Goal: Task Accomplishment & Management: Manage account settings

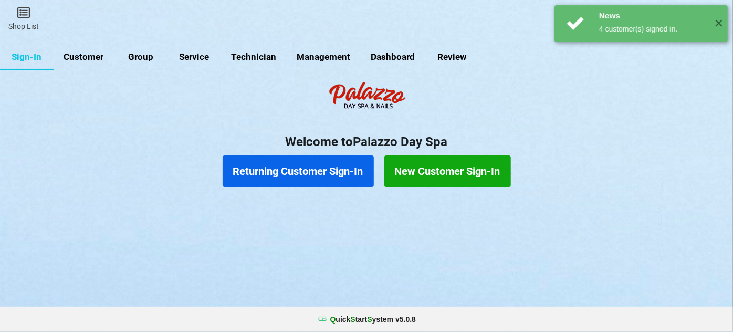
click at [83, 55] on link "Customer" at bounding box center [84, 57] width 60 height 25
select select "25"
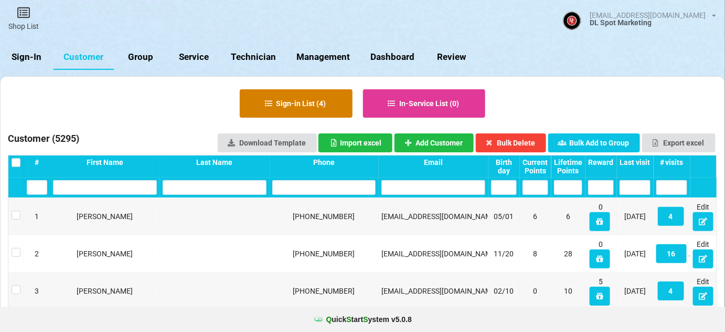
click at [315, 102] on button "Sign-in List ( 4 )" at bounding box center [296, 103] width 113 height 28
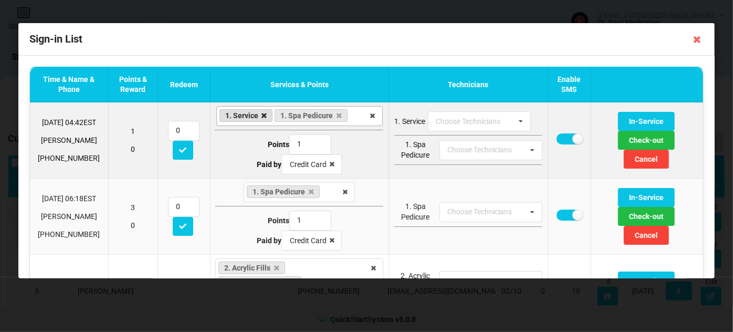
click at [261, 113] on icon at bounding box center [263, 115] width 5 height 7
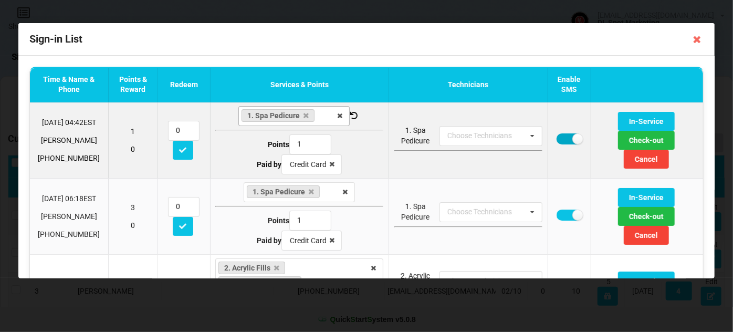
click at [556, 142] on label at bounding box center [569, 138] width 26 height 11
checkbox input "false"
click at [636, 140] on button "Check-out" at bounding box center [646, 140] width 57 height 19
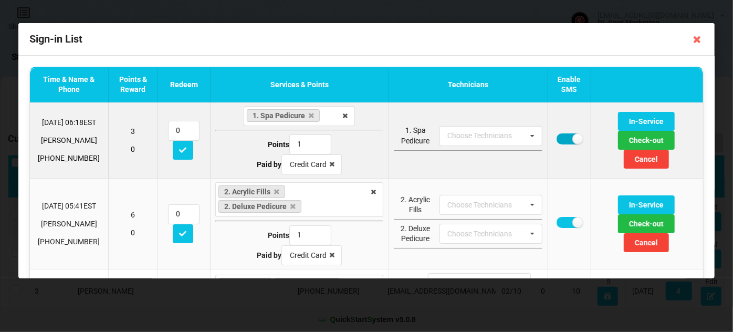
click at [558, 139] on label at bounding box center [569, 138] width 26 height 11
checkbox input "false"
click at [629, 141] on button "Check-out" at bounding box center [646, 140] width 57 height 19
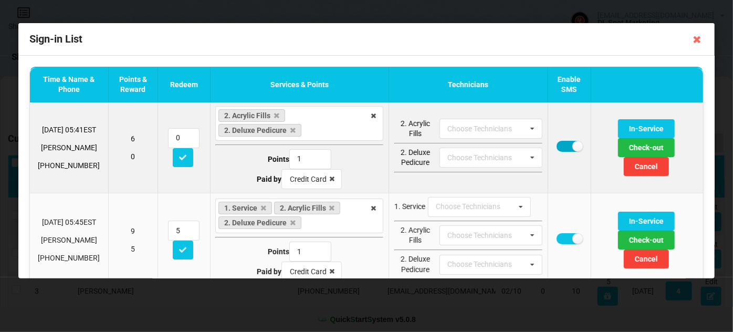
click at [558, 142] on label at bounding box center [569, 146] width 26 height 11
checkbox input "false"
click at [637, 148] on button "Check-out" at bounding box center [646, 147] width 57 height 19
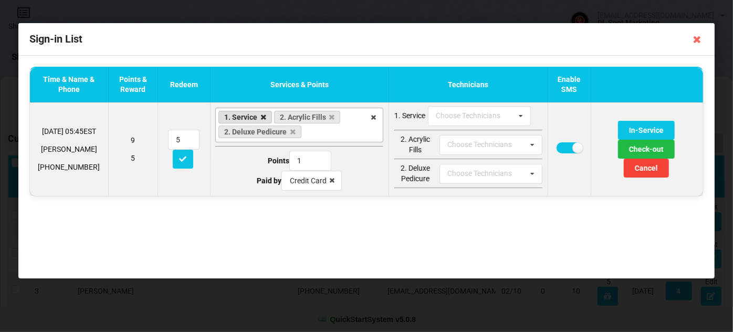
click at [261, 117] on icon at bounding box center [263, 117] width 5 height 7
type input "2"
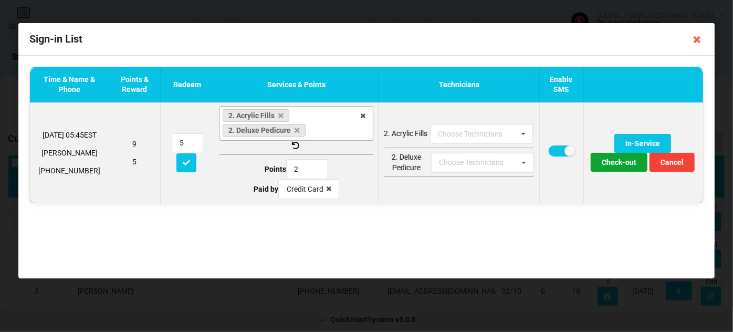
click at [614, 160] on button "Check-out" at bounding box center [619, 162] width 57 height 19
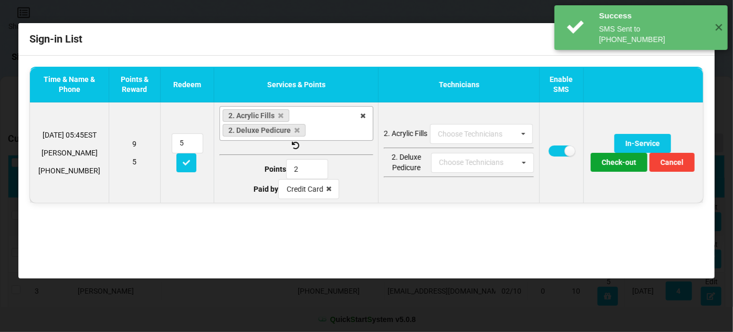
type input "10"
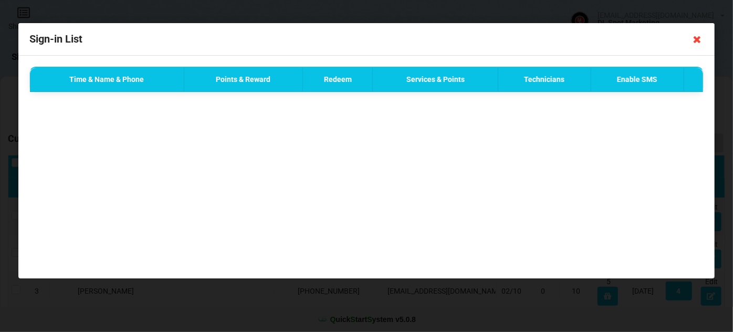
click at [698, 40] on icon at bounding box center [697, 39] width 17 height 17
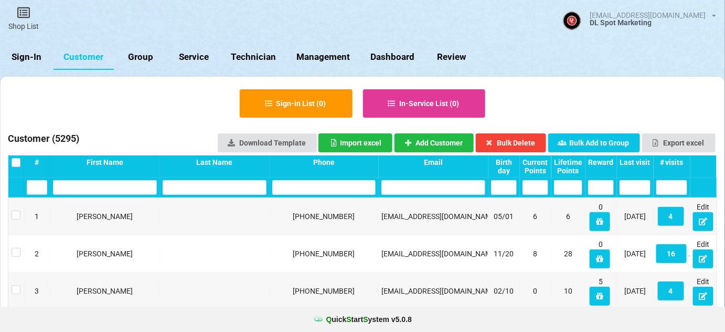
click at [335, 58] on link "Management" at bounding box center [324, 57] width 74 height 25
select select "25"
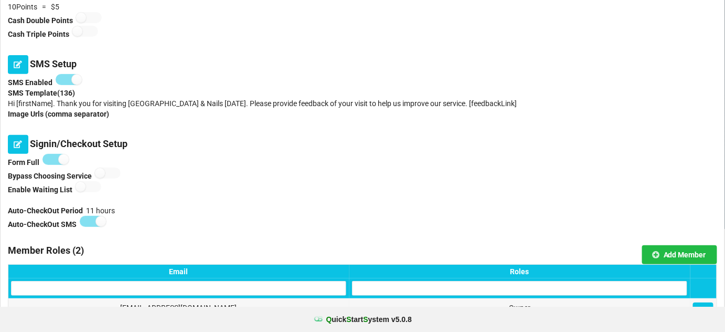
scroll to position [127, 0]
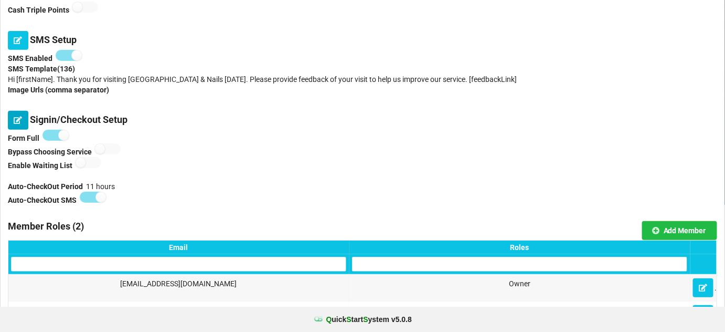
click at [20, 119] on icon at bounding box center [18, 120] width 9 height 6
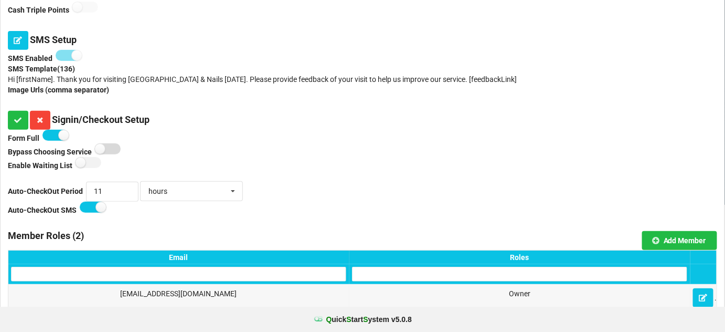
click at [114, 146] on label at bounding box center [108, 148] width 26 height 11
checkbox input "true"
click at [50, 136] on label at bounding box center [56, 135] width 26 height 11
click at [67, 136] on label at bounding box center [56, 135] width 26 height 11
checkbox input "true"
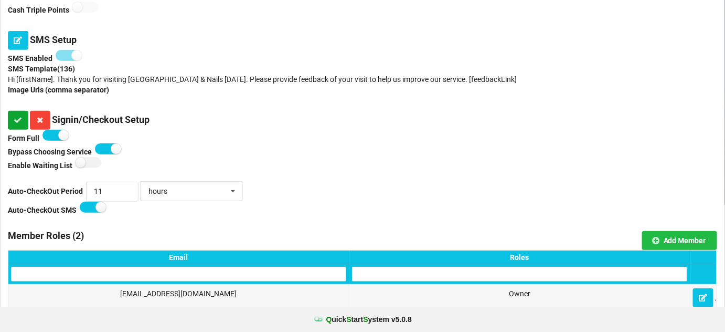
click at [17, 118] on icon at bounding box center [18, 120] width 9 height 6
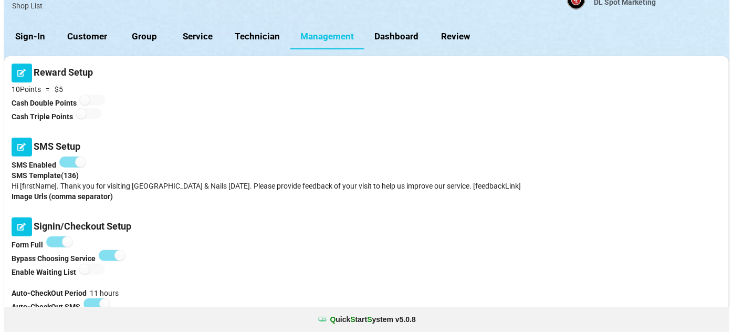
scroll to position [0, 0]
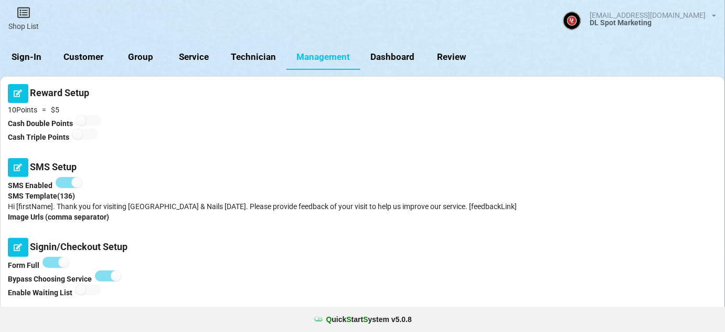
click at [36, 54] on link "Sign-In" at bounding box center [27, 57] width 54 height 25
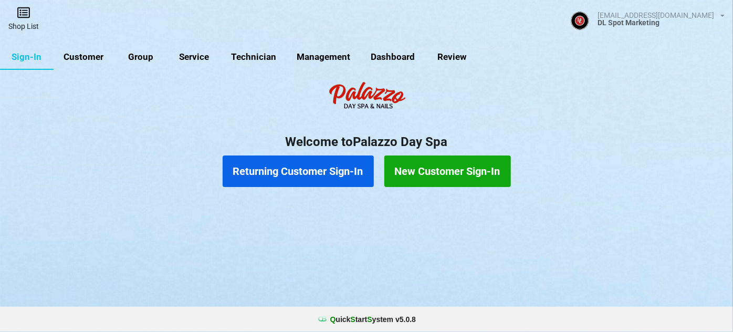
click at [19, 12] on icon at bounding box center [23, 12] width 15 height 13
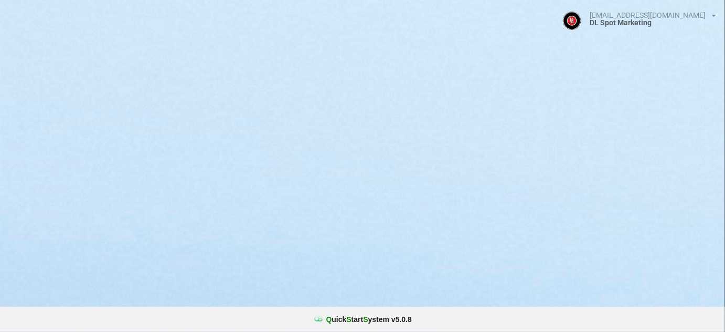
select select "25"
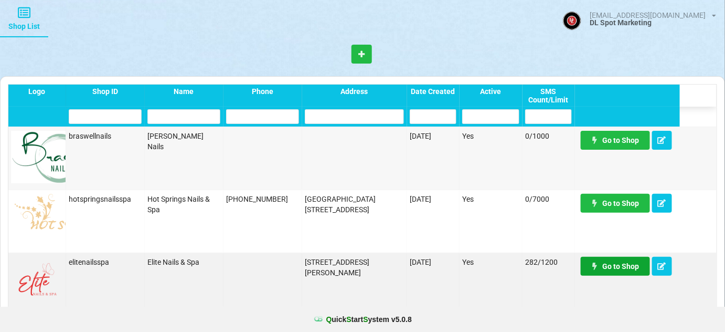
click at [614, 266] on link "Go to Shop" at bounding box center [615, 266] width 69 height 19
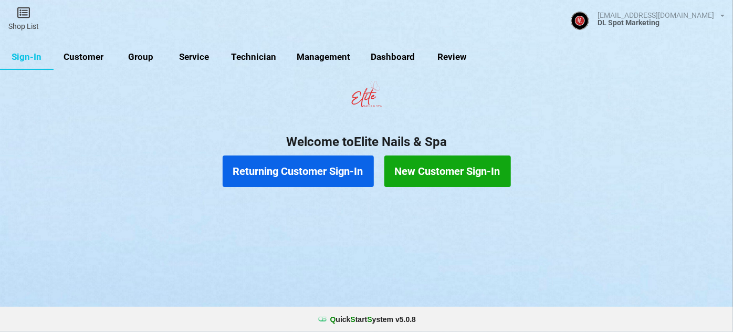
click at [78, 55] on link "Customer" at bounding box center [84, 57] width 60 height 25
select select "25"
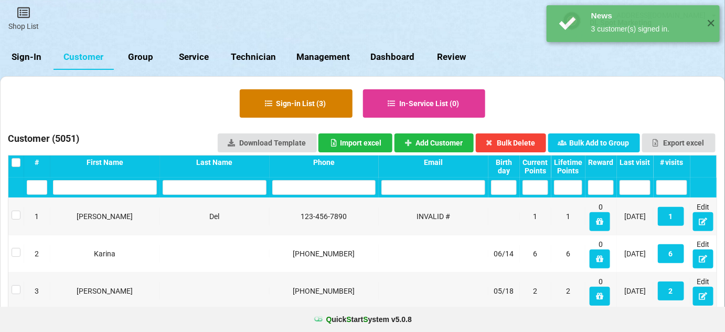
click at [282, 97] on button "Sign-in List ( 3 )" at bounding box center [296, 103] width 113 height 28
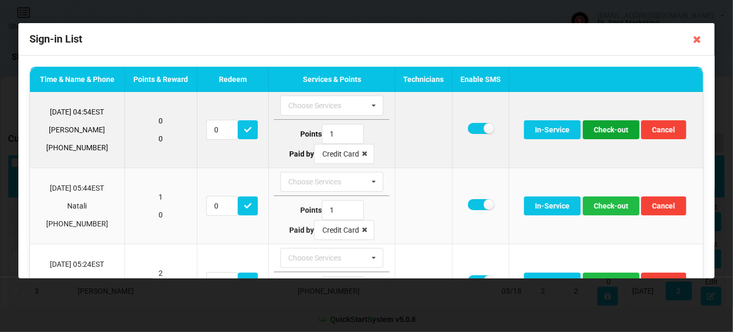
click at [603, 129] on button "Check-out" at bounding box center [611, 129] width 57 height 19
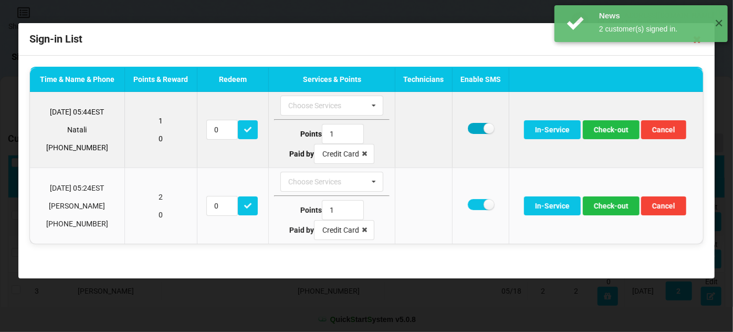
click at [477, 129] on label at bounding box center [481, 128] width 26 height 11
checkbox input "false"
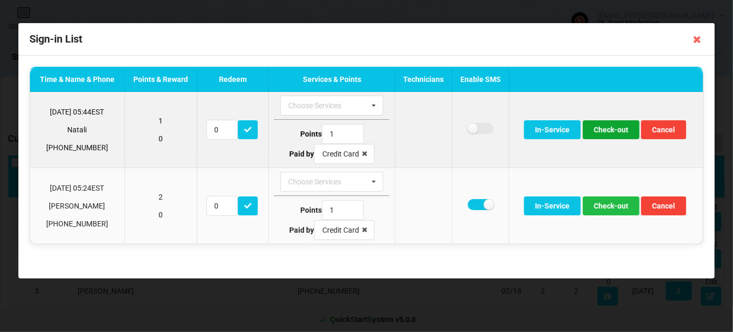
click at [609, 131] on button "Check-out" at bounding box center [611, 129] width 57 height 19
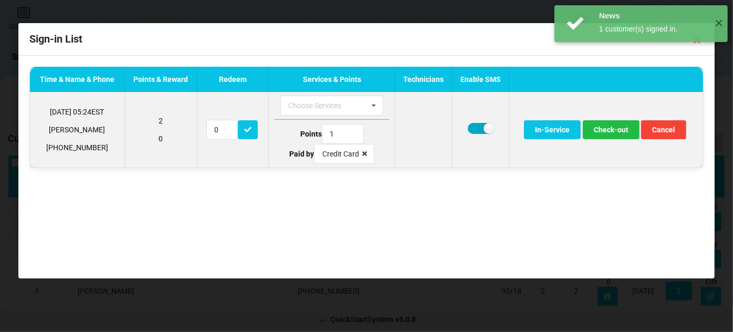
click at [479, 127] on label at bounding box center [481, 128] width 26 height 11
checkbox input "false"
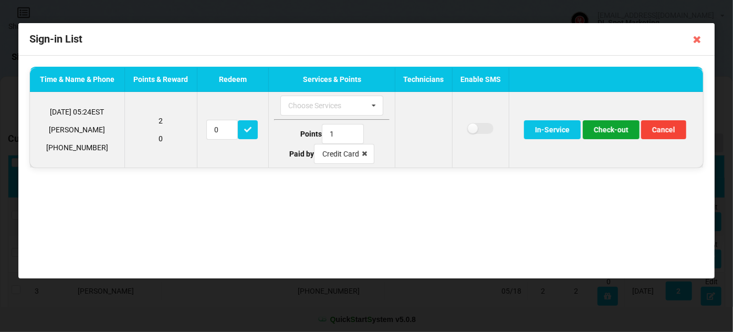
click at [616, 132] on button "Check-out" at bounding box center [611, 129] width 57 height 19
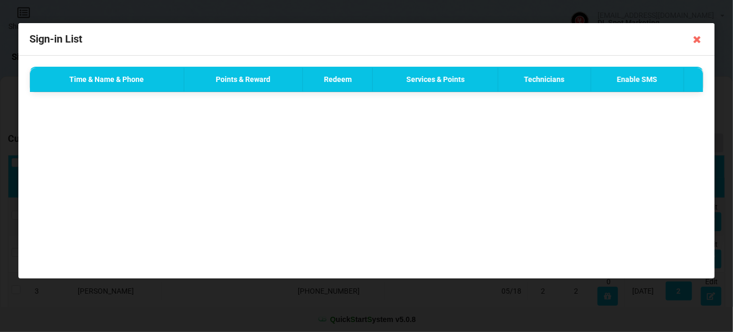
drag, startPoint x: 695, startPoint y: 40, endPoint x: 686, endPoint y: 46, distance: 11.5
click at [695, 40] on icon at bounding box center [697, 39] width 17 height 17
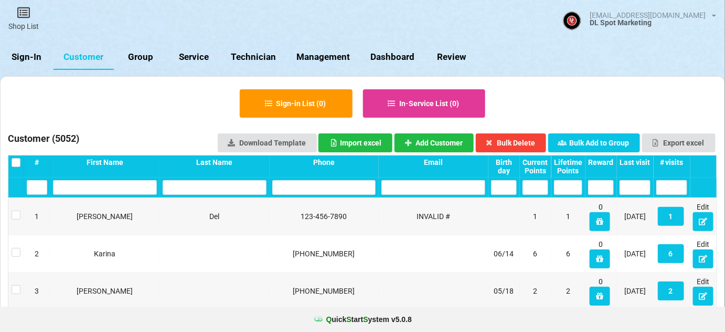
drag, startPoint x: 36, startPoint y: 56, endPoint x: 30, endPoint y: 46, distance: 12.2
click at [36, 56] on link "Sign-In" at bounding box center [27, 57] width 54 height 25
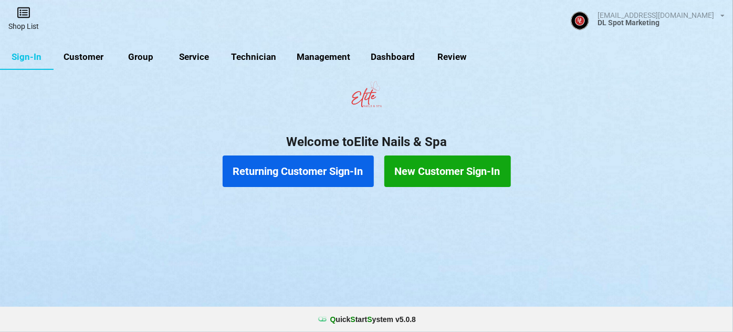
click at [20, 15] on icon at bounding box center [23, 12] width 15 height 13
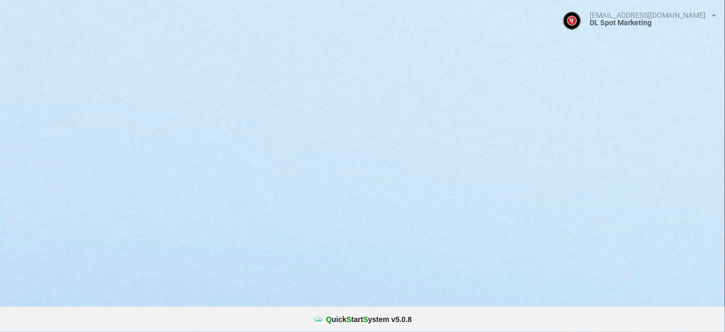
select select "25"
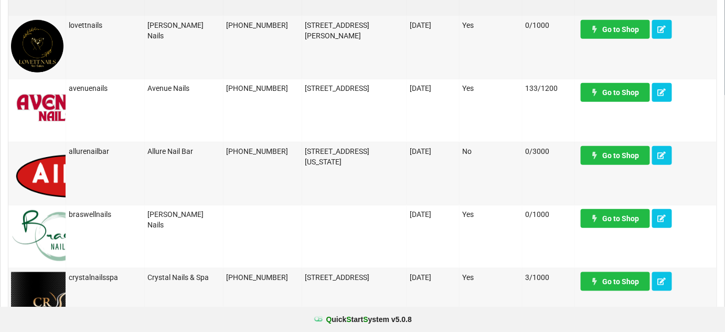
scroll to position [255, 0]
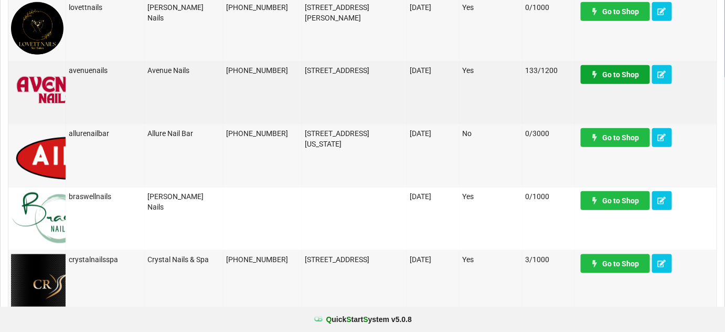
click at [626, 77] on link "Go to Shop" at bounding box center [615, 74] width 69 height 19
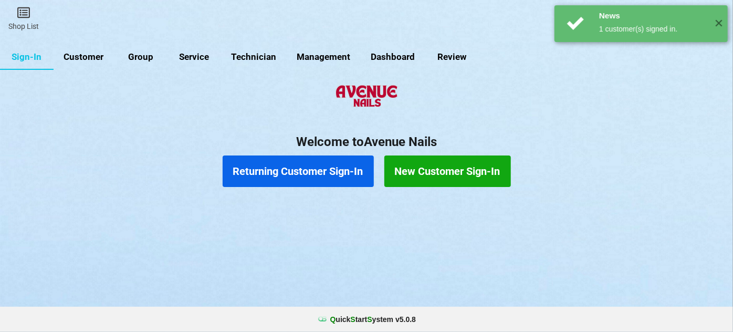
click at [89, 57] on link "Customer" at bounding box center [84, 57] width 60 height 25
select select "25"
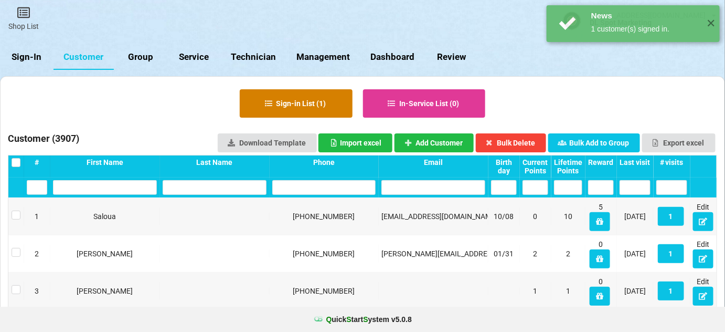
click at [292, 99] on button "Sign-in List ( 1 )" at bounding box center [296, 103] width 113 height 28
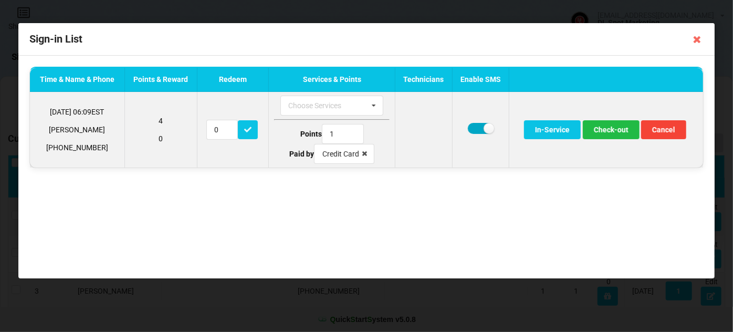
click at [480, 128] on label at bounding box center [481, 128] width 26 height 11
checkbox input "false"
click at [618, 131] on button "Check-out" at bounding box center [611, 129] width 57 height 19
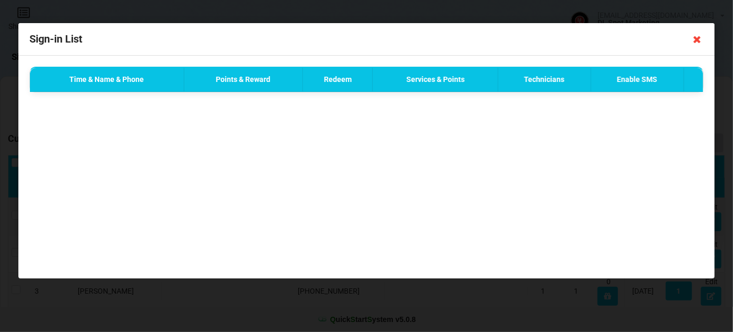
click at [697, 42] on icon at bounding box center [697, 39] width 17 height 17
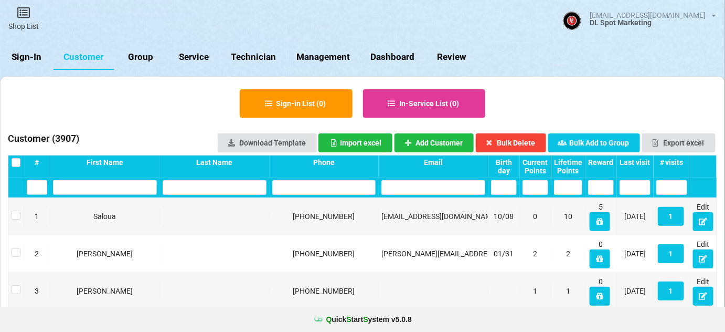
click at [26, 58] on link "Sign-In" at bounding box center [27, 57] width 54 height 25
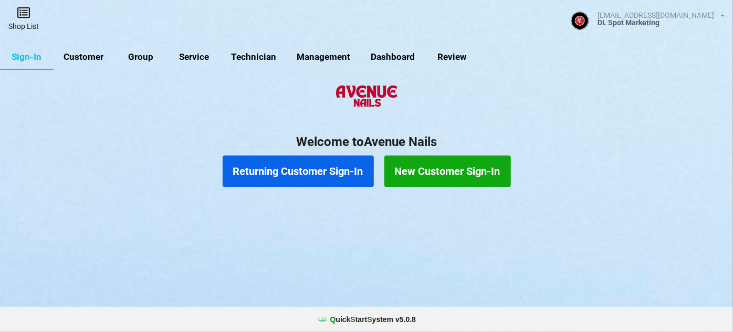
click at [26, 25] on link "Shop List" at bounding box center [23, 18] width 47 height 37
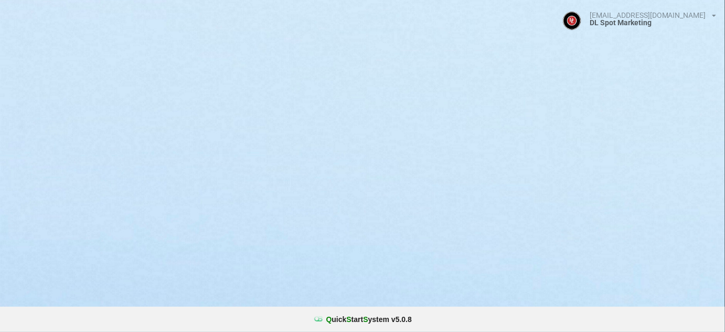
select select "25"
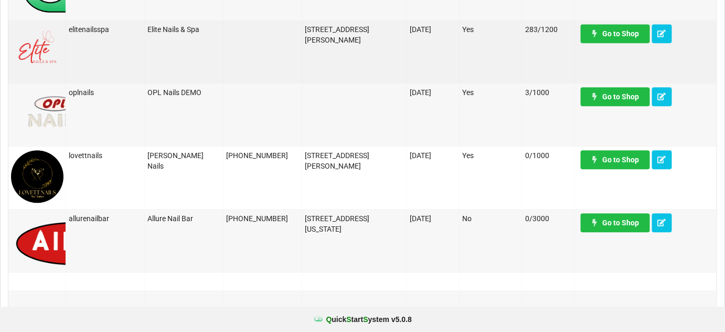
scroll to position [827, 0]
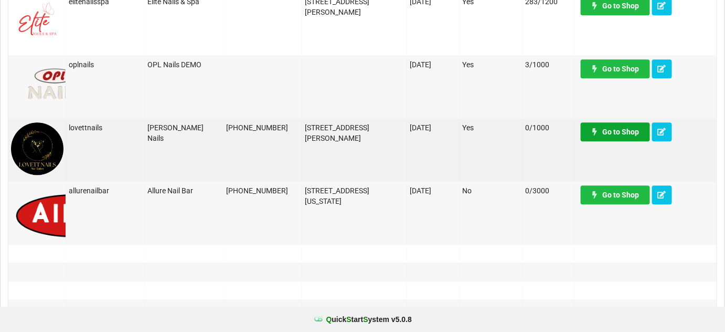
click at [626, 132] on link "Go to Shop" at bounding box center [615, 131] width 69 height 19
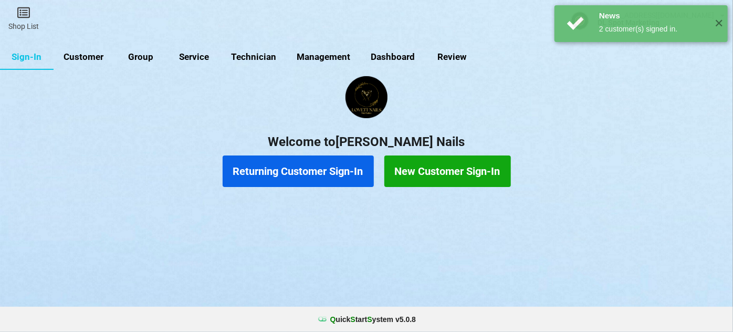
click at [87, 58] on link "Customer" at bounding box center [84, 57] width 60 height 25
select select "25"
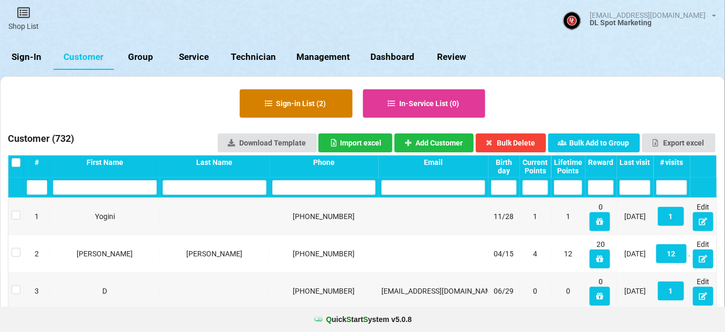
click at [294, 104] on button "Sign-in List ( 2 )" at bounding box center [296, 103] width 113 height 28
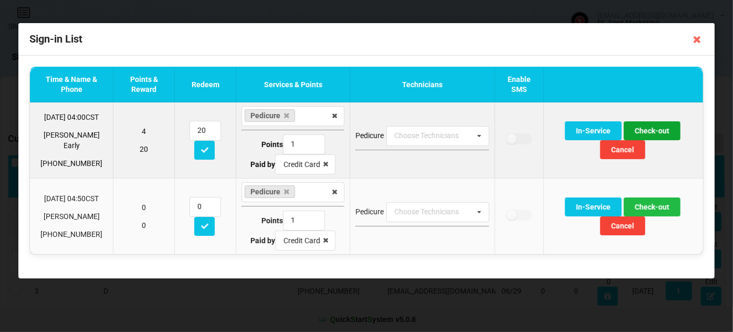
click at [651, 132] on button "Check-out" at bounding box center [652, 130] width 57 height 19
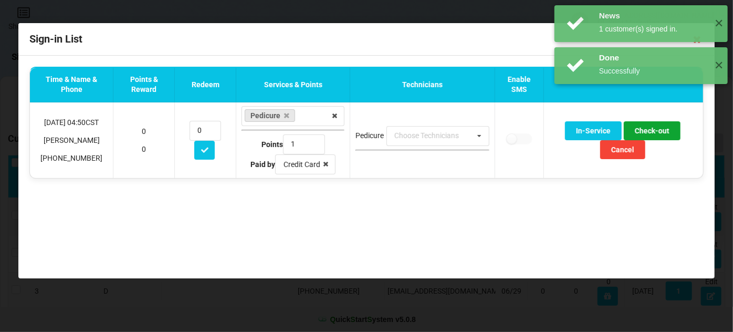
click at [651, 132] on button "Check-out" at bounding box center [652, 130] width 57 height 19
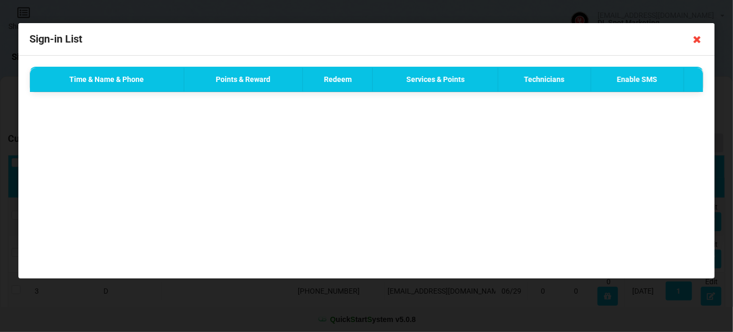
click at [698, 39] on icon at bounding box center [697, 39] width 17 height 17
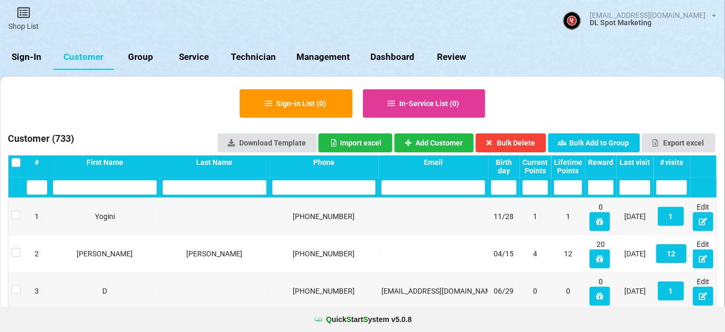
click at [27, 55] on link "Sign-In" at bounding box center [27, 57] width 54 height 25
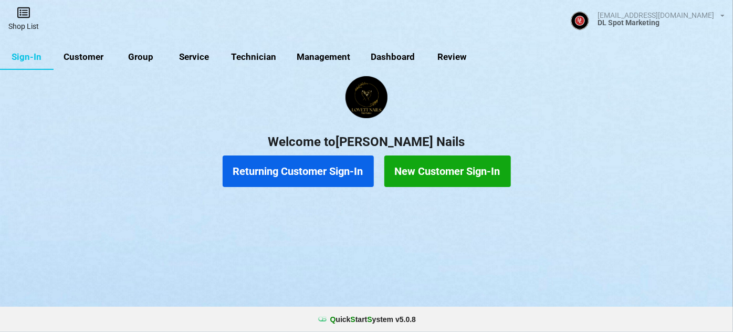
click at [29, 26] on link "Shop List" at bounding box center [23, 18] width 47 height 37
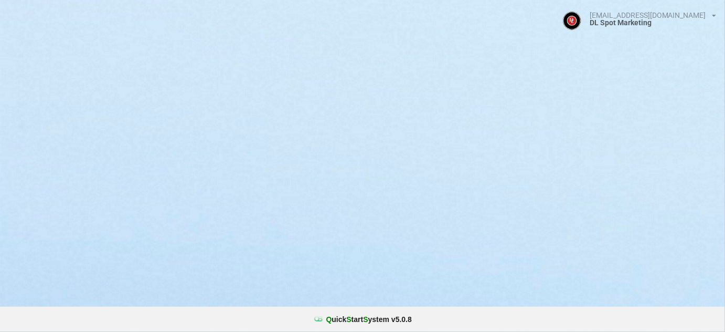
select select "25"
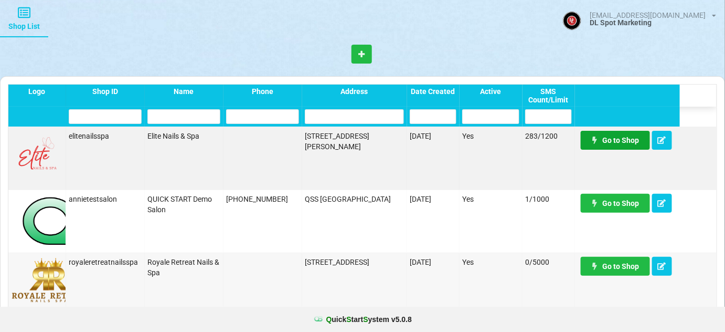
click at [615, 139] on link "Go to Shop" at bounding box center [615, 140] width 69 height 19
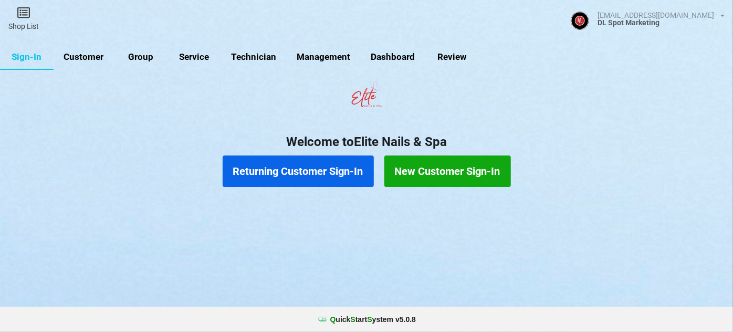
click at [137, 54] on link "Group" at bounding box center [141, 57] width 54 height 25
select select "25"
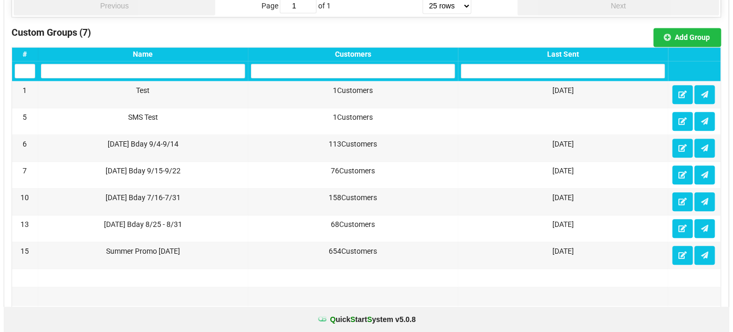
scroll to position [763, 0]
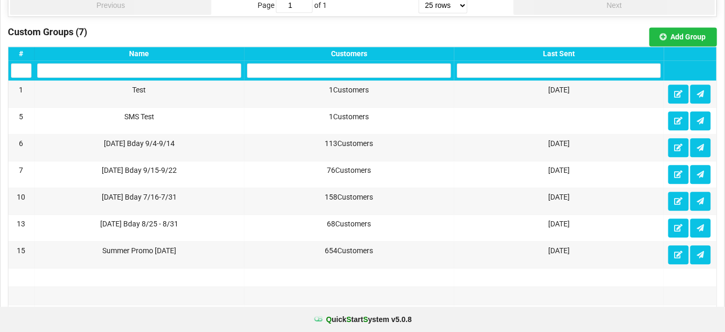
click at [389, 224] on div "Last Sent" at bounding box center [380, 224] width 18 height 1
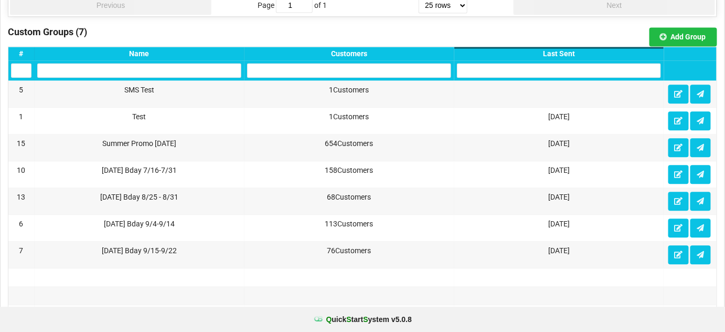
click at [564, 50] on div "Last Sent" at bounding box center [559, 53] width 204 height 8
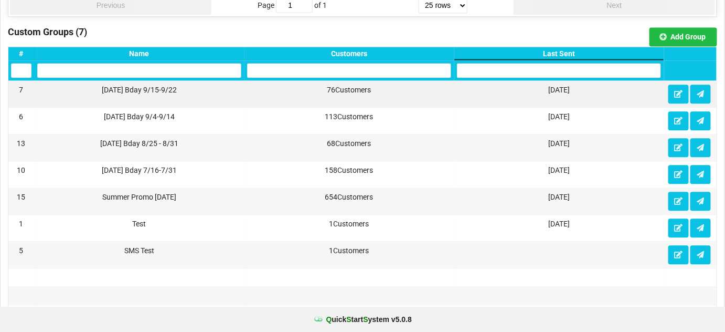
drag, startPoint x: 99, startPoint y: 83, endPoint x: 182, endPoint y: 81, distance: 83.0
click at [182, 85] on div "[DATE] Bday 9/15-9/22" at bounding box center [139, 90] width 204 height 10
copy div "[DATE] Bday 9/15-9/22"
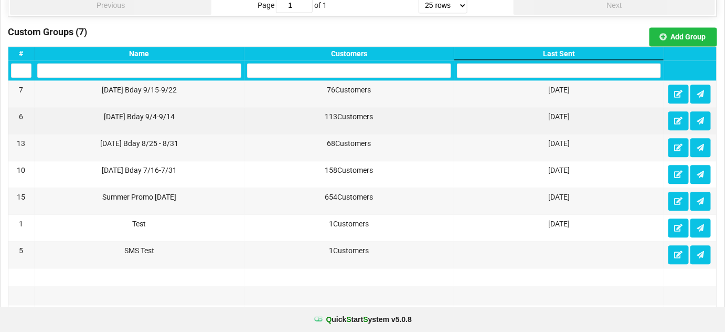
drag, startPoint x: 297, startPoint y: 117, endPoint x: 299, endPoint y: 124, distance: 7.3
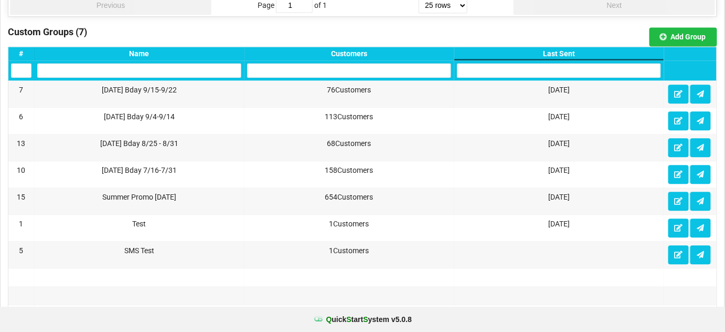
click at [431, 208] on div "Custom Groups (7) Add Group" at bounding box center [362, 210] width 136 height 4
click at [693, 30] on button "Add Group" at bounding box center [684, 36] width 68 height 19
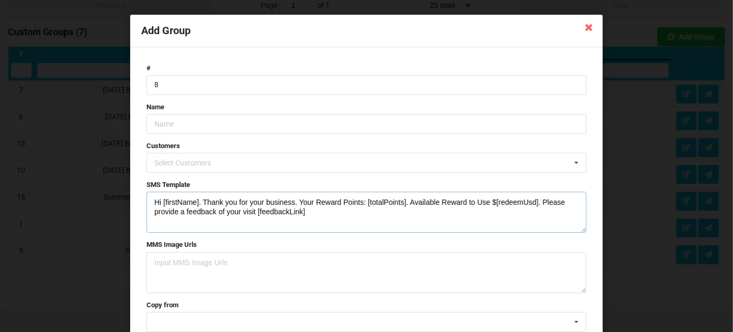
drag, startPoint x: 325, startPoint y: 211, endPoint x: 138, endPoint y: 197, distance: 187.9
click at [138, 197] on div "# 8 Name Customers Select Customers [PERSON_NAME] - 123-456-7890 Karina - [PHON…" at bounding box center [366, 210] width 472 height 327
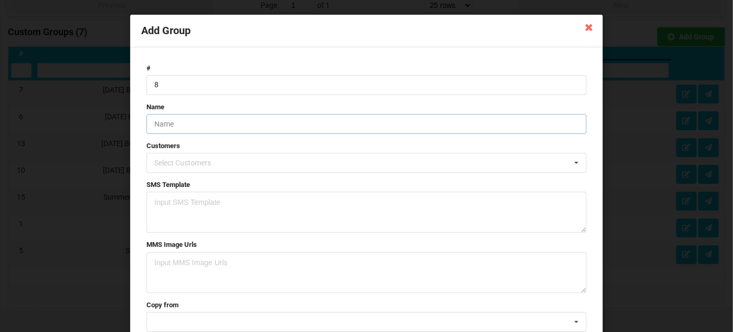
click at [168, 124] on input "text" at bounding box center [366, 124] width 440 height 20
paste input "Sept2025 Bday 9/15-9/22"
click at [207, 124] on input "Sept2025 Bday 9/15-9/22" at bounding box center [366, 124] width 440 height 20
click at [219, 124] on input "Sept2025 Bday 9/15-9/22" at bounding box center [366, 124] width 440 height 20
click at [218, 123] on input "Sept2025 Bday 9/15- 9/22" at bounding box center [366, 124] width 440 height 20
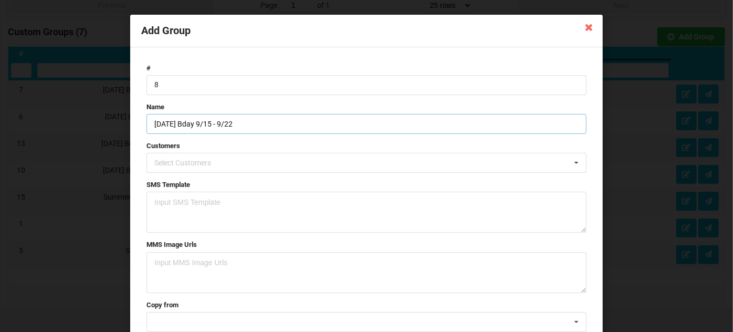
drag, startPoint x: 242, startPoint y: 122, endPoint x: 225, endPoint y: 125, distance: 17.2
click at [225, 125] on input "Sept2025 Bday 9/15 - 9/22" at bounding box center [366, 124] width 440 height 20
click at [218, 127] on input "Sept2025 Bday 9/15 - 10/5/25" at bounding box center [366, 124] width 440 height 20
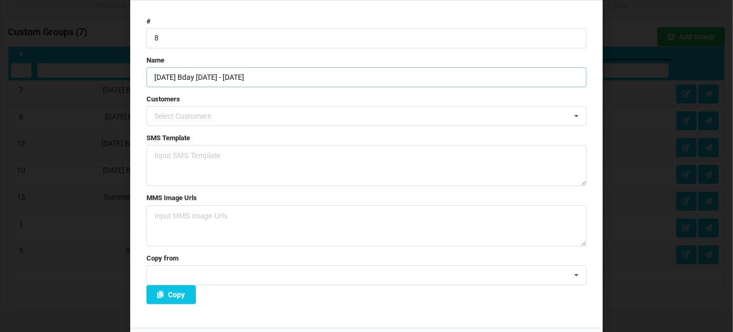
scroll to position [75, 0]
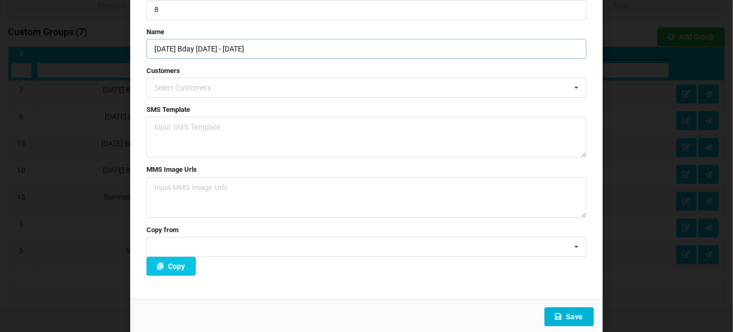
type input "Sept2025 Bday 9/26 - 10/5/25"
click at [565, 317] on button "Save" at bounding box center [568, 316] width 49 height 19
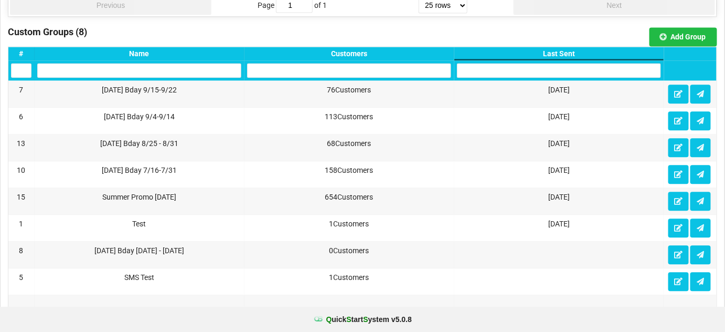
click at [568, 29] on div "Last Sent" at bounding box center [550, 26] width 195 height 8
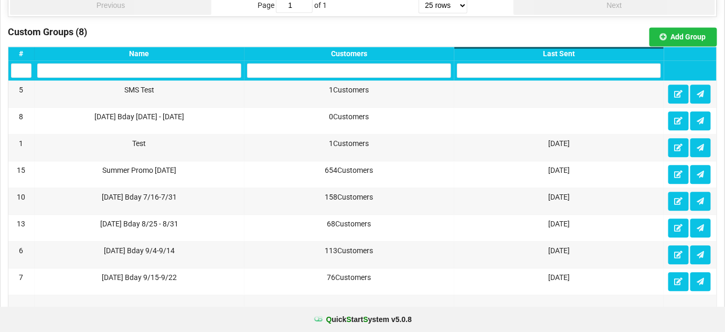
click at [562, 49] on div "Last Sent" at bounding box center [559, 53] width 204 height 8
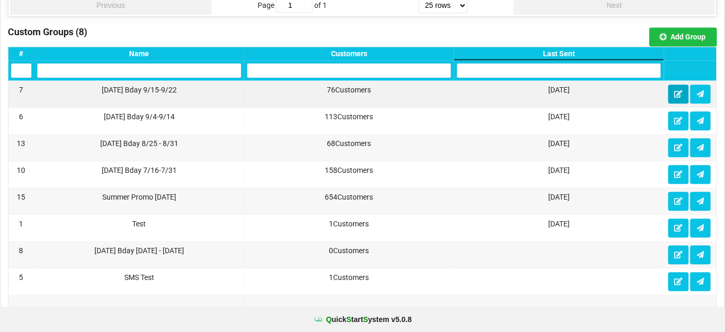
click at [679, 90] on icon at bounding box center [679, 93] width 9 height 6
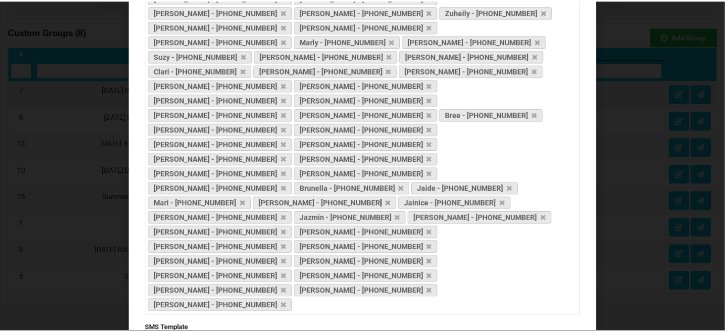
scroll to position [339, 0]
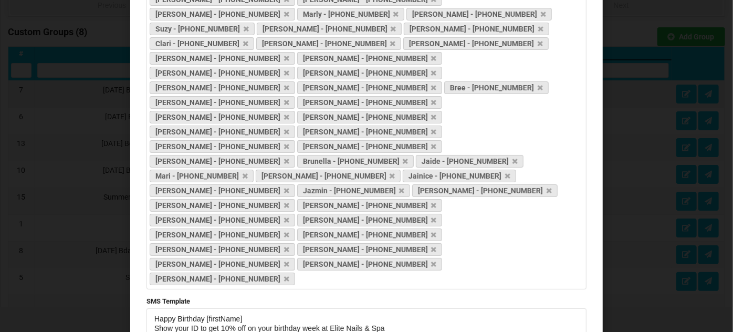
drag, startPoint x: 581, startPoint y: 155, endPoint x: 581, endPoint y: 181, distance: 25.7
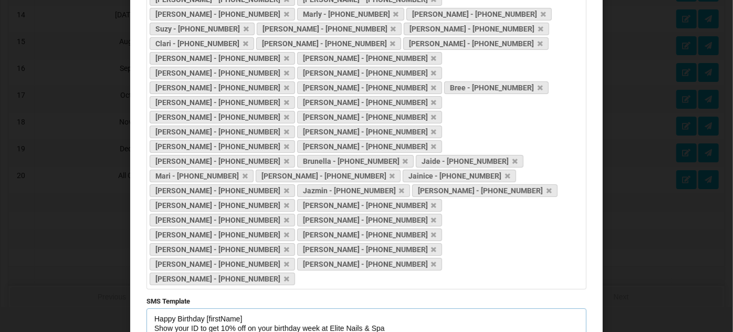
drag, startPoint x: 336, startPoint y: 144, endPoint x: 142, endPoint y: 123, distance: 195.9
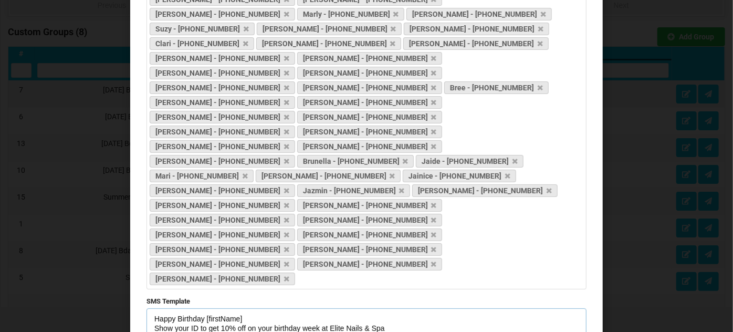
click at [142, 123] on form "# 7 Name Sept2025 Bday 9/15-9/22 Customers Faith - 216-392-3722 Shane - 407-350…" at bounding box center [366, 112] width 450 height 786
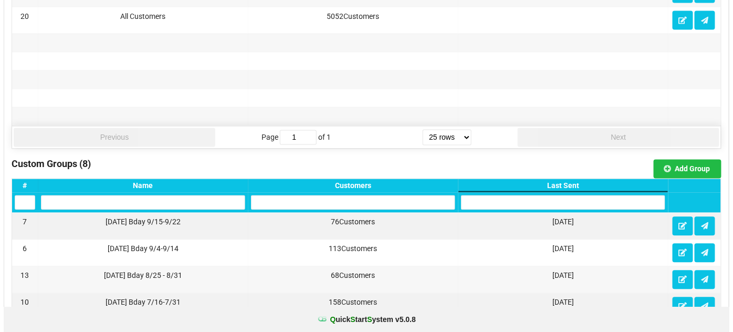
scroll to position [700, 0]
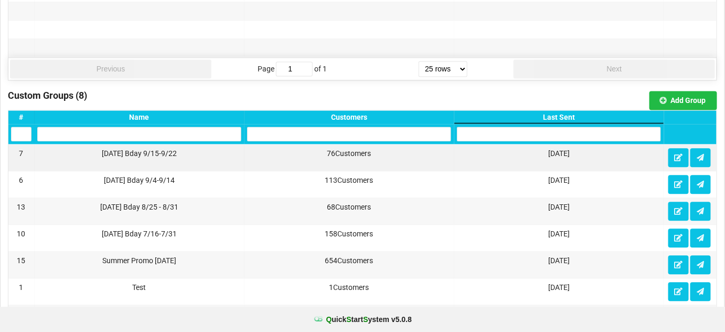
click at [566, 113] on div "Last Sent" at bounding box center [559, 117] width 204 height 8
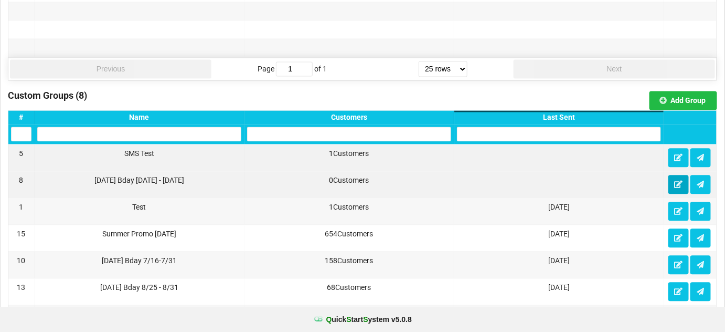
click at [678, 181] on icon at bounding box center [679, 184] width 9 height 6
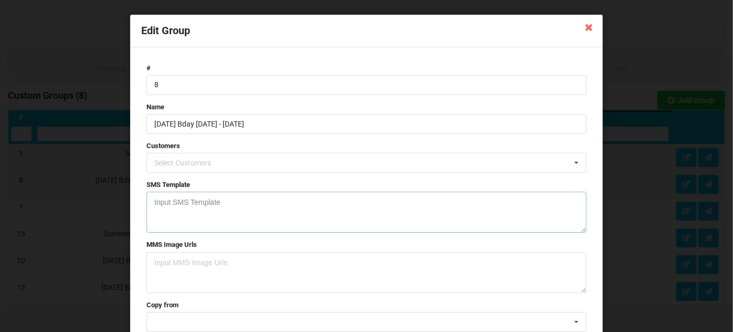
click at [172, 198] on textarea at bounding box center [366, 212] width 440 height 41
paste textarea "Happy Birthday [firstName] Show your ID to get 10% off on your birthday week at…"
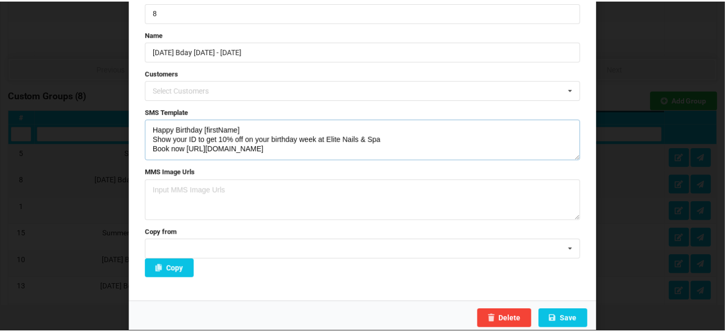
scroll to position [75, 0]
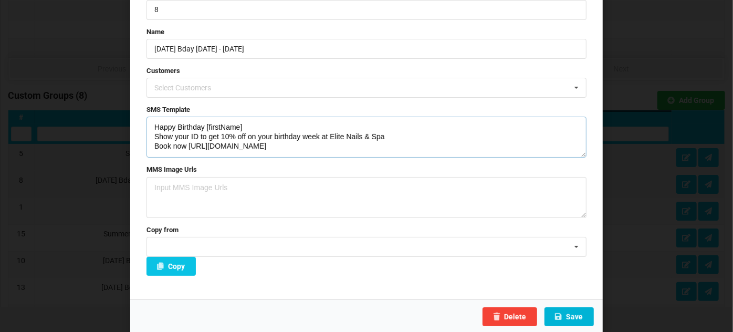
type textarea "Happy Birthday [firstName] Show your ID to get 10% off on your birthday week at…"
click at [576, 317] on button "Save" at bounding box center [568, 316] width 49 height 19
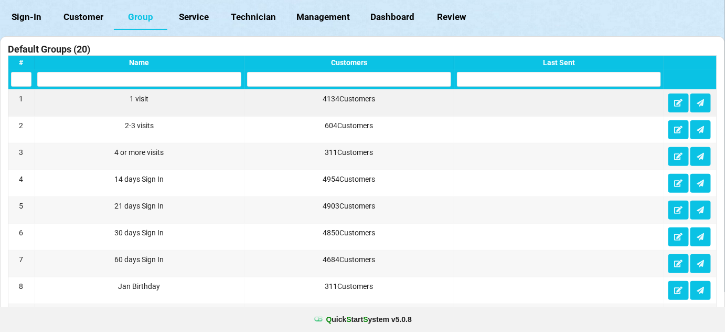
scroll to position [0, 0]
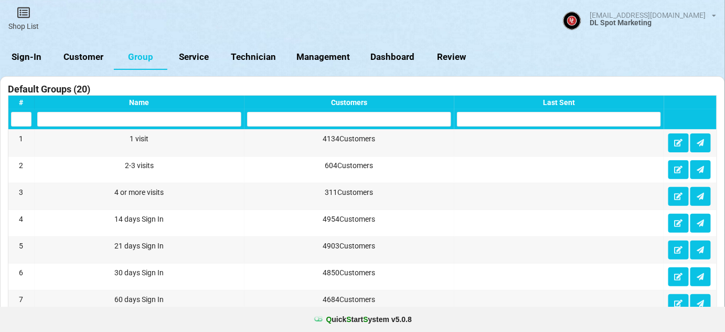
click at [92, 58] on link "Customer" at bounding box center [84, 57] width 60 height 25
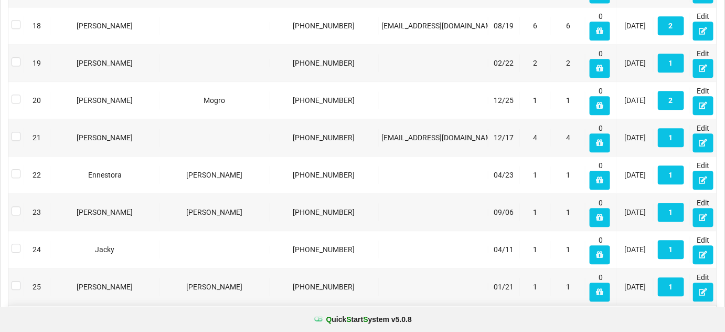
scroll to position [849, 0]
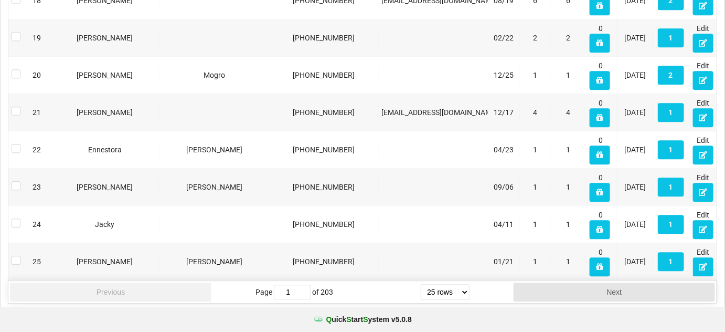
click at [466, 286] on select "5 rows 10 rows 20 rows 25 rows 50 rows 100 rows" at bounding box center [445, 292] width 49 height 16
select select "50"
click at [421, 294] on select "5 rows 10 rows 20 rows 25 rows 50 rows 100 rows" at bounding box center [444, 286] width 48 height 15
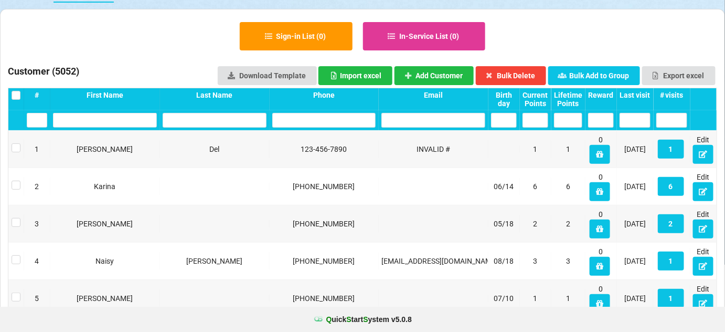
scroll to position [0, 0]
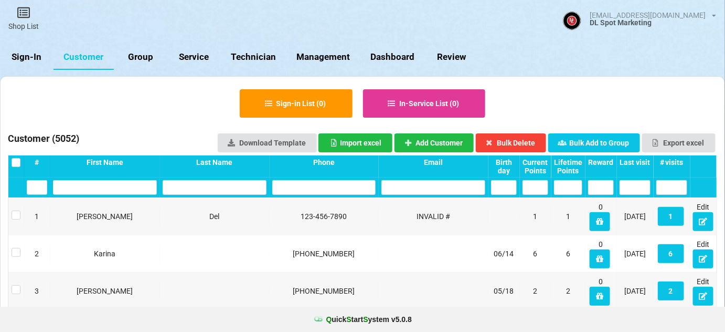
click at [505, 165] on div "Birth day" at bounding box center [504, 166] width 26 height 17
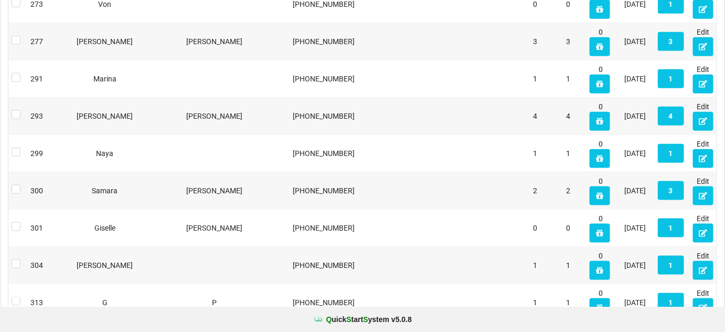
scroll to position [1778, 0]
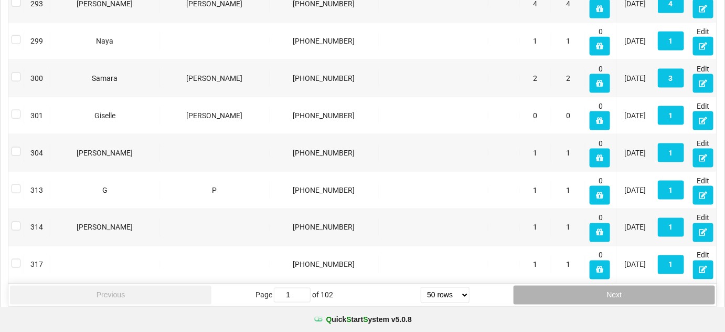
click at [376, 236] on button "Next" at bounding box center [371, 235] width 7 height 1
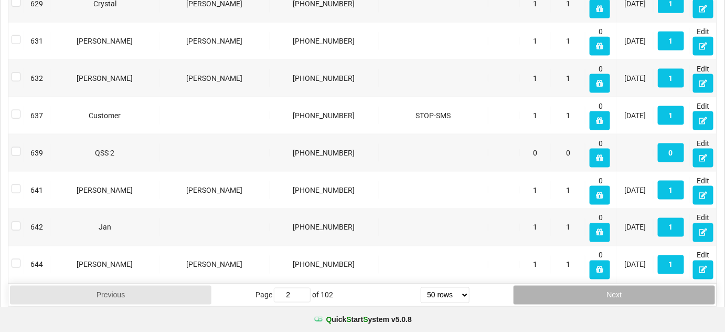
click at [618, 288] on button "Next" at bounding box center [615, 295] width 202 height 19
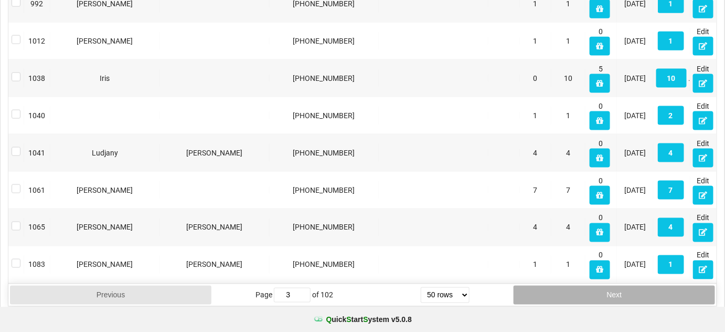
click at [618, 289] on button "Next" at bounding box center [558, 296] width 156 height 15
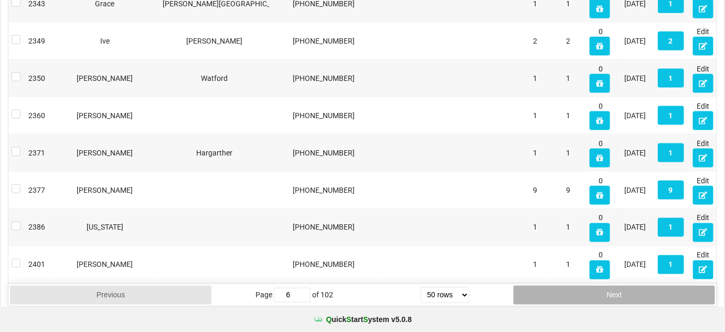
click at [618, 288] on button "Next" at bounding box center [615, 295] width 202 height 19
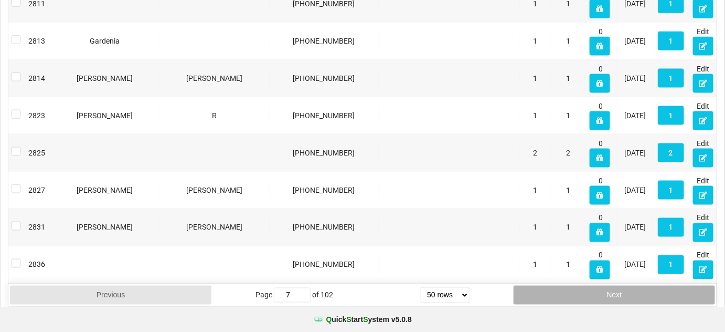
click at [618, 288] on button "Next" at bounding box center [615, 295] width 202 height 19
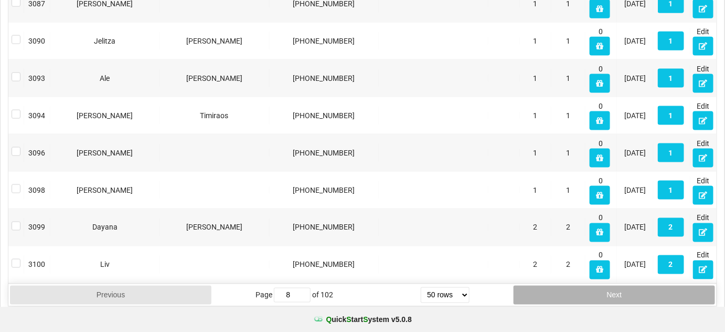
click at [618, 288] on button "Next" at bounding box center [615, 295] width 202 height 19
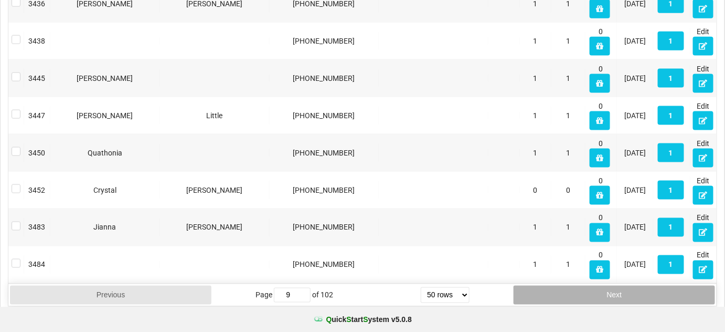
click at [389, 312] on button "Next" at bounding box center [381, 313] width 15 height 2
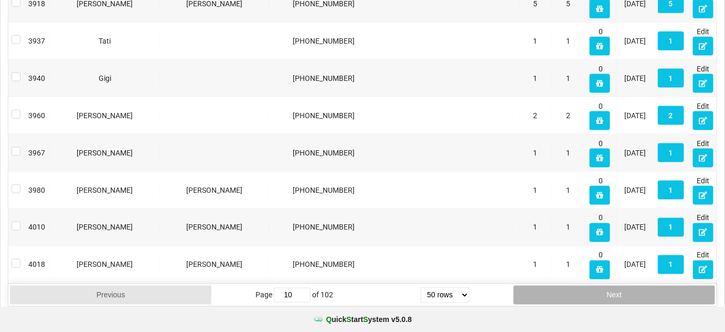
click at [618, 288] on button "Next" at bounding box center [615, 295] width 202 height 19
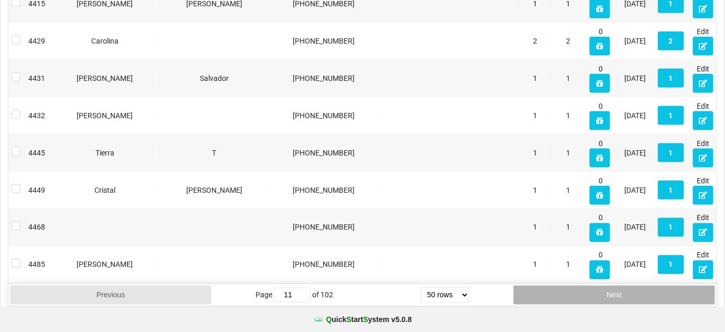
click at [618, 288] on button "Next" at bounding box center [615, 295] width 202 height 19
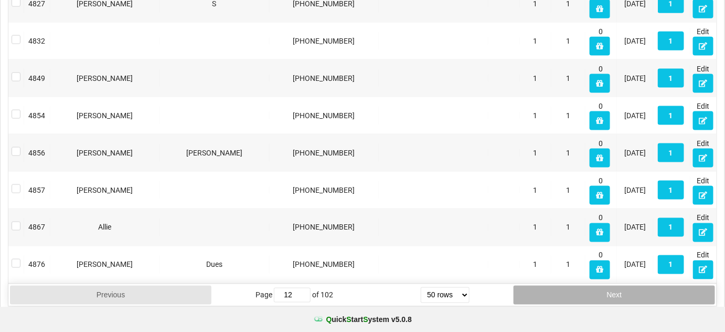
click at [618, 288] on button "Next" at bounding box center [569, 294] width 165 height 16
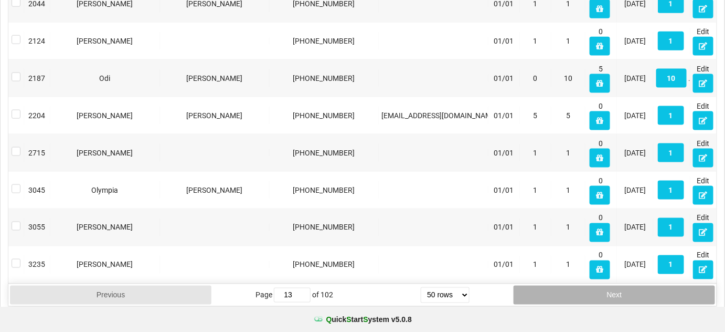
click at [618, 287] on button "Next" at bounding box center [590, 290] width 182 height 17
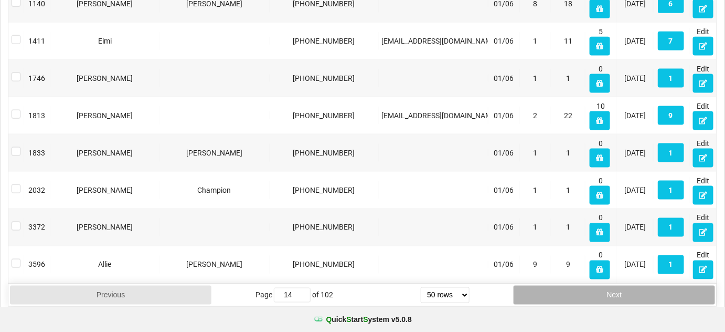
click at [618, 287] on button "Next" at bounding box center [615, 295] width 202 height 19
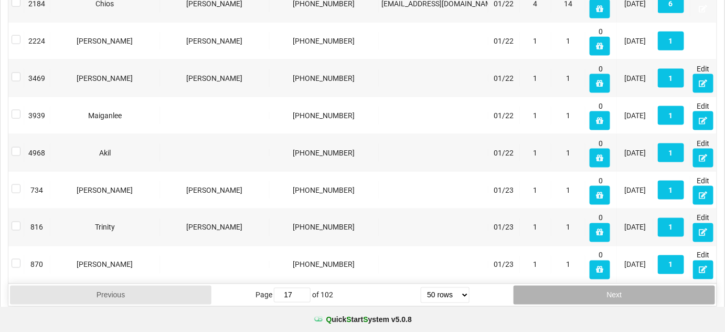
click at [576, 298] on button "Next" at bounding box center [515, 304] width 122 height 12
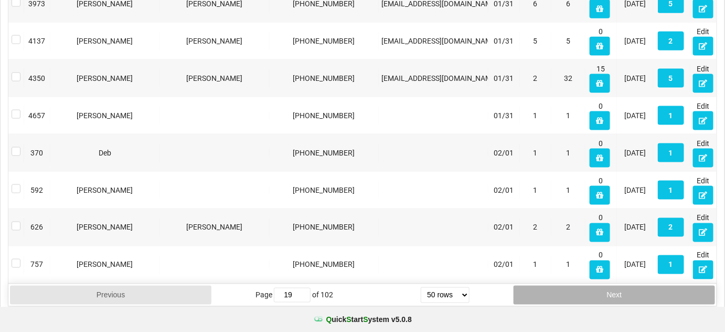
click at [618, 286] on button "Next" at bounding box center [615, 295] width 202 height 19
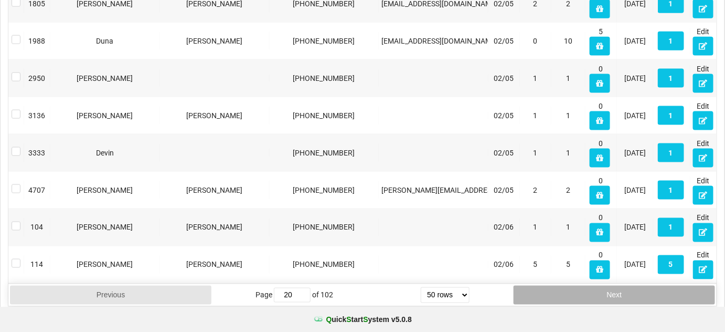
click at [618, 286] on button "Next" at bounding box center [615, 295] width 202 height 19
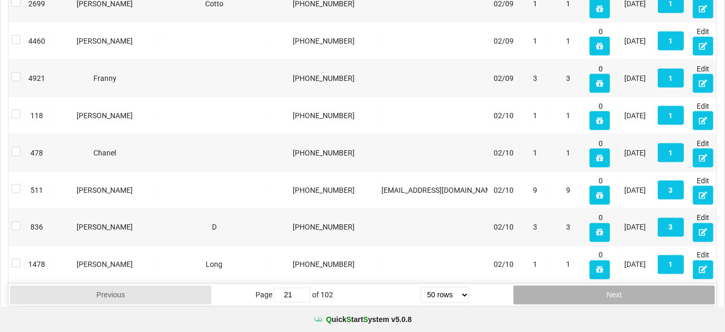
click at [380, 262] on button "Next" at bounding box center [375, 261] width 10 height 1
click at [618, 286] on button "Next" at bounding box center [615, 295] width 202 height 19
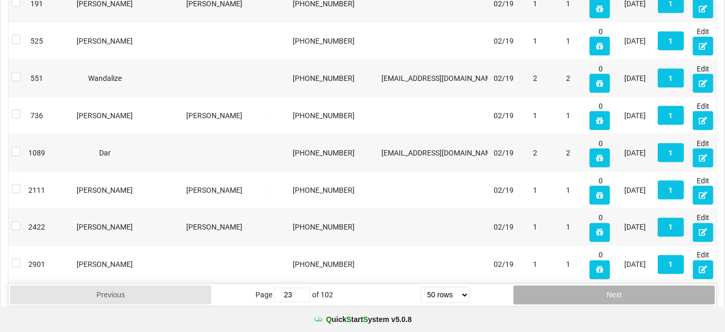
click at [415, 323] on button "Next" at bounding box center [400, 324] width 30 height 3
click at [618, 286] on button "Next" at bounding box center [615, 295] width 202 height 19
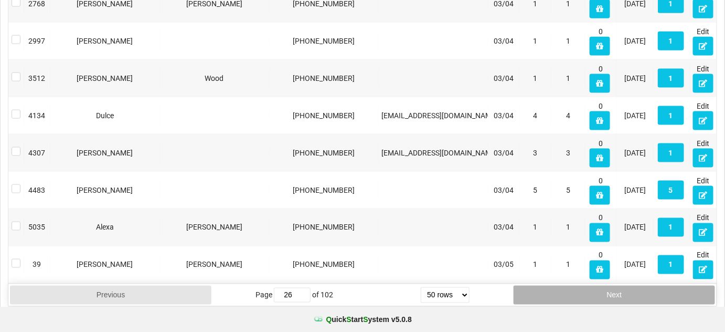
click at [618, 286] on button "Next" at bounding box center [615, 295] width 202 height 19
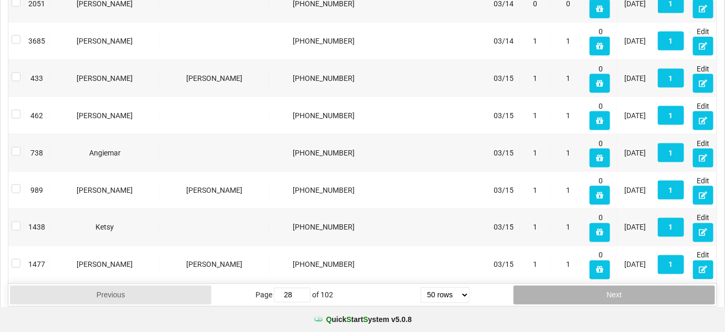
click at [617, 286] on button "Next" at bounding box center [615, 295] width 202 height 19
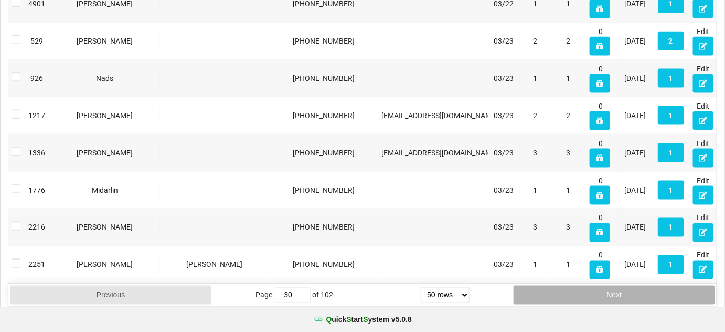
click at [617, 286] on button "Next" at bounding box center [615, 295] width 202 height 19
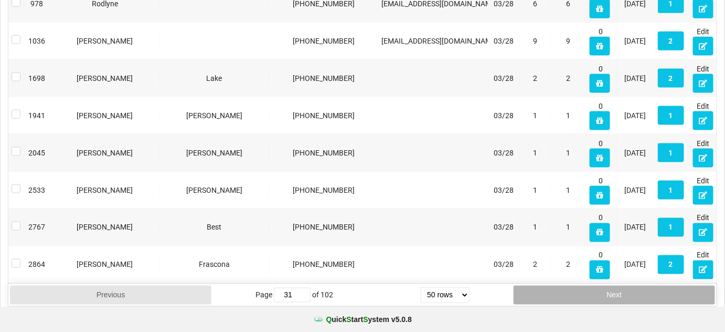
click at [617, 286] on button "Next" at bounding box center [615, 295] width 202 height 19
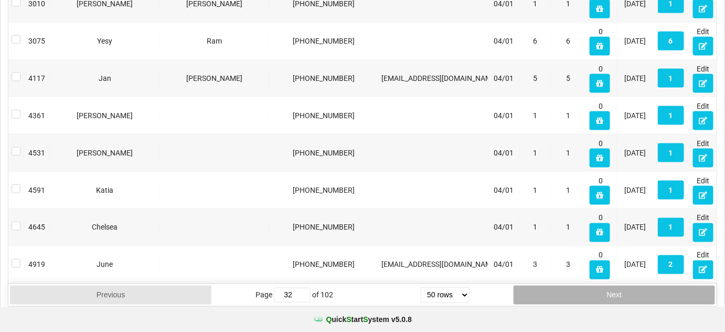
click at [617, 286] on button "Next" at bounding box center [615, 295] width 202 height 19
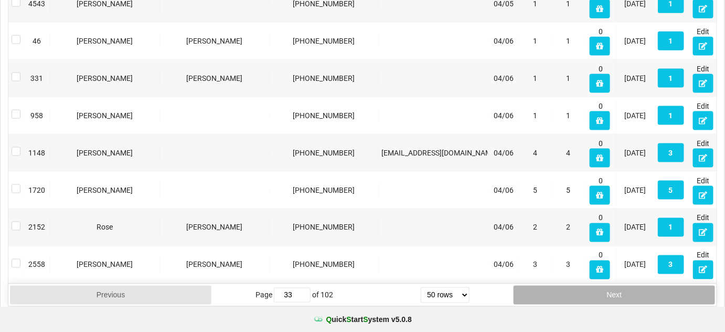
click at [617, 286] on button "Next" at bounding box center [615, 295] width 202 height 19
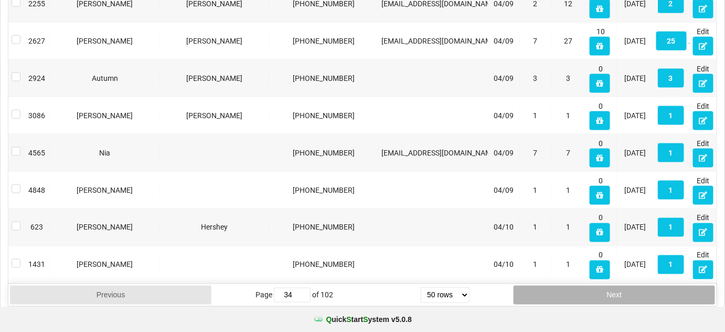
click at [617, 286] on button "Next" at bounding box center [615, 295] width 202 height 19
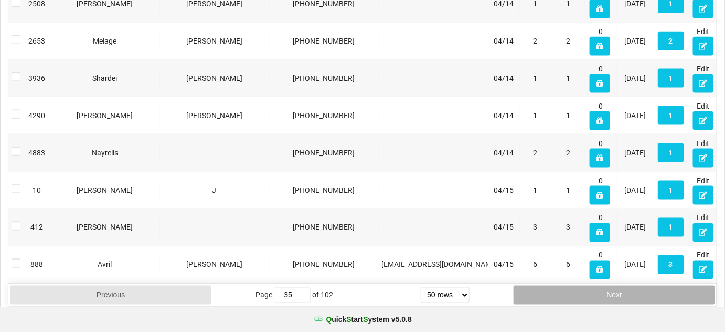
click at [617, 286] on button "Next" at bounding box center [615, 295] width 202 height 19
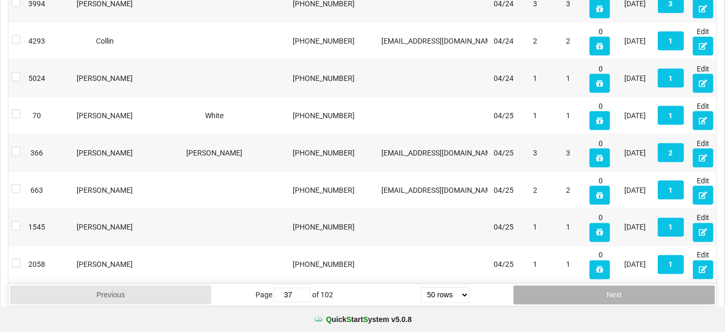
click at [616, 286] on button "Next" at bounding box center [615, 295] width 202 height 19
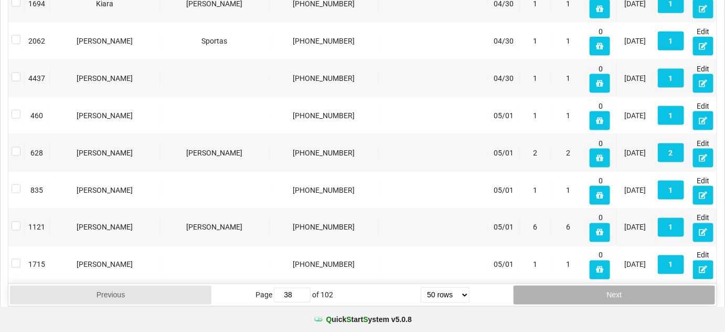
click at [390, 312] on button "Next" at bounding box center [382, 313] width 16 height 2
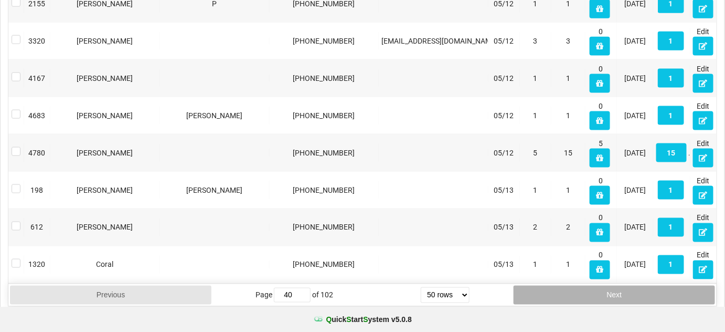
click at [616, 286] on button "Next" at bounding box center [615, 295] width 202 height 19
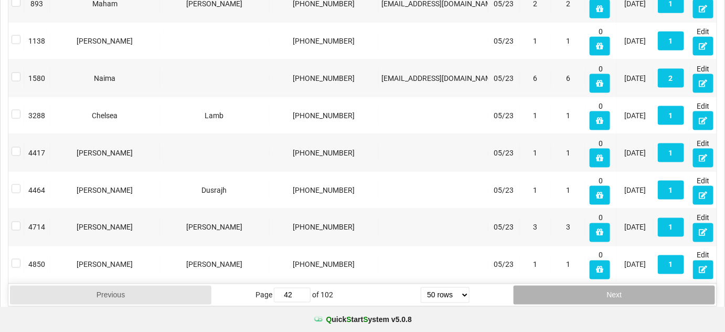
click at [363, 166] on button "Next" at bounding box center [363, 166] width 0 height 0
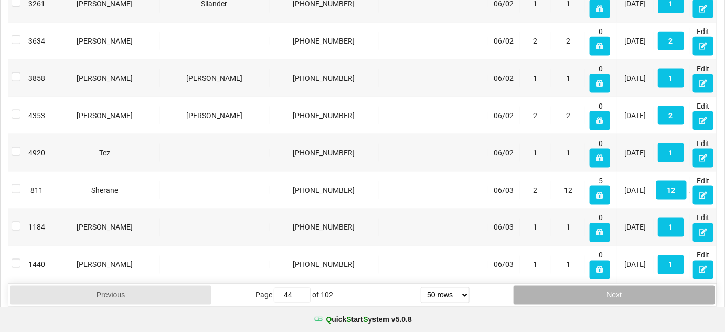
click at [616, 286] on button "Next" at bounding box center [615, 295] width 202 height 19
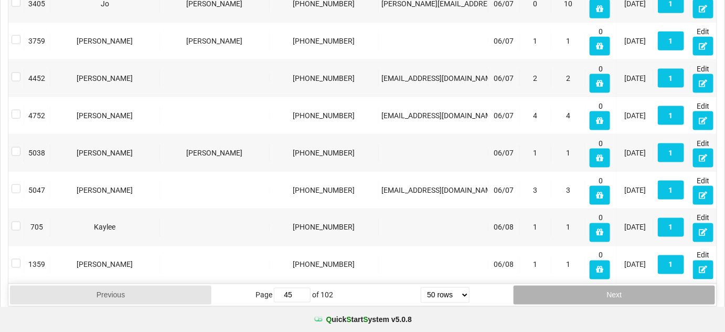
click at [364, 174] on button "Next" at bounding box center [363, 174] width 1 height 0
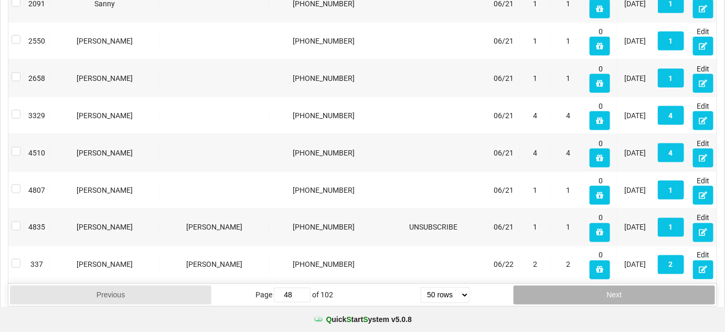
click at [615, 286] on button "Next" at bounding box center [615, 295] width 202 height 19
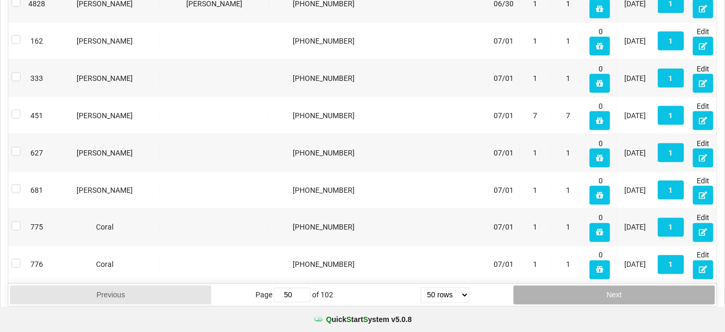
click at [363, 166] on button "Next" at bounding box center [363, 166] width 0 height 0
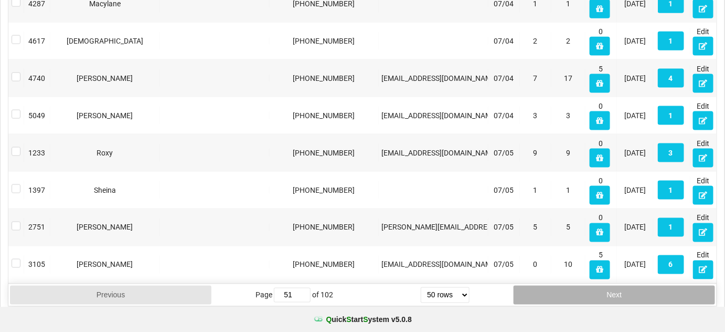
click at [363, 168] on button "Next" at bounding box center [363, 168] width 0 height 0
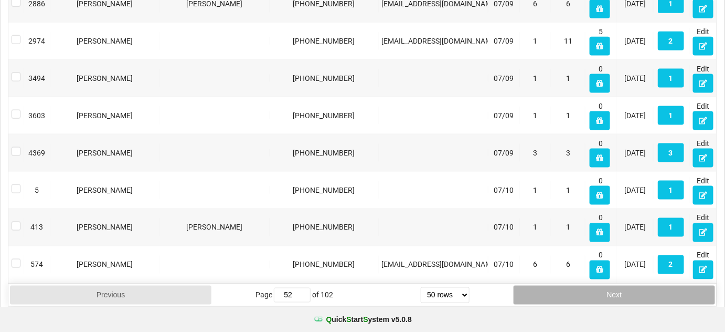
click at [615, 286] on button "Next" at bounding box center [615, 295] width 202 height 19
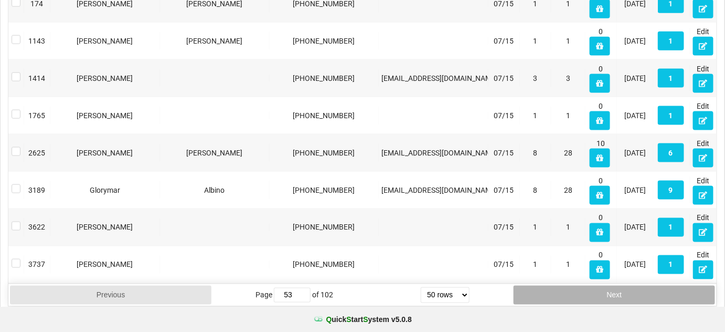
click at [615, 286] on button "Next" at bounding box center [615, 295] width 202 height 19
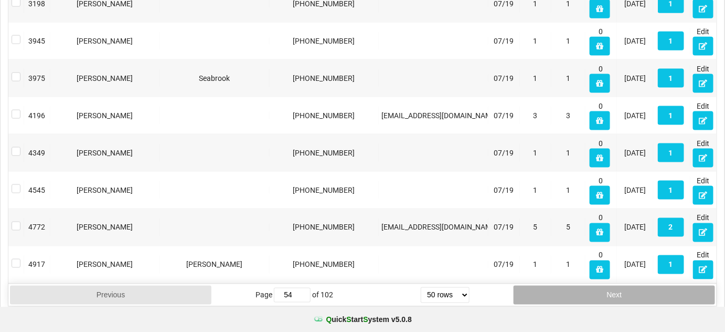
click at [615, 286] on button "Next" at bounding box center [615, 295] width 202 height 19
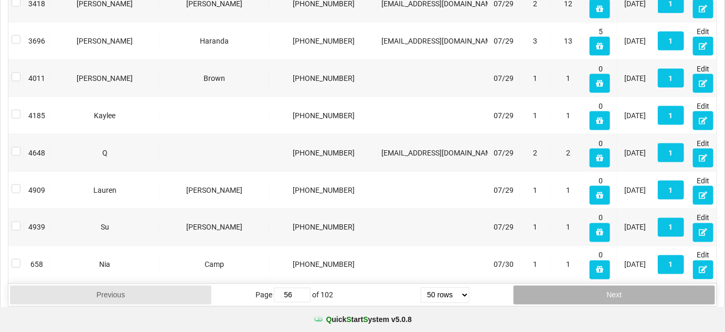
click at [614, 286] on button "Next" at bounding box center [615, 295] width 202 height 19
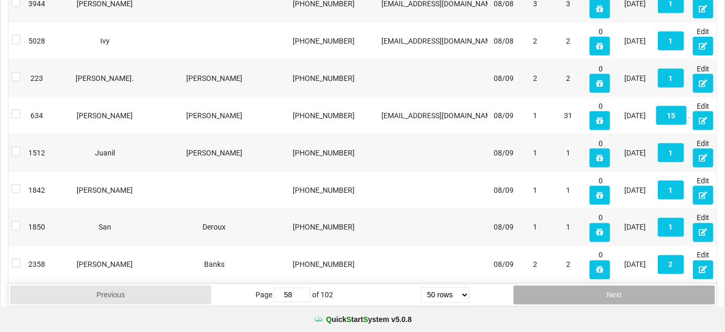
click at [613, 286] on button "Next" at bounding box center [615, 295] width 202 height 19
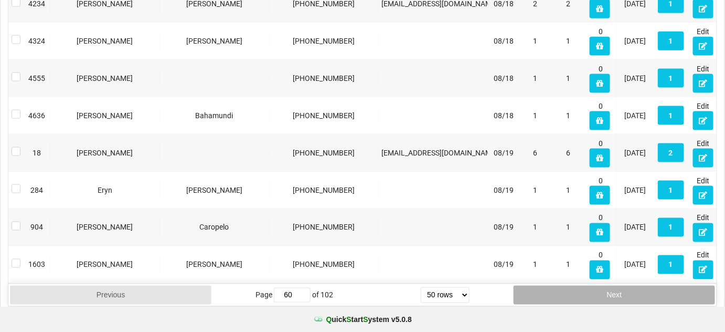
click at [613, 286] on button "Next" at bounding box center [615, 295] width 202 height 19
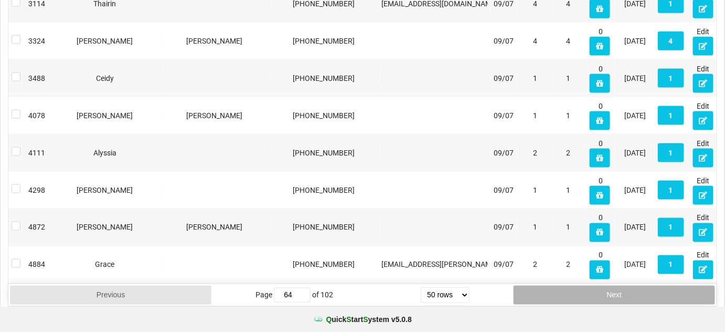
click at [612, 286] on button "Next" at bounding box center [615, 295] width 202 height 19
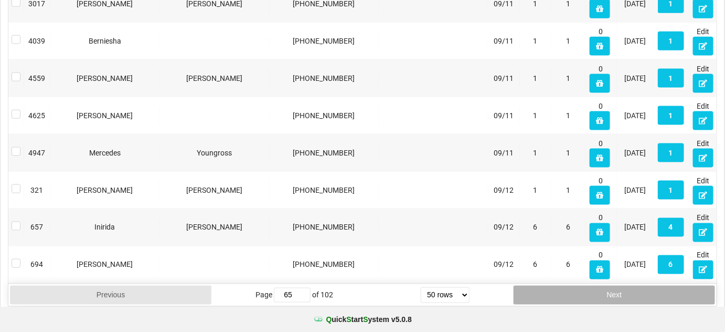
click at [612, 286] on button "Next" at bounding box center [615, 295] width 202 height 19
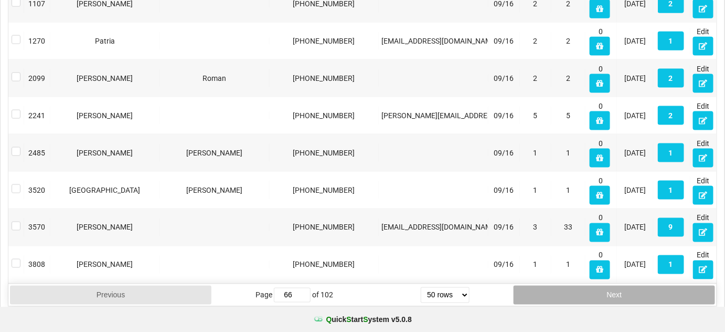
click at [612, 286] on button "Next" at bounding box center [615, 295] width 202 height 19
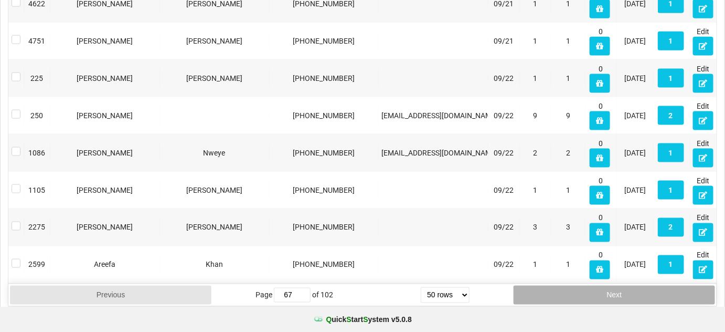
click at [363, 166] on button "Next" at bounding box center [363, 166] width 0 height 0
type input "68"
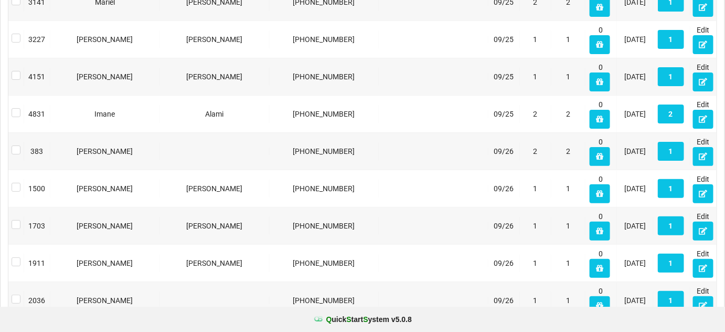
scroll to position [1269, 0]
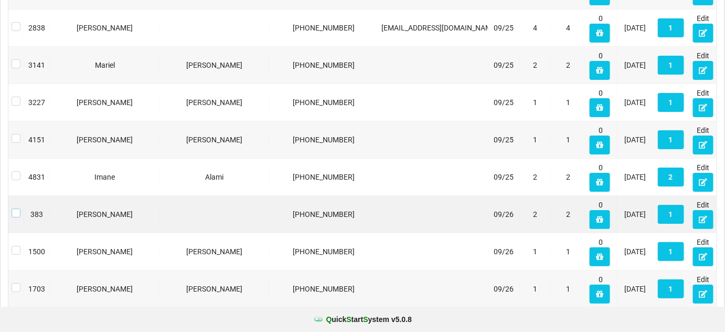
drag, startPoint x: 17, startPoint y: 208, endPoint x: 14, endPoint y: 216, distance: 8.8
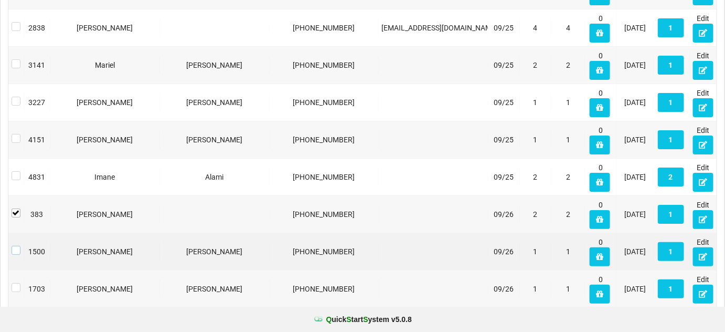
click at [16, 246] on label at bounding box center [16, 246] width 9 height 0
click at [16, 283] on label at bounding box center [16, 283] width 9 height 0
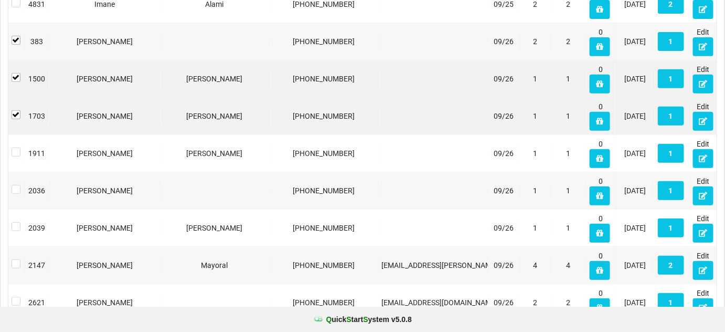
scroll to position [1460, 0]
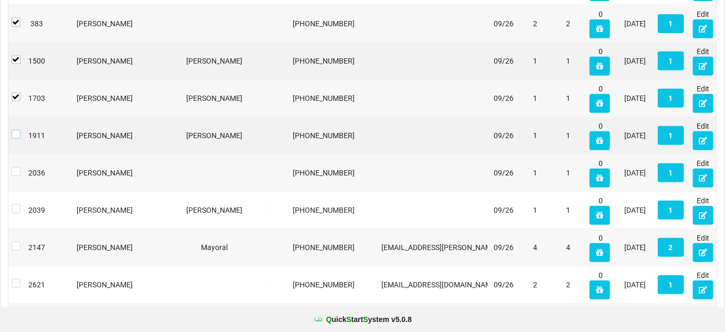
drag, startPoint x: 17, startPoint y: 128, endPoint x: 17, endPoint y: 135, distance: 6.8
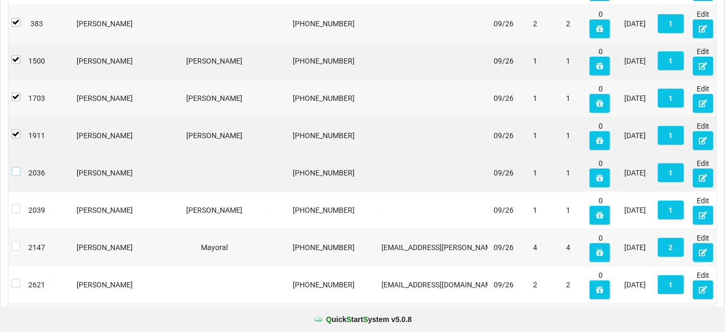
click at [18, 167] on label at bounding box center [16, 167] width 9 height 0
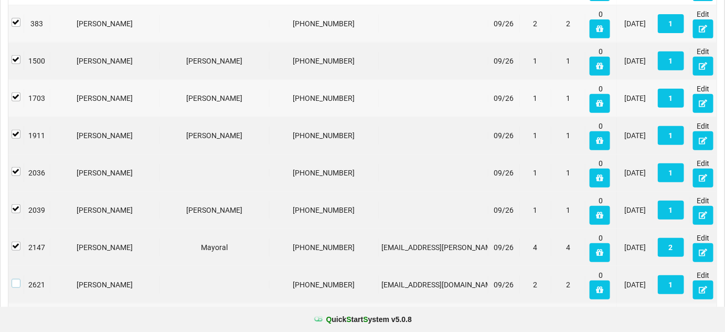
click at [17, 279] on label at bounding box center [16, 279] width 9 height 0
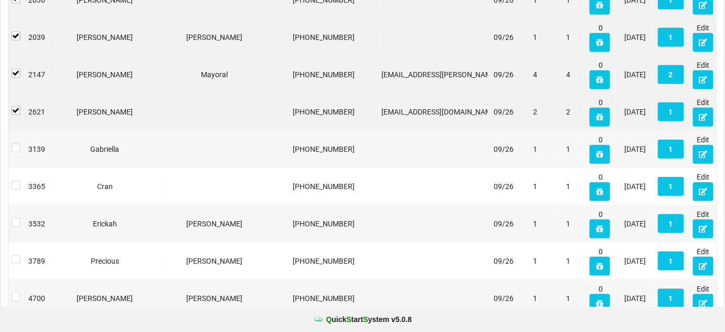
scroll to position [1651, 0]
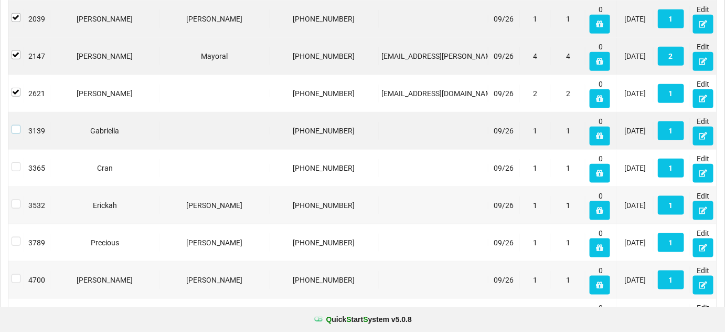
click at [238, 210] on label at bounding box center [239, 210] width 3 height 0
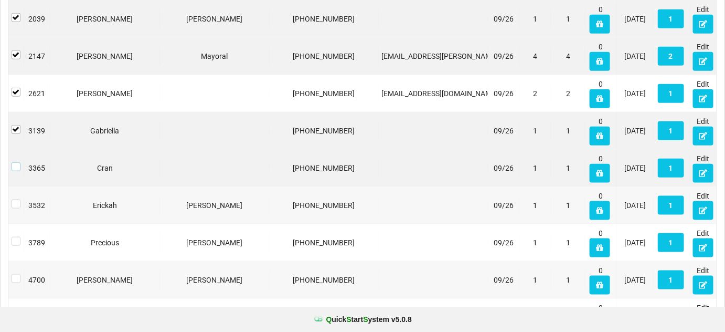
click at [13, 162] on label at bounding box center [16, 162] width 9 height 0
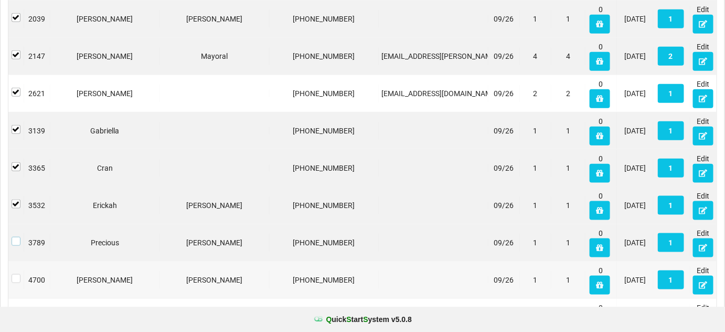
click at [16, 237] on label at bounding box center [16, 237] width 9 height 0
click at [16, 274] on label at bounding box center [16, 274] width 9 height 0
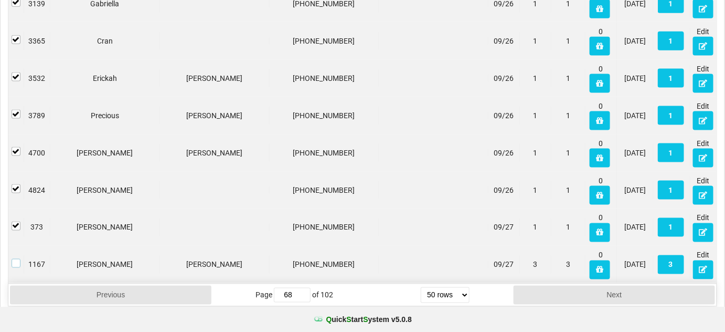
click at [350, 235] on label at bounding box center [350, 235] width 1 height 0
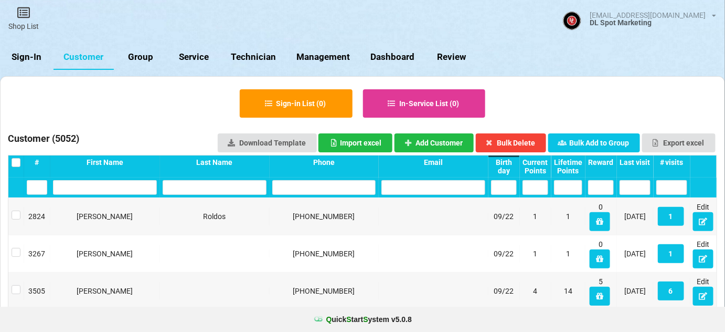
scroll to position [0, 0]
click at [595, 115] on div "SMS Test Sept2025 Bday 9/15-9/22 July2025 Bday 7/16-7/31 Aug2025 Bday 8/25 - 8/…" at bounding box center [608, 111] width 103 height 20
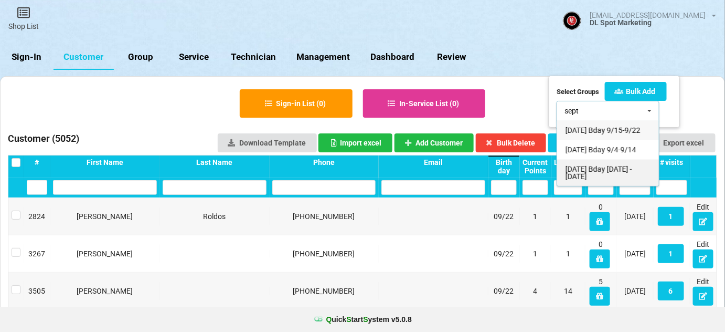
type input "sept"
click at [602, 173] on span "Sept2025 Bday 9/26 - 10/5/25" at bounding box center [599, 173] width 67 height 16
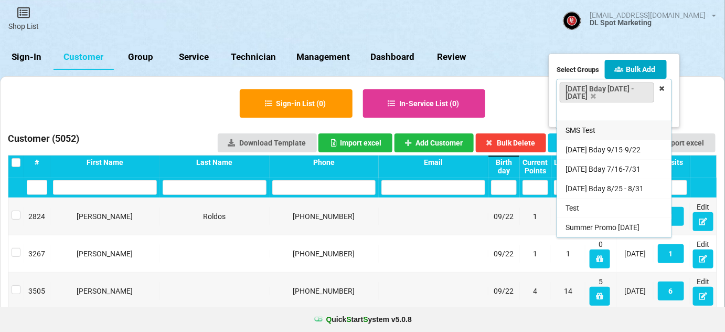
click at [648, 68] on button "Bulk Add" at bounding box center [636, 69] width 62 height 19
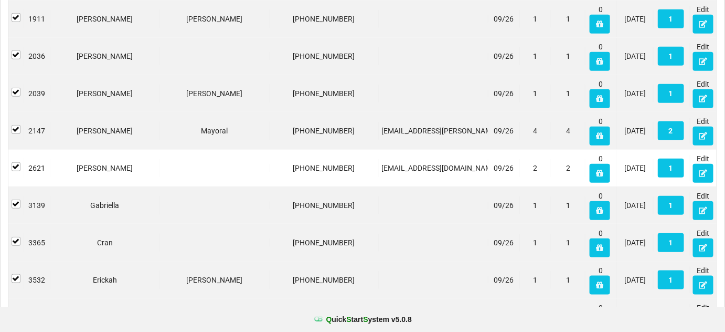
scroll to position [1778, 0]
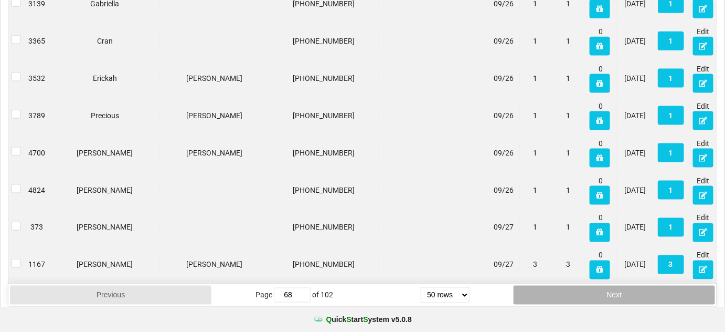
type input "69"
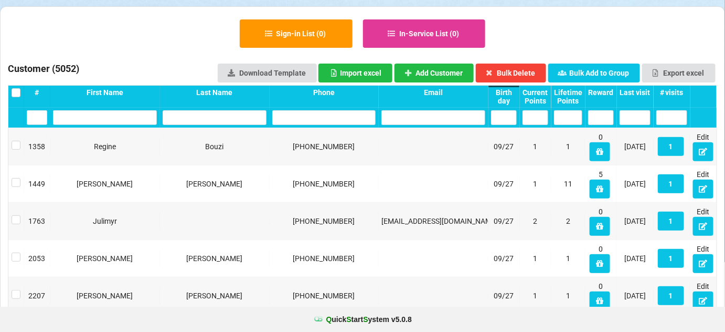
scroll to position [0, 0]
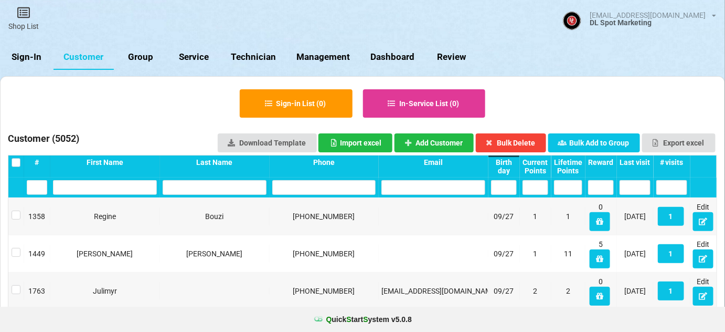
click at [17, 158] on label at bounding box center [16, 158] width 9 height 0
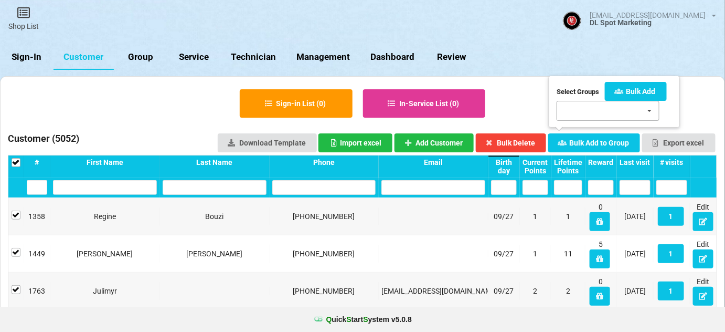
click at [597, 113] on div "SMS Test Sept2025 Bday 9/15-9/22 July2025 Bday 7/16-7/31 Aug2025 Bday 8/25 - 8/…" at bounding box center [608, 111] width 103 height 20
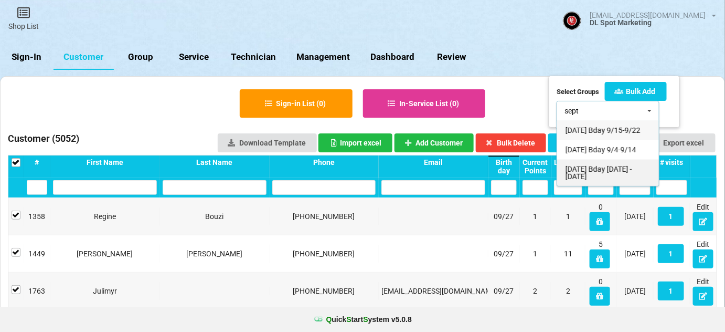
type input "sept"
click at [595, 170] on span "Sept2025 Bday 9/26 - 10/5/25" at bounding box center [599, 173] width 67 height 16
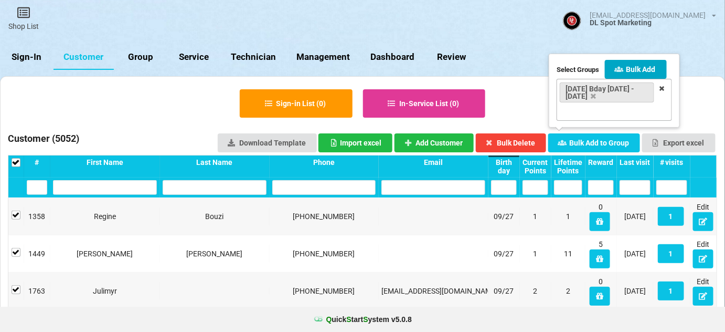
click at [650, 69] on button "Bulk Add" at bounding box center [636, 69] width 62 height 19
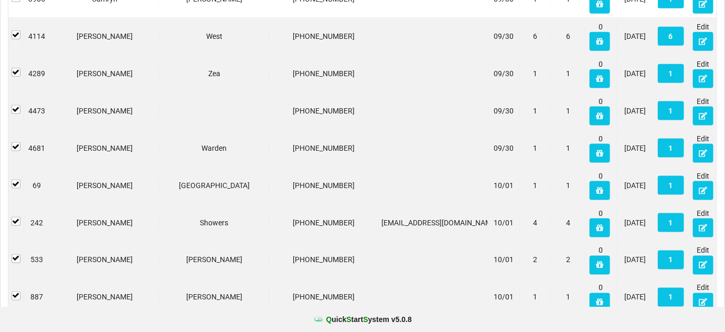
scroll to position [1778, 0]
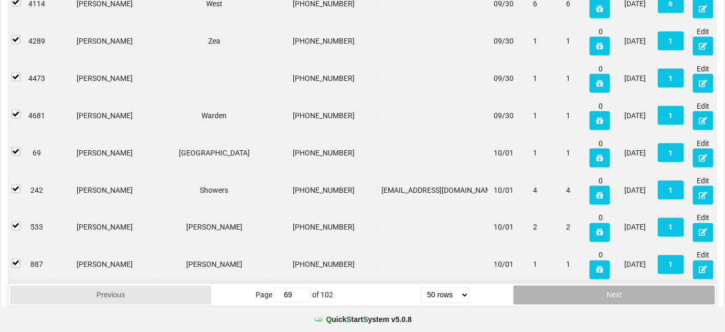
click at [595, 288] on button "Next" at bounding box center [615, 295] width 202 height 19
type input "70"
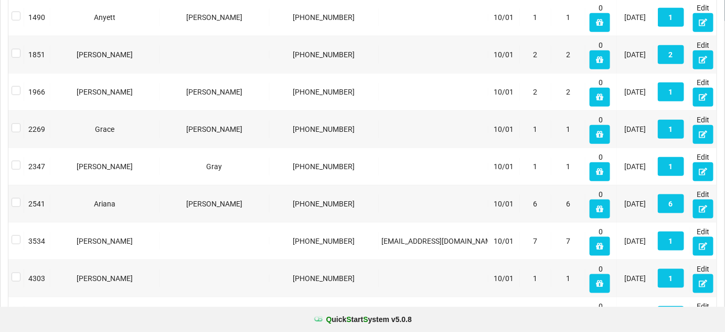
scroll to position [0, 0]
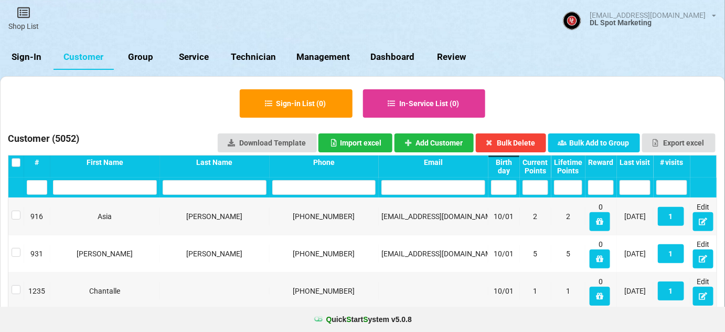
click at [122, 161] on label at bounding box center [125, 161] width 6 height 0
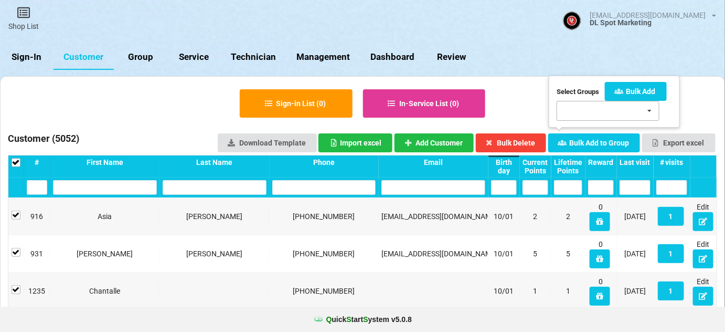
click at [591, 109] on div "SMS Test Sept2025 Bday 9/15-9/22 July2025 Bday 7/16-7/31 Aug2025 Bday 8/25 - 8/…" at bounding box center [608, 111] width 103 height 20
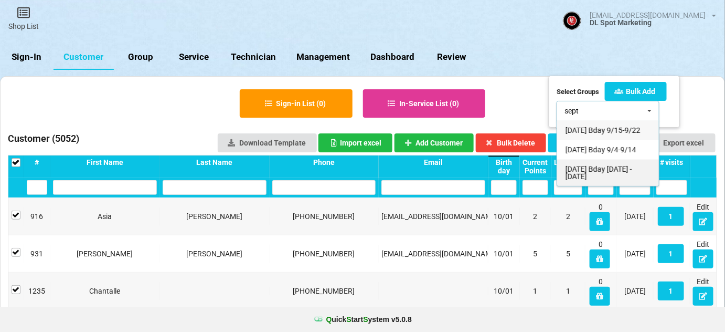
type input "sept"
click at [595, 174] on div "Sept2025 Bday 9/26 - 10/5/25" at bounding box center [608, 172] width 102 height 27
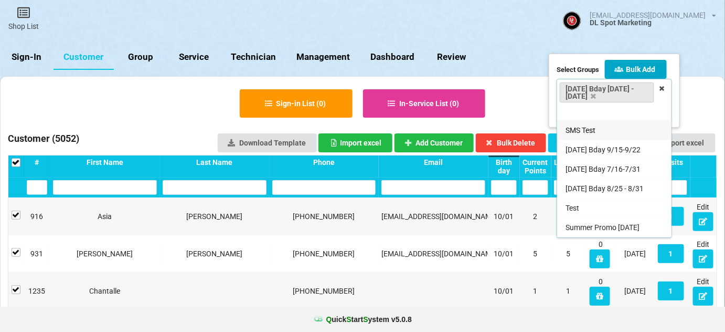
click at [645, 68] on button "Bulk Add" at bounding box center [636, 69] width 62 height 19
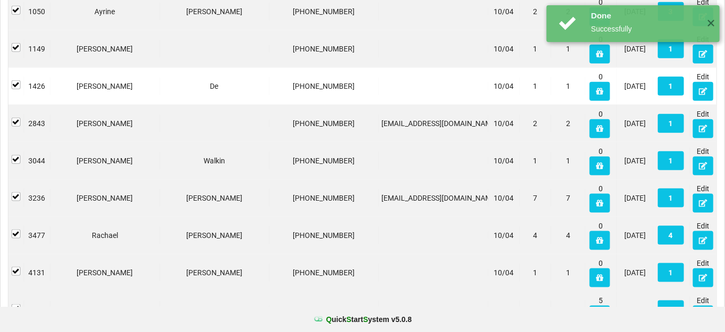
scroll to position [1778, 0]
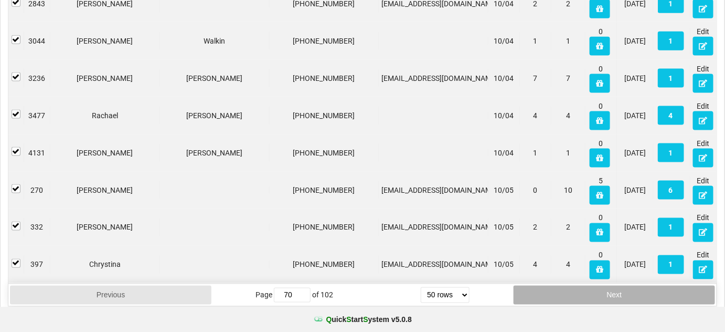
click at [621, 286] on button "Next" at bounding box center [615, 295] width 202 height 19
type input "71"
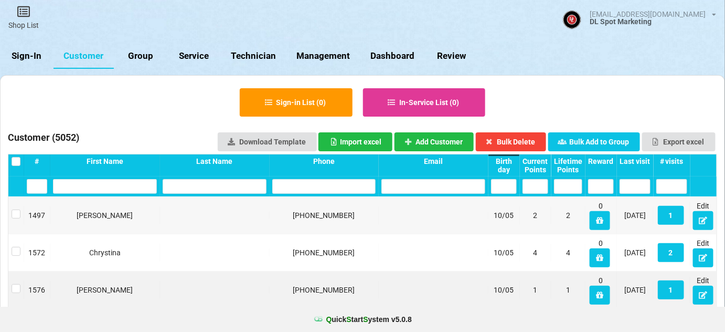
scroll to position [0, 0]
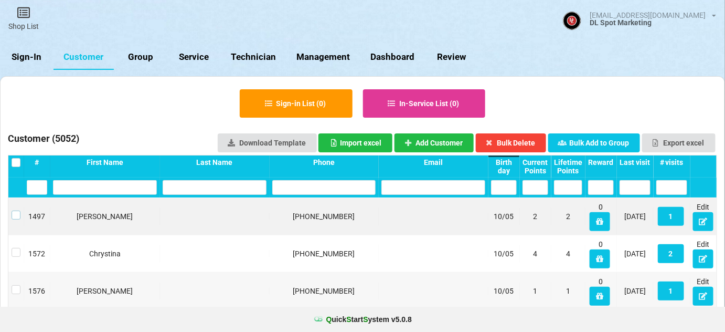
click at [35, 207] on label at bounding box center [39, 207] width 8 height 0
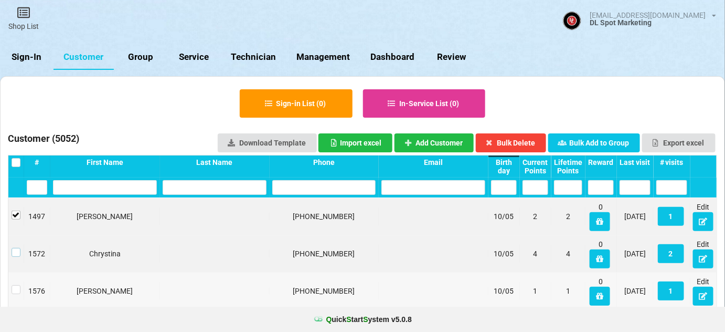
click at [14, 248] on label at bounding box center [16, 248] width 9 height 0
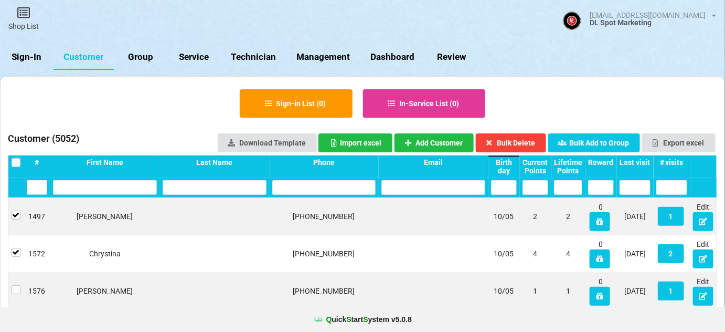
click at [16, 285] on label at bounding box center [16, 285] width 9 height 0
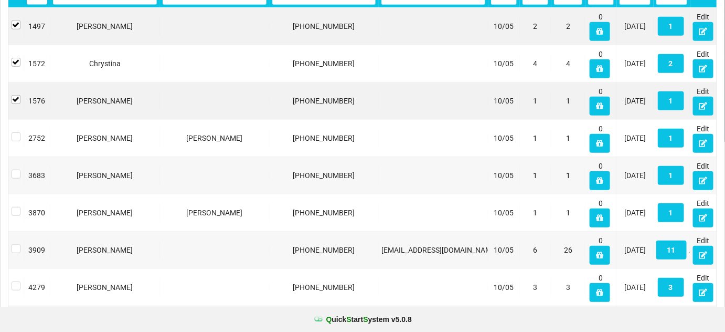
scroll to position [191, 0]
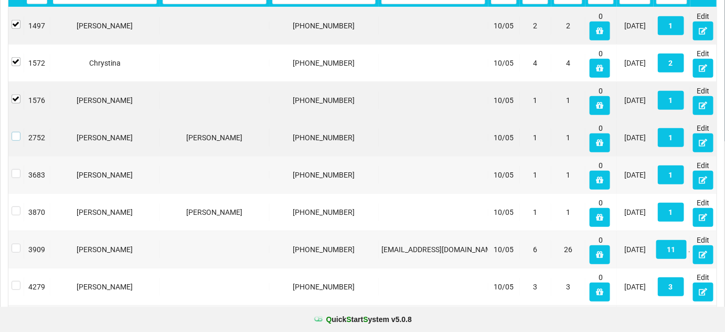
click at [17, 132] on label at bounding box center [16, 132] width 9 height 0
click at [15, 169] on label at bounding box center [16, 169] width 9 height 0
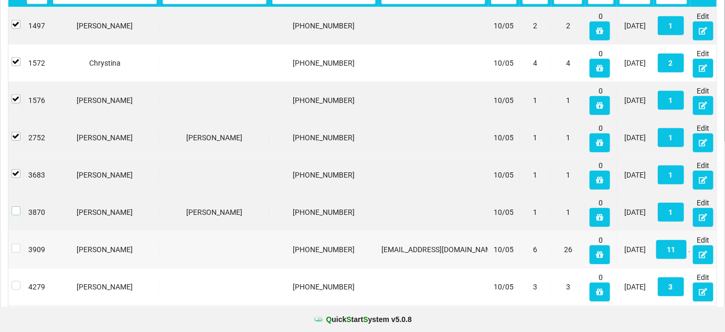
click at [18, 206] on label at bounding box center [16, 206] width 9 height 0
click at [18, 244] on label at bounding box center [16, 244] width 9 height 0
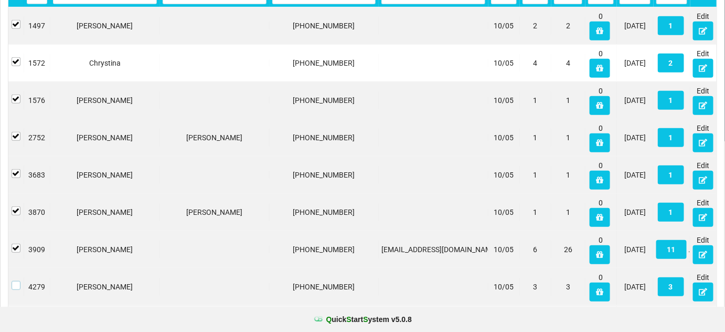
click at [15, 281] on label at bounding box center [16, 281] width 9 height 0
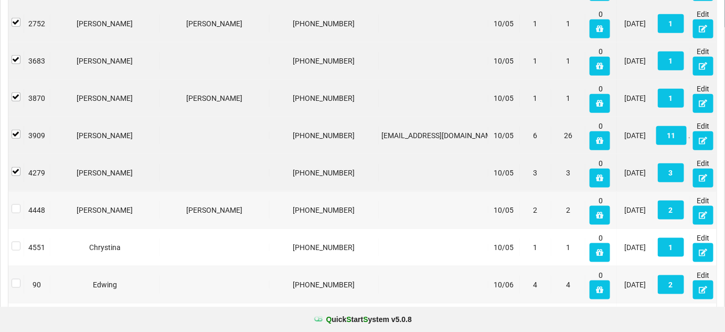
scroll to position [382, 0]
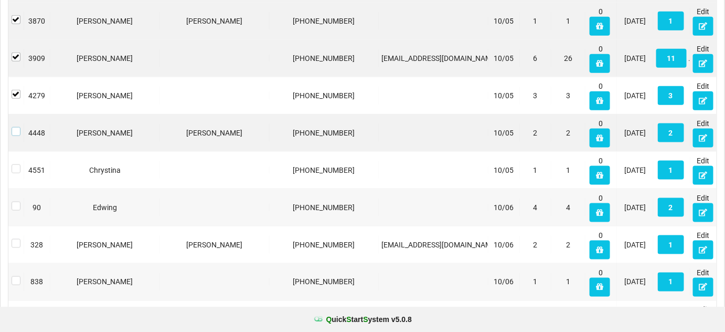
click at [59, 80] on label at bounding box center [63, 80] width 8 height 0
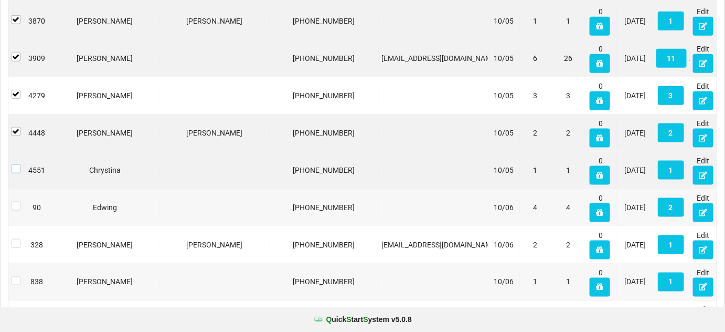
click at [15, 164] on label at bounding box center [16, 164] width 9 height 0
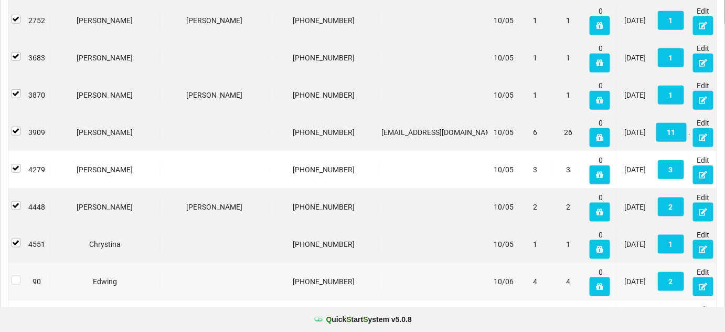
scroll to position [0, 0]
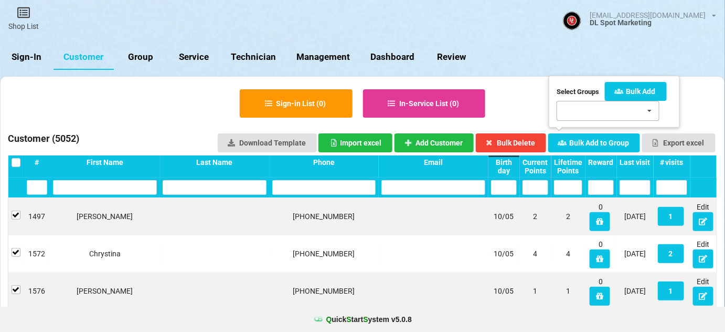
click at [586, 104] on div "SMS Test Sept2025 Bday 9/15-9/22 July2025 Bday 7/16-7/31 Aug2025 Bday 8/25 - 8/…" at bounding box center [608, 111] width 103 height 20
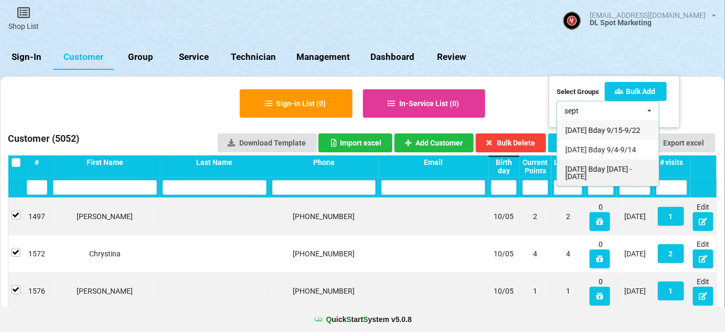
type input "sept"
click at [601, 175] on div "Sept2025 Bday 9/26 - 10/5/25" at bounding box center [608, 172] width 102 height 27
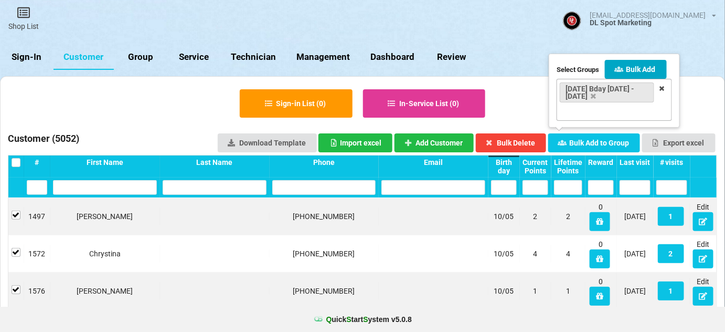
click at [647, 68] on button "Bulk Add" at bounding box center [636, 69] width 62 height 19
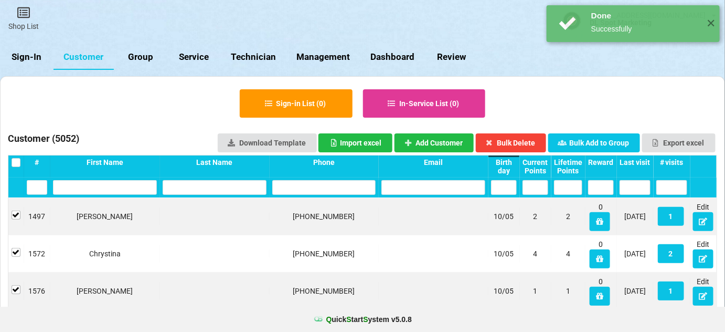
click at [326, 148] on link "Group" at bounding box center [330, 150] width 8 height 4
select select "25"
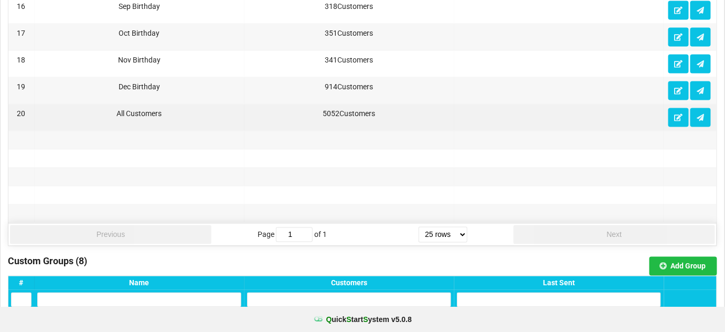
scroll to position [636, 0]
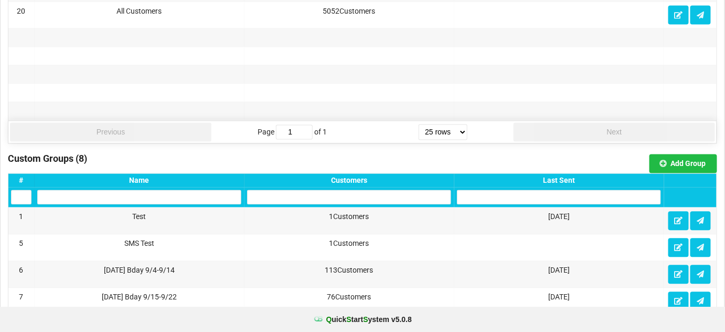
click at [567, 176] on div "Last Sent" at bounding box center [559, 180] width 204 height 8
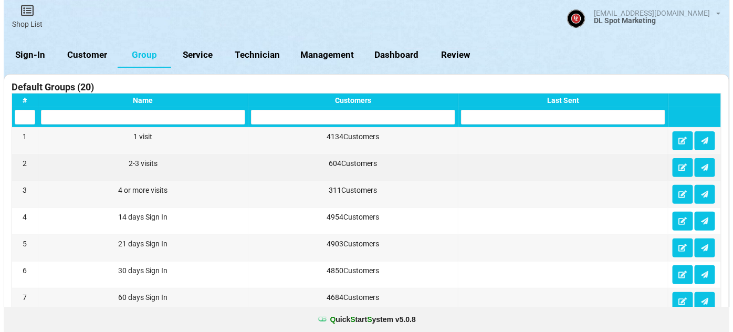
scroll to position [0, 0]
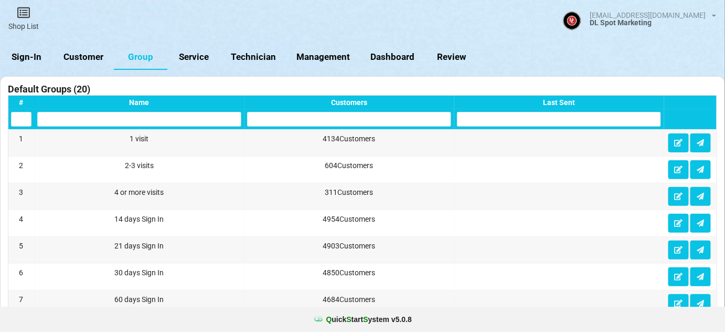
click at [34, 52] on link "Sign-In" at bounding box center [27, 57] width 54 height 25
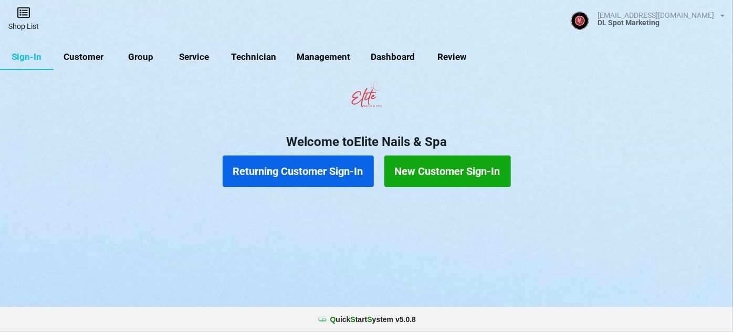
click at [31, 23] on link "Shop List" at bounding box center [24, 19] width 47 height 37
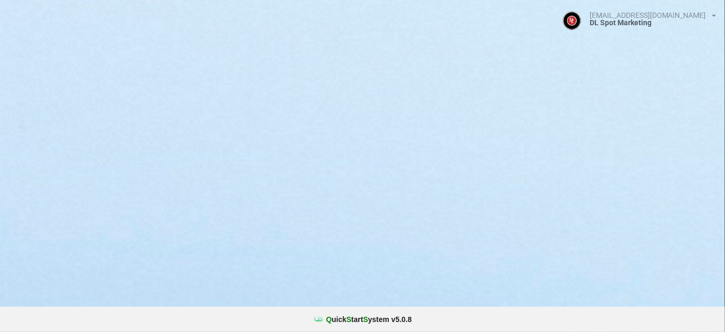
select select "25"
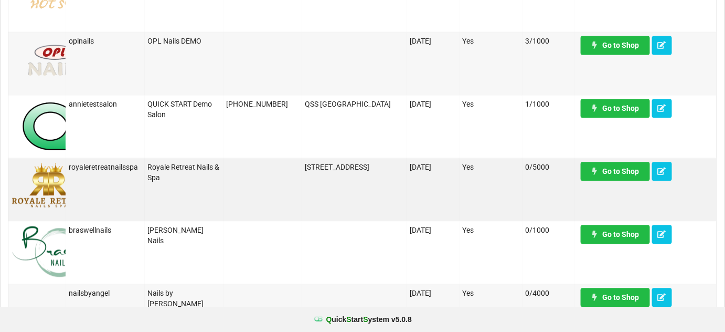
scroll to position [661, 0]
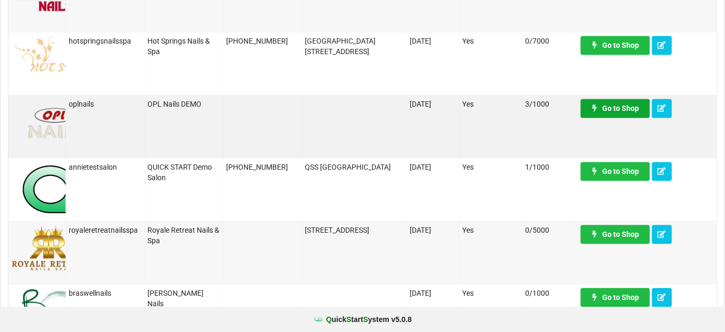
click at [612, 108] on link "Go to Shop" at bounding box center [615, 108] width 69 height 19
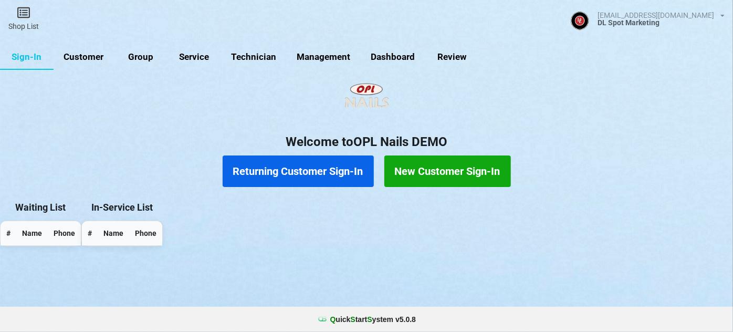
click at [89, 60] on link "Customer" at bounding box center [84, 57] width 60 height 25
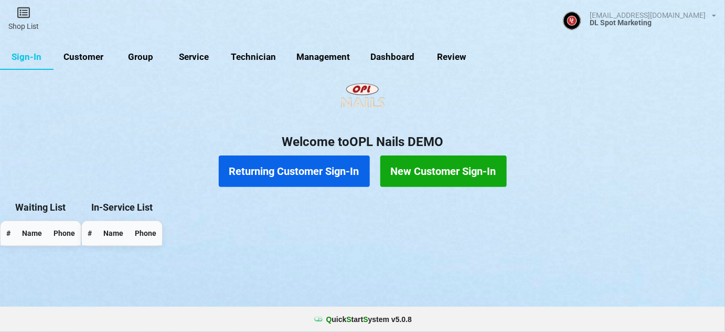
select select "25"
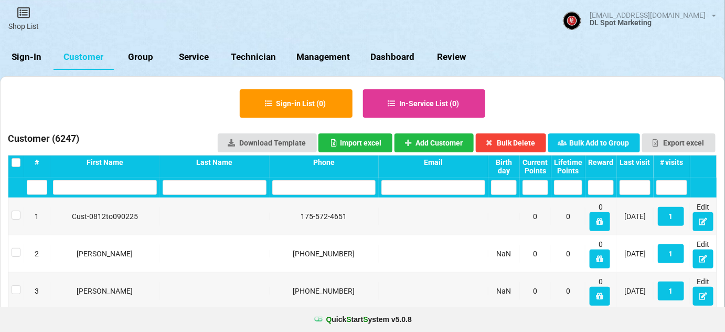
click at [26, 56] on link "Sign-In" at bounding box center [27, 57] width 54 height 25
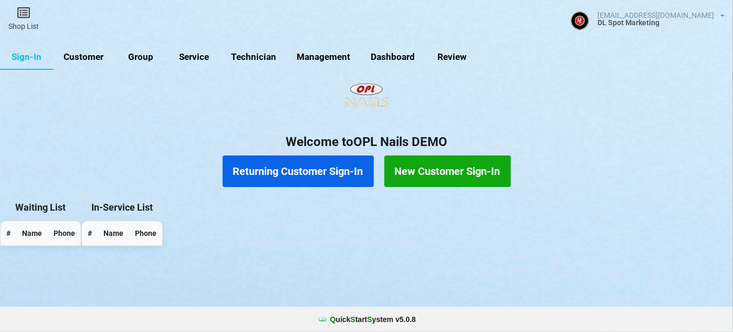
click at [93, 59] on link "Customer" at bounding box center [84, 57] width 60 height 25
select select "25"
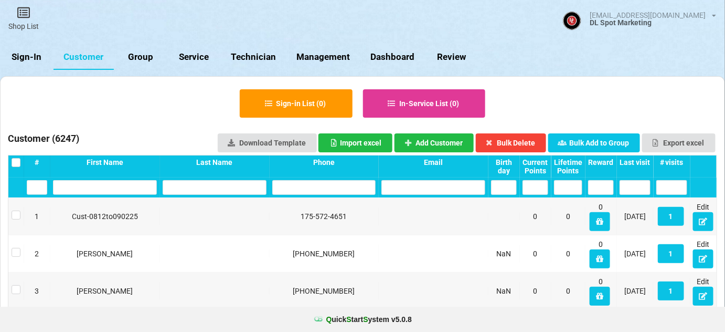
click at [307, 186] on input "text" at bounding box center [324, 187] width 104 height 15
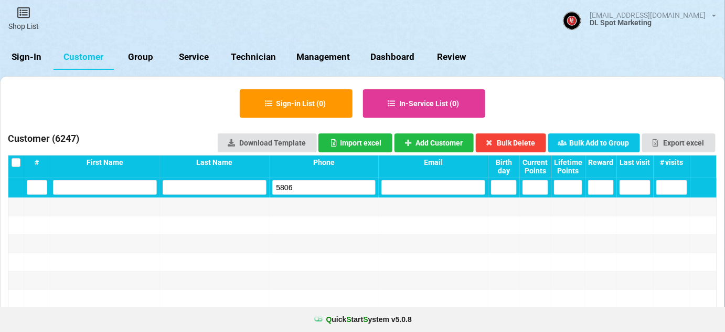
click at [314, 191] on input "5806" at bounding box center [324, 187] width 104 height 15
click at [318, 187] on input "7470" at bounding box center [324, 187] width 104 height 15
click at [313, 188] on input "9201" at bounding box center [324, 187] width 104 height 15
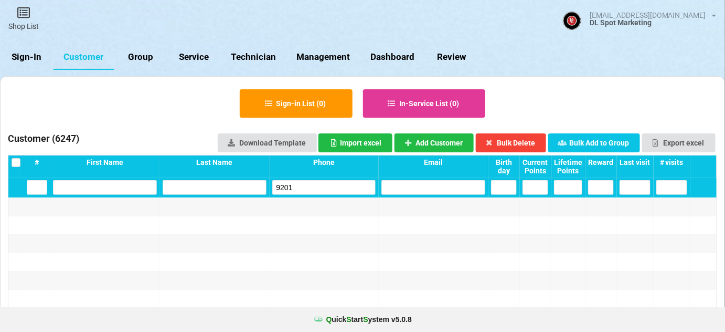
click at [313, 188] on input "9201" at bounding box center [324, 187] width 104 height 15
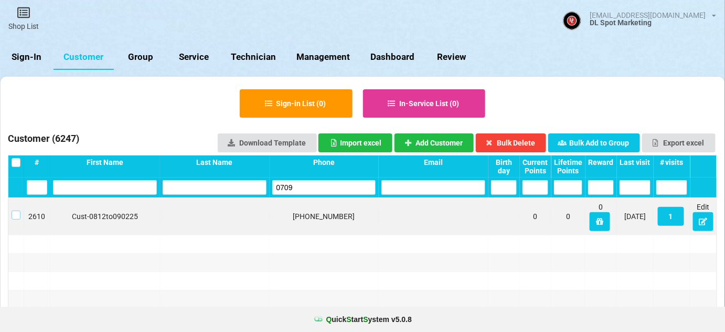
click at [17, 210] on label at bounding box center [16, 210] width 9 height 0
click at [521, 141] on button "Bulk Delete" at bounding box center [511, 142] width 71 height 19
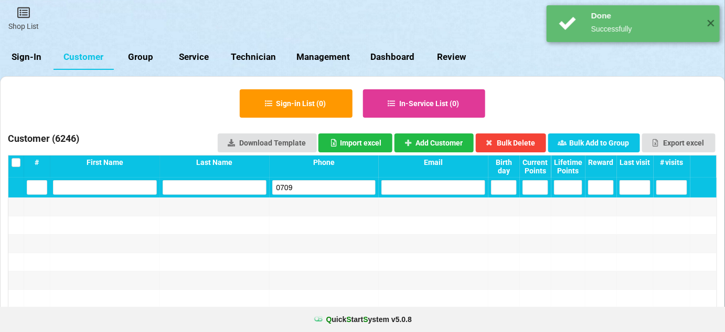
click at [321, 188] on input "0709" at bounding box center [324, 187] width 104 height 15
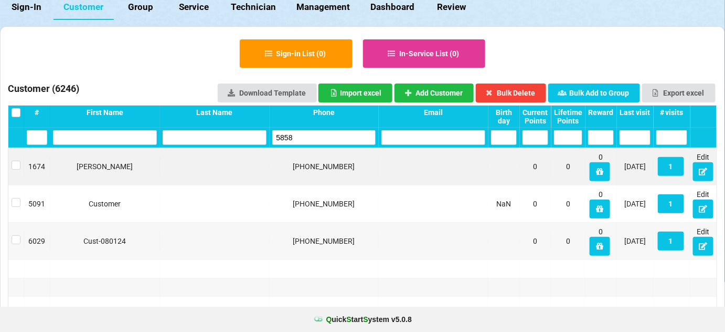
scroll to position [64, 0]
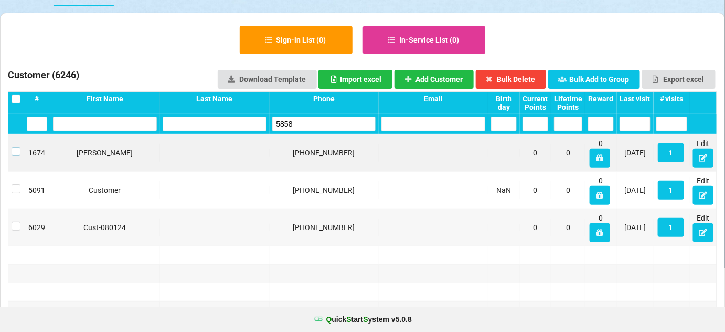
click at [15, 147] on label at bounding box center [16, 147] width 9 height 0
click at [519, 78] on button "Bulk Delete" at bounding box center [511, 79] width 71 height 19
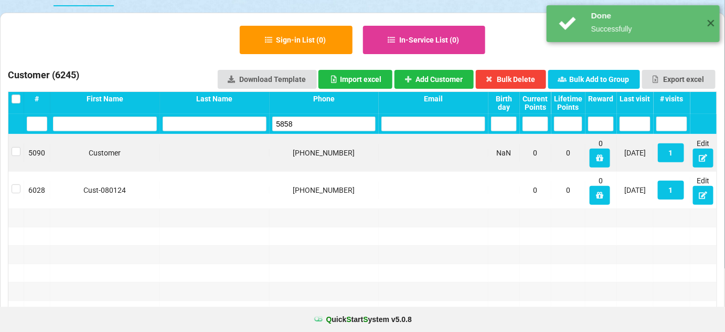
click at [317, 124] on input "5858" at bounding box center [324, 124] width 104 height 15
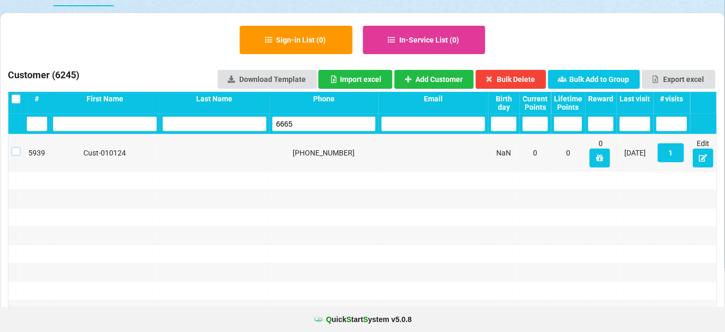
click at [16, 147] on label at bounding box center [16, 147] width 9 height 0
click at [523, 79] on button "Bulk Delete" at bounding box center [511, 79] width 71 height 19
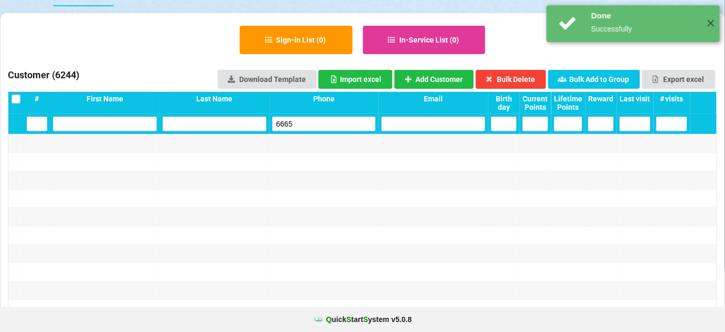
click at [308, 120] on input "6665" at bounding box center [324, 124] width 104 height 15
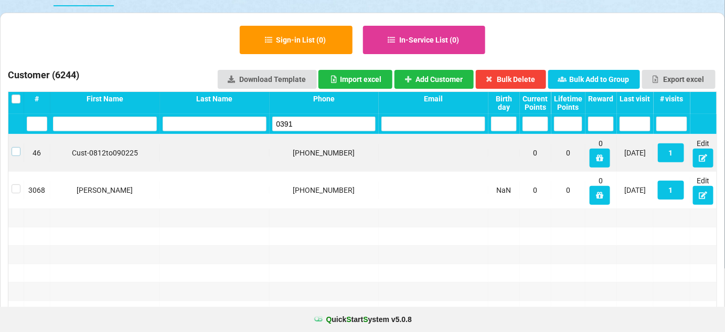
click at [15, 147] on label at bounding box center [16, 147] width 9 height 0
click at [524, 84] on button "Bulk Delete" at bounding box center [511, 79] width 71 height 19
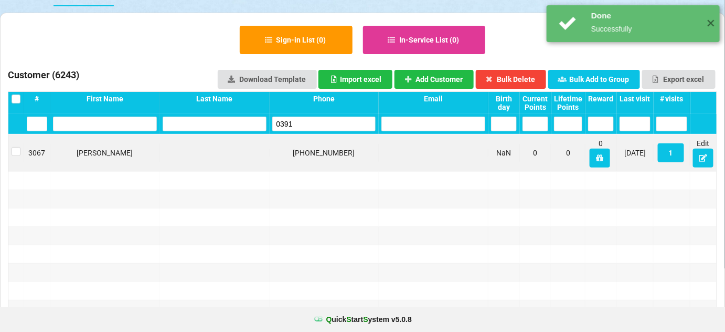
click at [332, 120] on input "0391" at bounding box center [324, 124] width 104 height 15
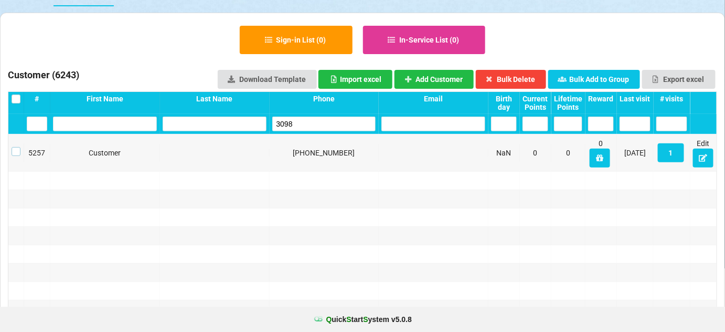
click at [15, 147] on label at bounding box center [16, 147] width 9 height 0
click at [515, 80] on button "Bulk Delete" at bounding box center [511, 79] width 71 height 19
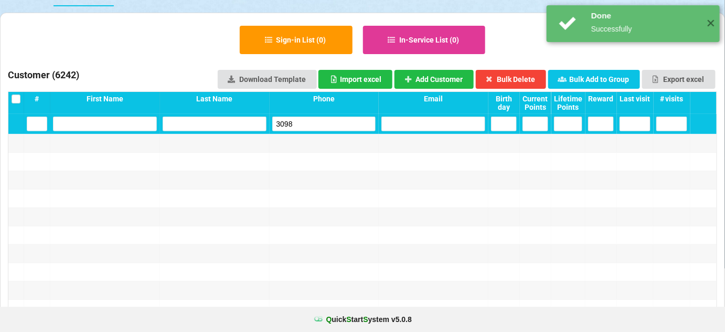
click at [305, 124] on input "3098" at bounding box center [324, 124] width 104 height 15
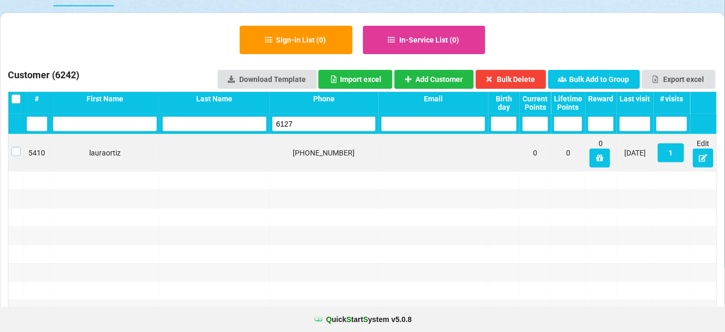
click at [19, 147] on label at bounding box center [16, 147] width 9 height 0
drag, startPoint x: 539, startPoint y: 79, endPoint x: 493, endPoint y: 96, distance: 48.5
click at [536, 81] on button "Bulk Delete" at bounding box center [511, 79] width 71 height 19
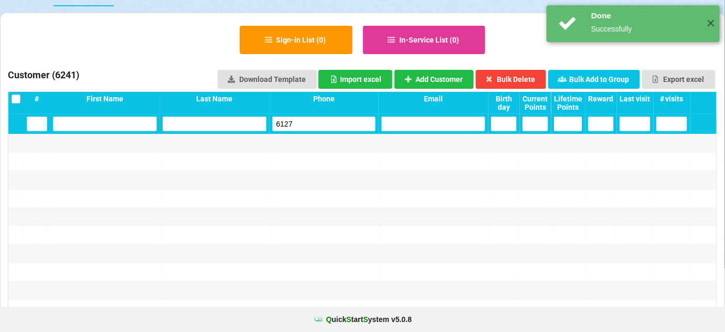
click at [326, 122] on input "6127" at bounding box center [324, 124] width 104 height 15
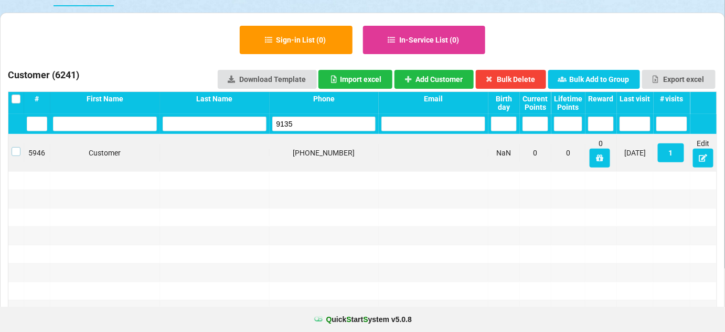
click at [15, 147] on label at bounding box center [16, 147] width 9 height 0
click at [524, 80] on button "Bulk Delete" at bounding box center [511, 79] width 71 height 19
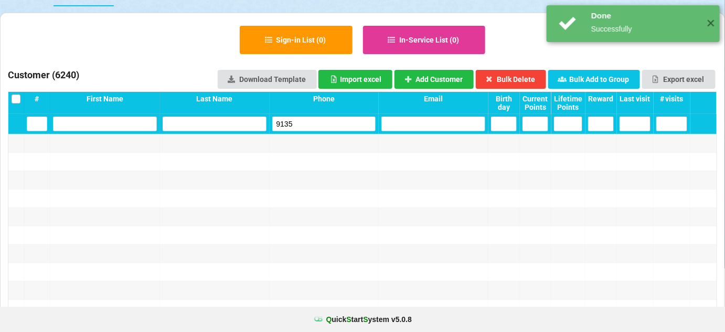
click at [336, 119] on input "9135" at bounding box center [324, 124] width 104 height 15
click at [336, 120] on input "9135" at bounding box center [324, 124] width 104 height 15
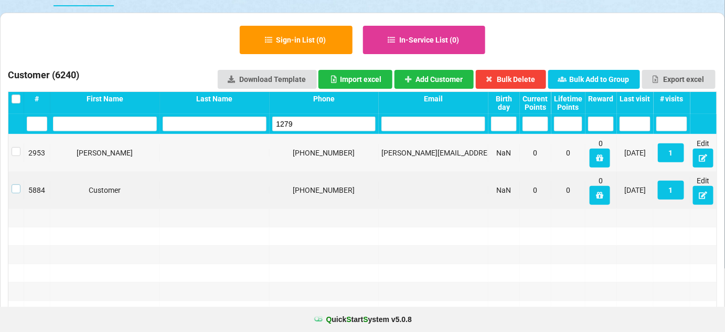
click at [14, 184] on label at bounding box center [16, 184] width 9 height 0
click at [508, 77] on button "Bulk Delete" at bounding box center [511, 79] width 71 height 19
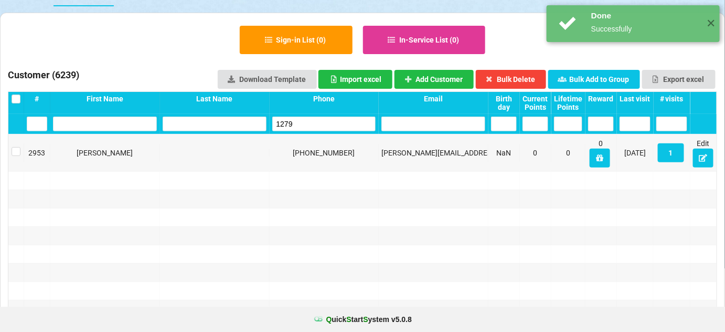
click at [298, 124] on input "1279" at bounding box center [324, 124] width 104 height 15
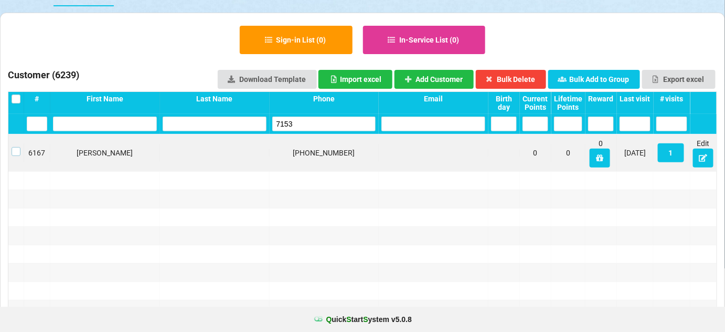
click at [17, 147] on label at bounding box center [16, 147] width 9 height 0
drag, startPoint x: 530, startPoint y: 82, endPoint x: 523, endPoint y: 85, distance: 7.3
click at [529, 82] on button "Bulk Delete" at bounding box center [511, 79] width 71 height 19
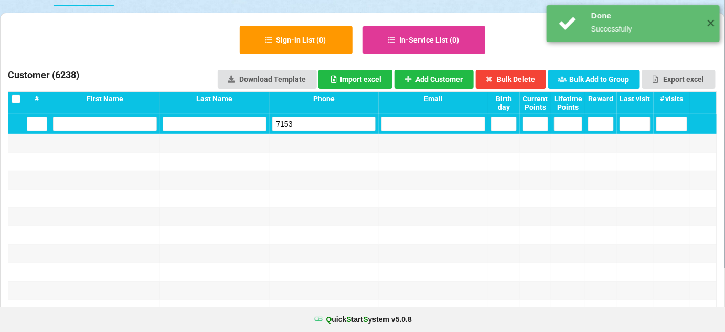
click at [330, 125] on input "7153" at bounding box center [324, 124] width 104 height 15
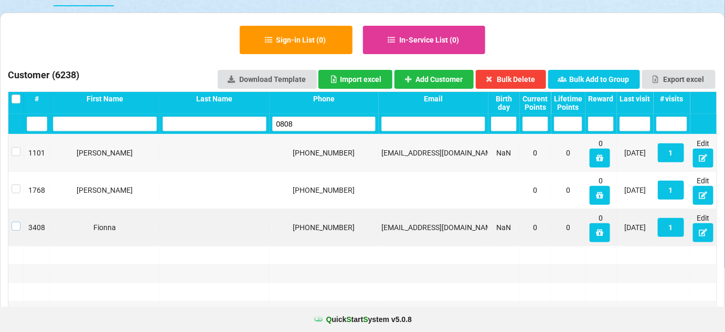
click at [13, 222] on label at bounding box center [16, 222] width 9 height 0
click at [519, 77] on button "Bulk Delete" at bounding box center [511, 79] width 71 height 19
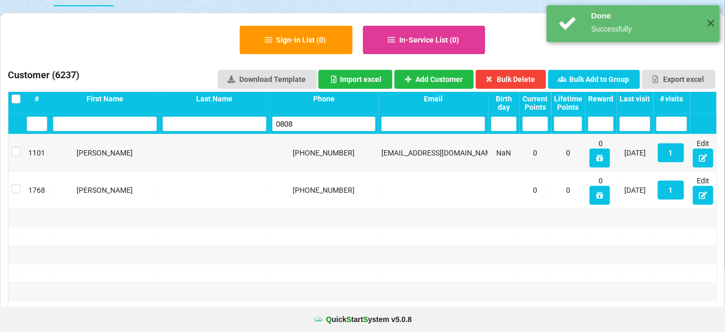
click at [347, 125] on input "0808" at bounding box center [324, 124] width 104 height 15
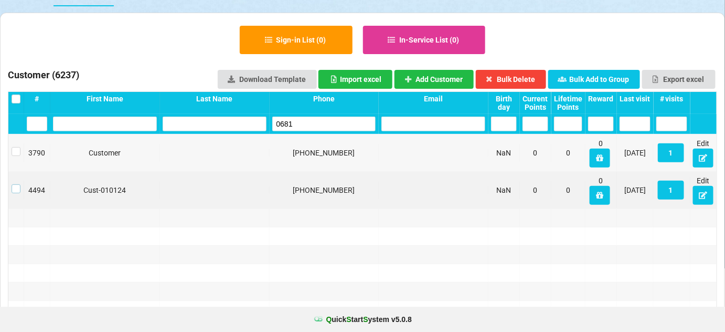
click at [15, 184] on label at bounding box center [16, 184] width 9 height 0
drag, startPoint x: 528, startPoint y: 81, endPoint x: 522, endPoint y: 85, distance: 7.3
click at [528, 82] on button "Bulk Delete" at bounding box center [511, 79] width 71 height 19
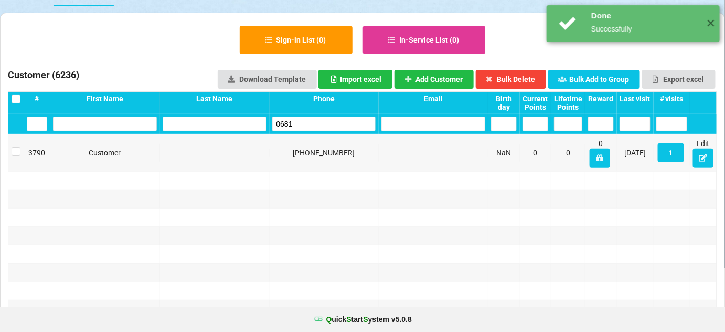
click at [333, 121] on input "0681" at bounding box center [324, 124] width 104 height 15
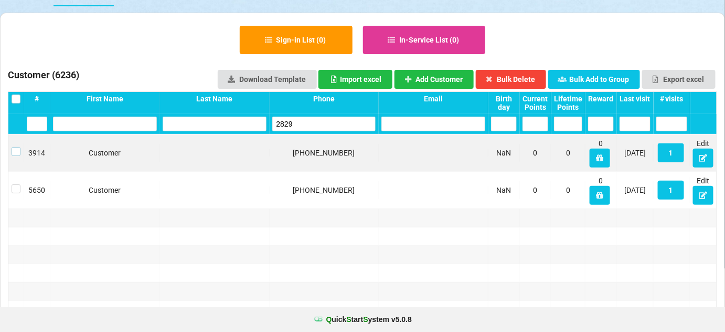
click at [14, 147] on label at bounding box center [16, 147] width 9 height 0
click at [532, 75] on button "Bulk Delete" at bounding box center [511, 79] width 71 height 19
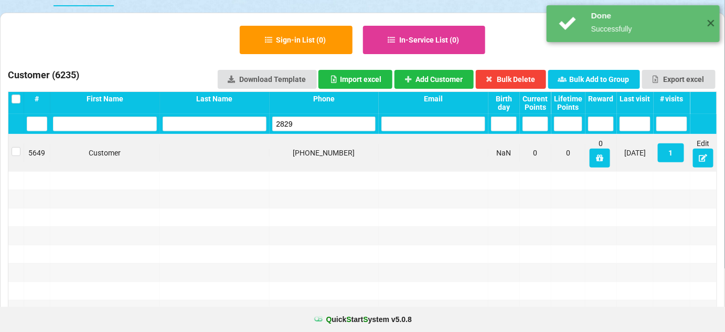
click at [322, 120] on input "2829" at bounding box center [324, 124] width 104 height 15
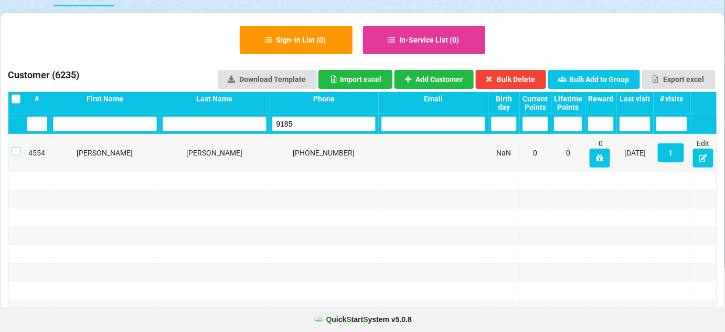
click at [15, 147] on label at bounding box center [16, 147] width 9 height 0
drag, startPoint x: 525, startPoint y: 79, endPoint x: 459, endPoint y: 100, distance: 69.9
click at [525, 79] on button "Bulk Delete" at bounding box center [511, 79] width 71 height 19
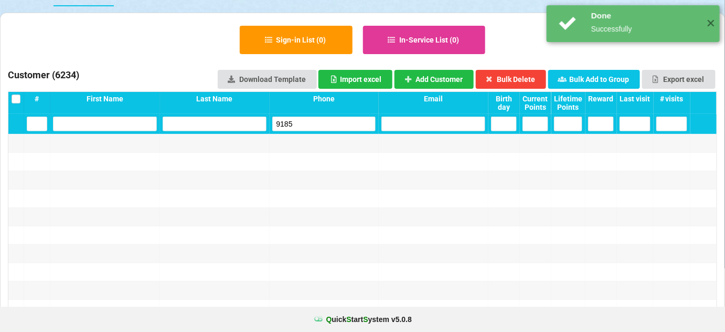
click at [312, 124] on input "9185" at bounding box center [324, 124] width 104 height 15
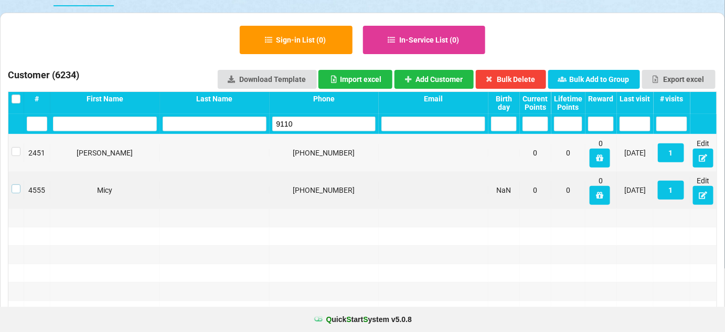
click at [17, 184] on label at bounding box center [16, 184] width 9 height 0
click at [521, 79] on button "Bulk Delete" at bounding box center [511, 79] width 71 height 19
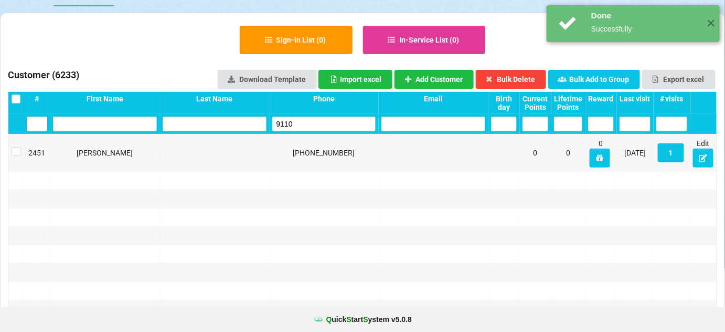
click at [317, 124] on input "9110" at bounding box center [324, 124] width 104 height 15
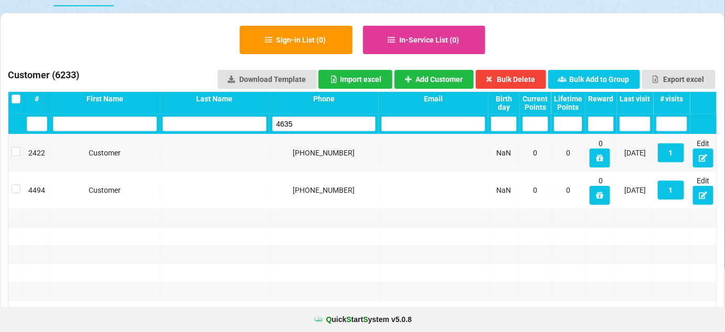
click at [313, 123] on input "4635" at bounding box center [324, 124] width 104 height 15
click at [312, 124] on input "4635" at bounding box center [324, 124] width 104 height 15
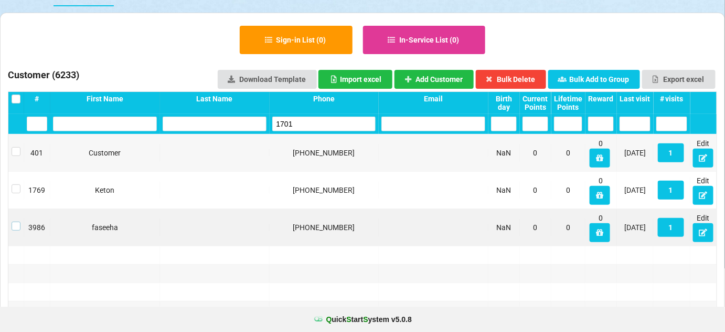
click at [17, 222] on label at bounding box center [16, 222] width 9 height 0
drag, startPoint x: 532, startPoint y: 79, endPoint x: 480, endPoint y: 100, distance: 56.0
click at [530, 80] on button "Bulk Delete" at bounding box center [511, 79] width 71 height 19
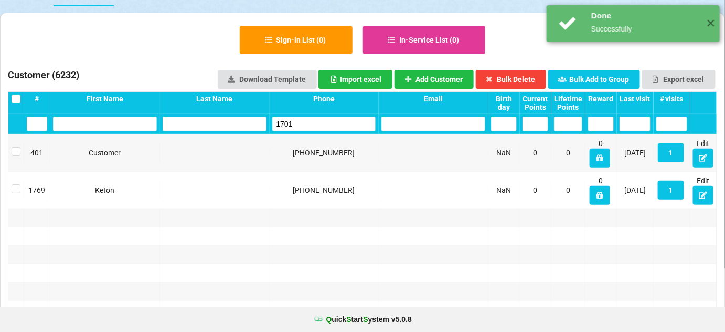
click at [328, 123] on input "1701" at bounding box center [324, 124] width 104 height 15
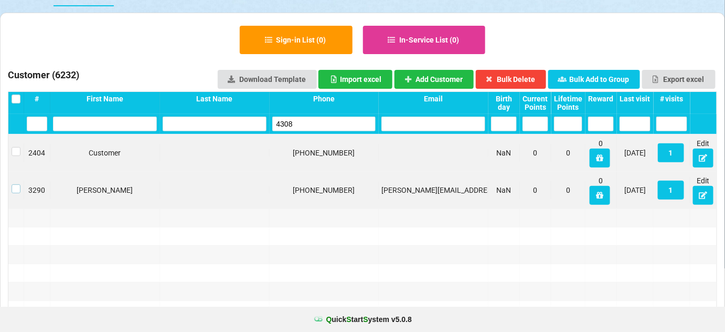
click at [14, 184] on label at bounding box center [16, 184] width 9 height 0
click at [523, 75] on button "Bulk Delete" at bounding box center [511, 79] width 71 height 19
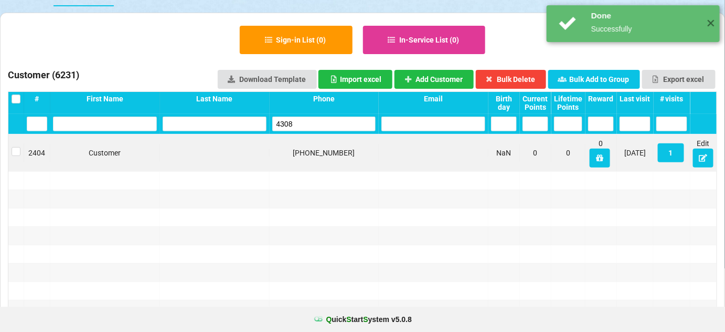
click at [298, 119] on input "4308" at bounding box center [324, 124] width 104 height 15
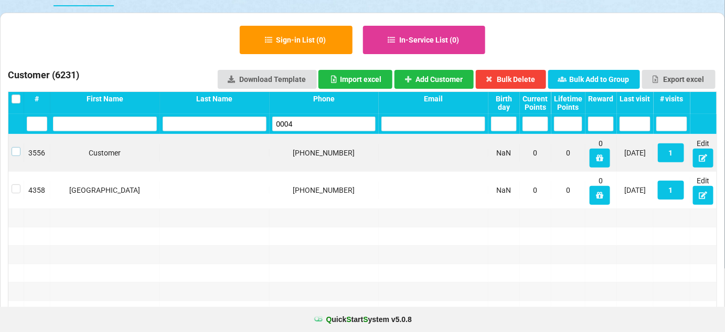
click at [17, 147] on label at bounding box center [16, 147] width 9 height 0
click at [538, 78] on button "Bulk Delete" at bounding box center [511, 79] width 71 height 19
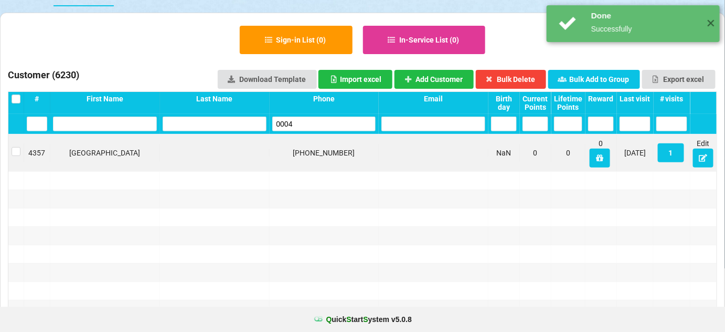
click at [313, 122] on input "0004" at bounding box center [324, 124] width 104 height 15
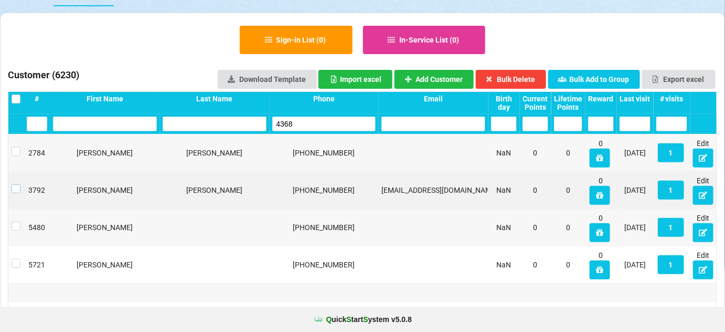
click at [17, 184] on label at bounding box center [16, 184] width 9 height 0
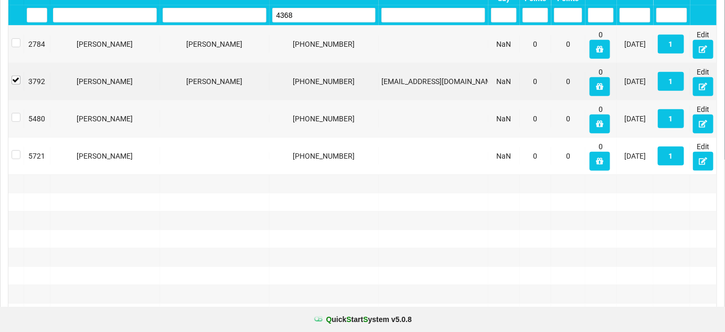
scroll to position [127, 0]
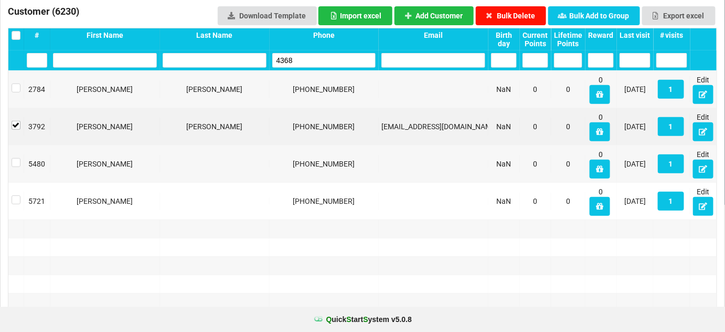
click at [505, 13] on button "Bulk Delete" at bounding box center [511, 15] width 71 height 19
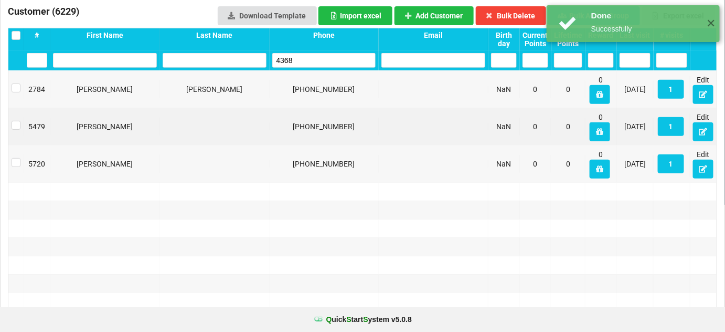
click at [308, 60] on input "4368" at bounding box center [324, 60] width 104 height 15
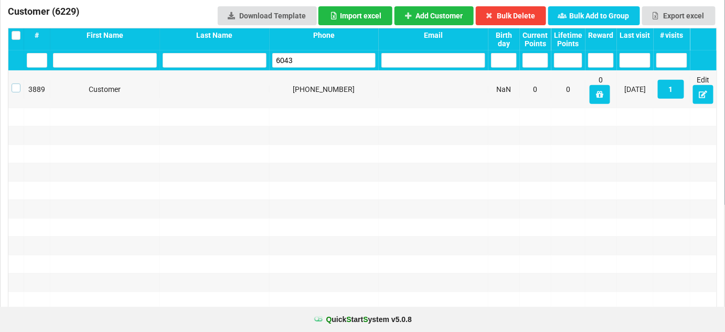
click at [15, 83] on label at bounding box center [16, 83] width 9 height 0
click at [532, 15] on button "Bulk Delete" at bounding box center [511, 15] width 71 height 19
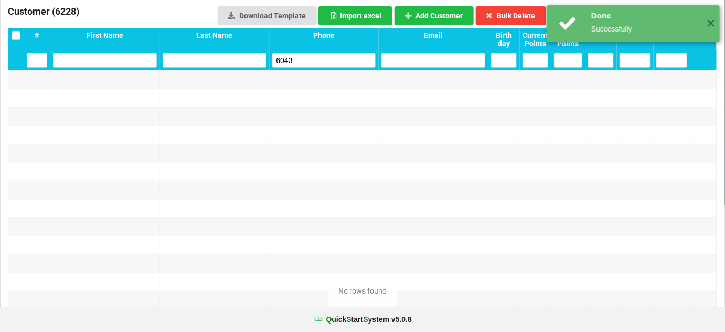
click at [309, 58] on input "6043" at bounding box center [324, 60] width 104 height 15
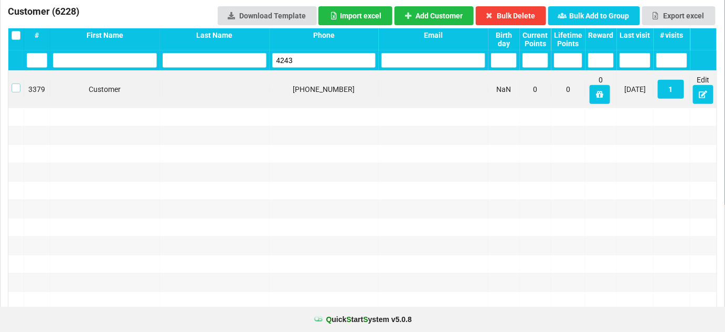
click at [16, 83] on label at bounding box center [16, 83] width 9 height 0
click at [533, 16] on button "Bulk Delete" at bounding box center [511, 15] width 71 height 19
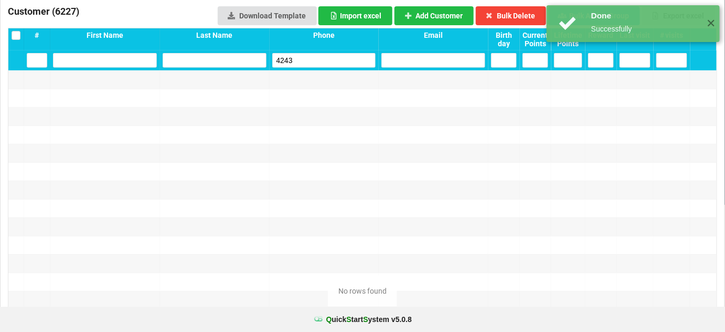
click at [314, 63] on input "4243" at bounding box center [324, 60] width 104 height 15
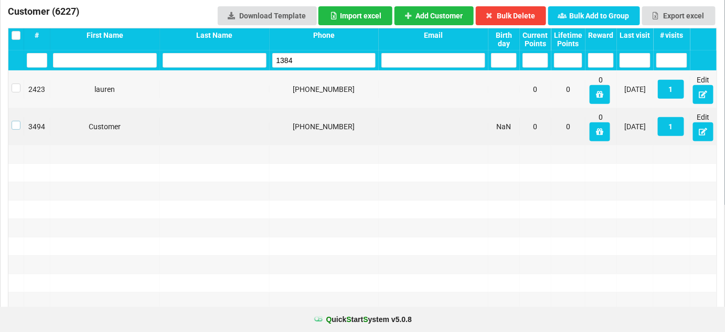
click at [14, 121] on label at bounding box center [16, 121] width 9 height 0
click at [521, 13] on button "Bulk Delete" at bounding box center [511, 15] width 71 height 19
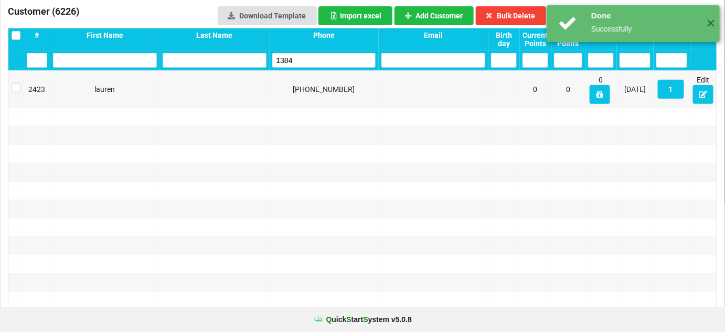
click at [305, 58] on input "1384" at bounding box center [324, 60] width 104 height 15
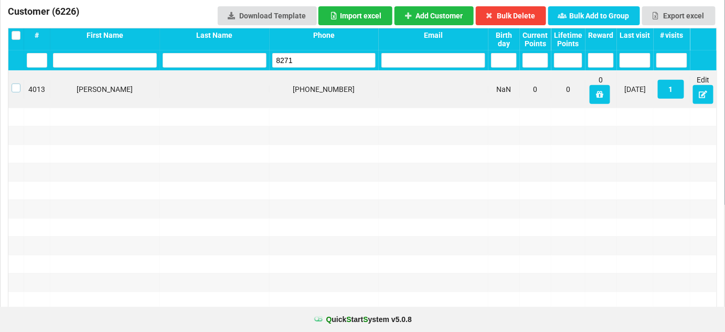
click at [15, 83] on label at bounding box center [16, 83] width 9 height 0
drag, startPoint x: 523, startPoint y: 16, endPoint x: 501, endPoint y: 24, distance: 23.4
click at [523, 16] on button "Bulk Delete" at bounding box center [511, 15] width 71 height 19
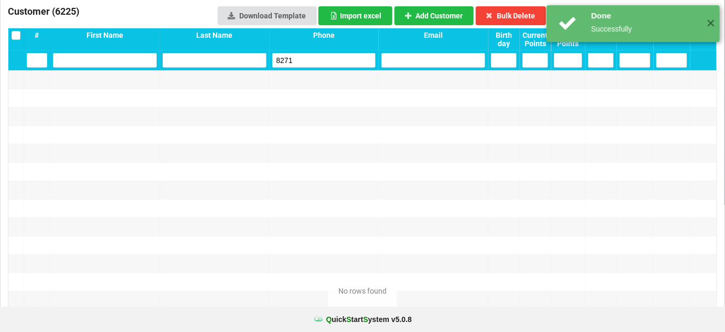
click at [344, 58] on input "8271" at bounding box center [324, 60] width 104 height 15
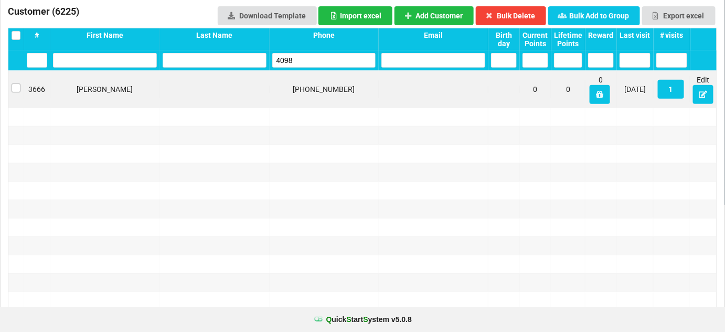
type input "4098"
click at [16, 83] on label at bounding box center [16, 83] width 9 height 0
click at [521, 17] on button "Bulk Delete" at bounding box center [511, 15] width 71 height 19
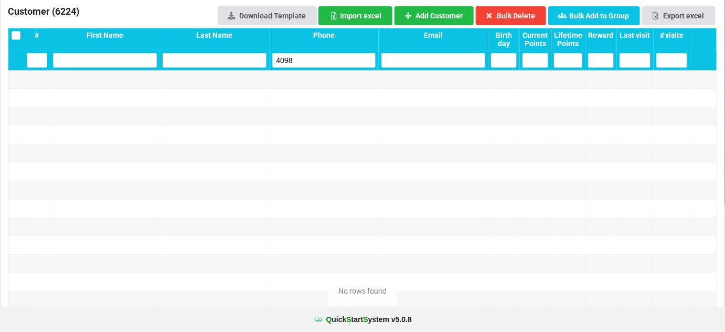
click at [307, 62] on input "4098" at bounding box center [324, 60] width 104 height 15
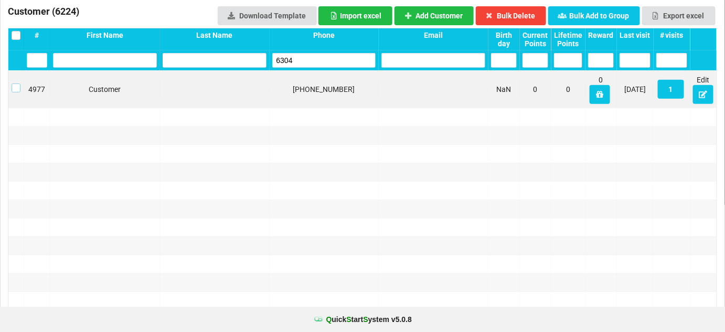
drag, startPoint x: 17, startPoint y: 86, endPoint x: 23, endPoint y: 86, distance: 6.3
click at [17, 83] on label at bounding box center [16, 83] width 9 height 0
click at [521, 15] on button "Bulk Delete" at bounding box center [511, 15] width 71 height 19
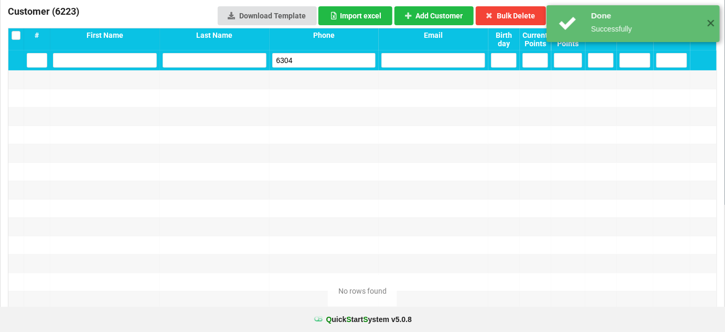
click at [329, 58] on input "6304" at bounding box center [324, 60] width 104 height 15
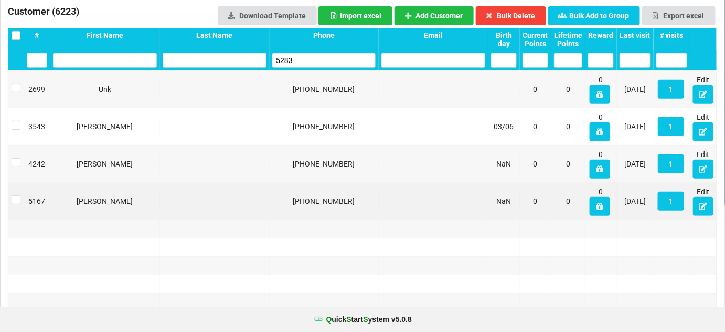
type input "5283"
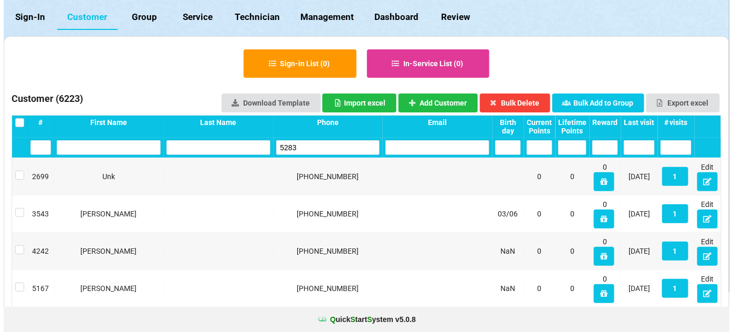
scroll to position [0, 0]
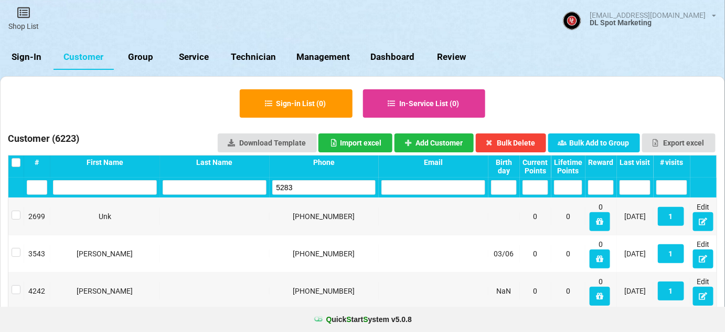
click at [31, 54] on link "Sign-In" at bounding box center [27, 57] width 54 height 25
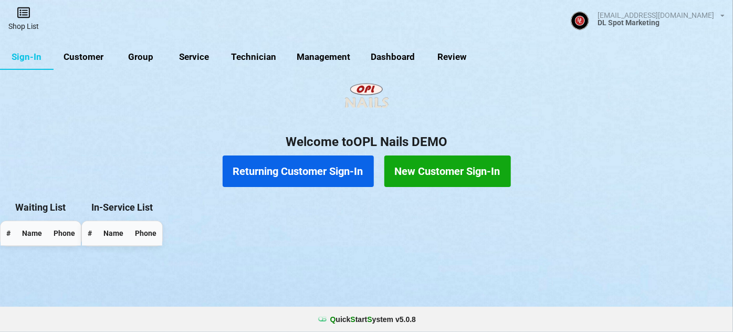
click at [35, 22] on link "Shop List" at bounding box center [23, 18] width 47 height 37
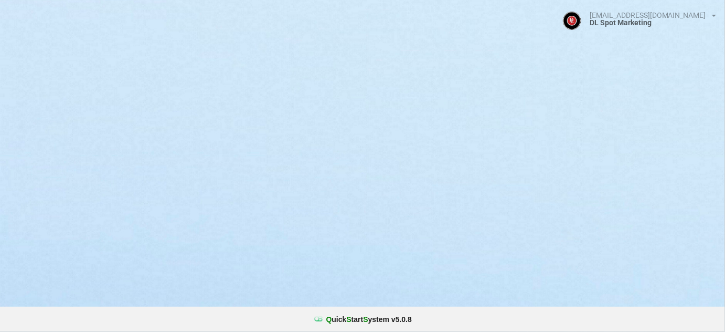
select select "25"
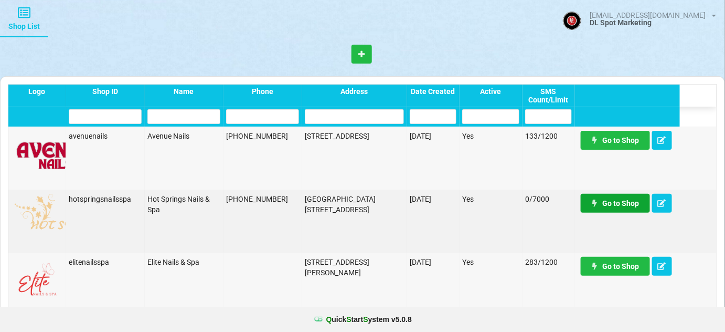
click at [483, 185] on link "Go to Shop" at bounding box center [468, 181] width 29 height 8
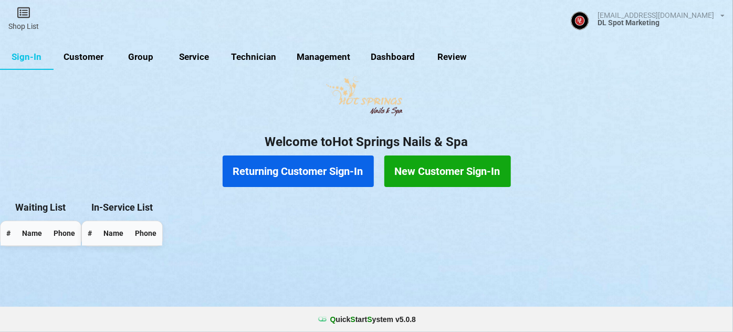
click at [86, 52] on link "Customer" at bounding box center [84, 57] width 60 height 25
select select "25"
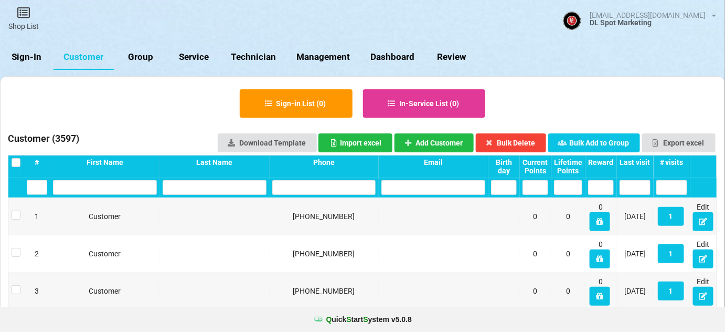
click at [312, 188] on input "text" at bounding box center [324, 187] width 104 height 15
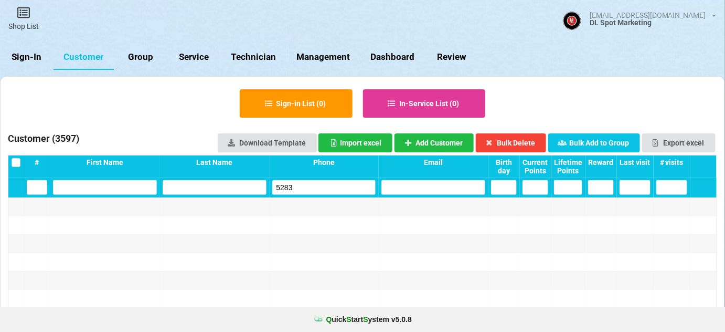
type input "5283"
click at [31, 56] on link "Sign-In" at bounding box center [27, 57] width 54 height 25
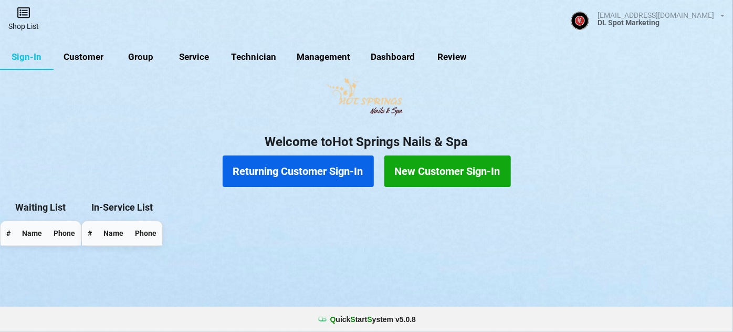
click at [29, 23] on link "Shop List" at bounding box center [23, 18] width 47 height 37
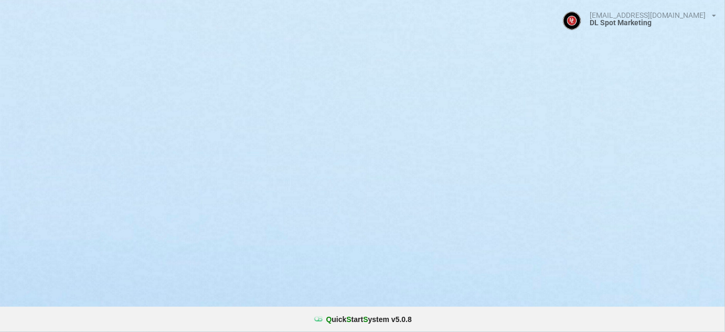
select select "25"
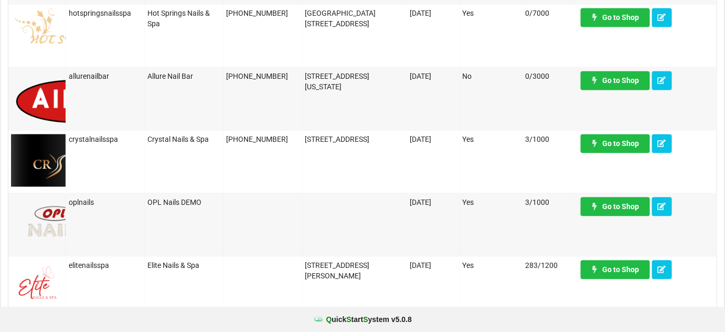
scroll to position [700, 0]
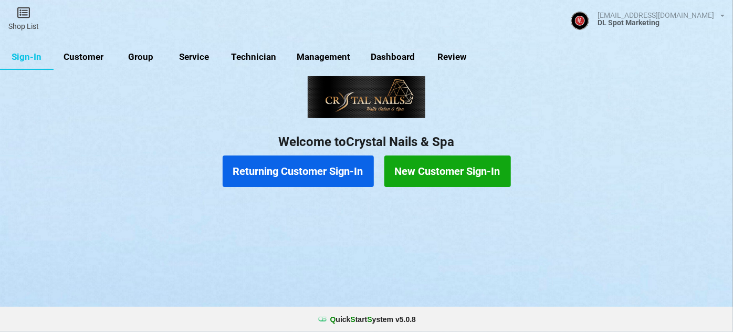
click at [92, 57] on link "Customer" at bounding box center [84, 57] width 60 height 25
select select "25"
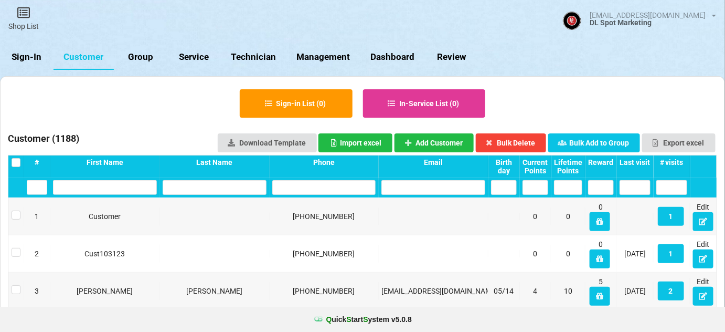
click at [287, 183] on input "text" at bounding box center [324, 187] width 104 height 15
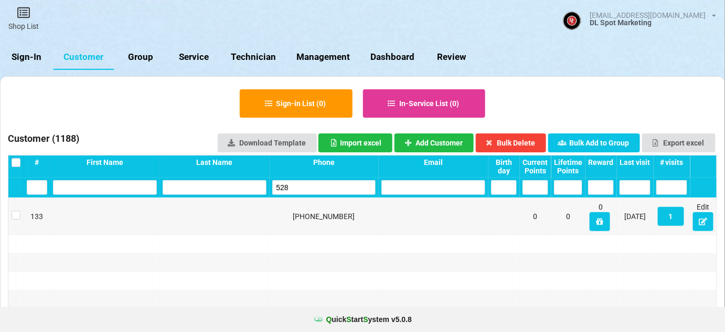
type input "5283"
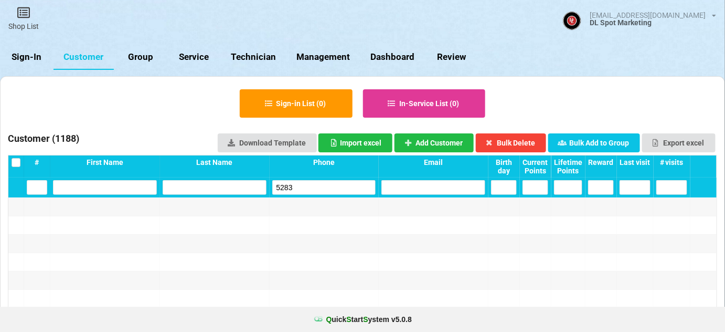
click at [301, 187] on input "5283" at bounding box center [324, 187] width 104 height 15
